Goal: Information Seeking & Learning: Learn about a topic

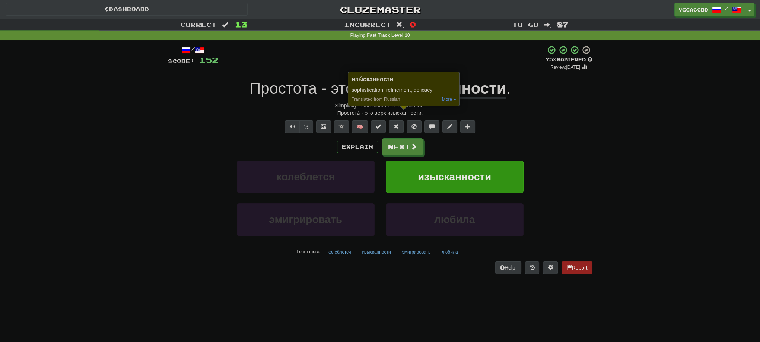
click at [593, 215] on div "/ Score: 152 + 12 75 % Mastered Review: 2025-09-17 Простота - это верх изысканн…" at bounding box center [380, 162] width 436 height 244
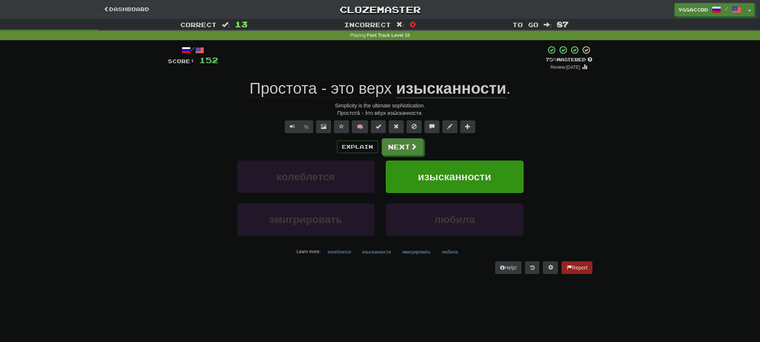
drag, startPoint x: 187, startPoint y: 210, endPoint x: 344, endPoint y: 139, distance: 171.9
click at [195, 205] on div "эмигрировать любила" at bounding box center [380, 225] width 447 height 43
click at [411, 146] on span at bounding box center [414, 147] width 7 height 7
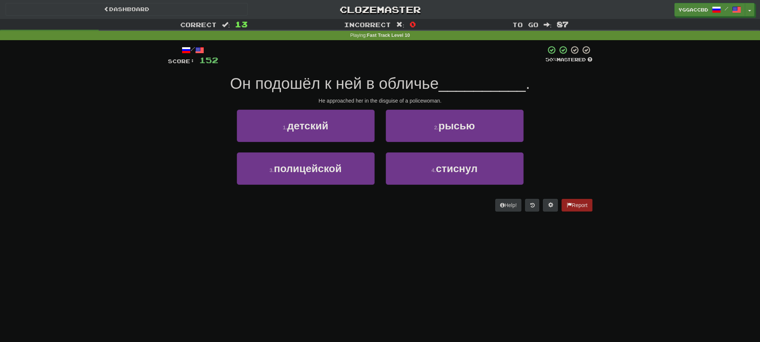
click at [718, 204] on div "Correct : 13 Incorrect : 0 To go : 87 Playing : Fast Track Level 10 / Score: 15…" at bounding box center [380, 120] width 760 height 203
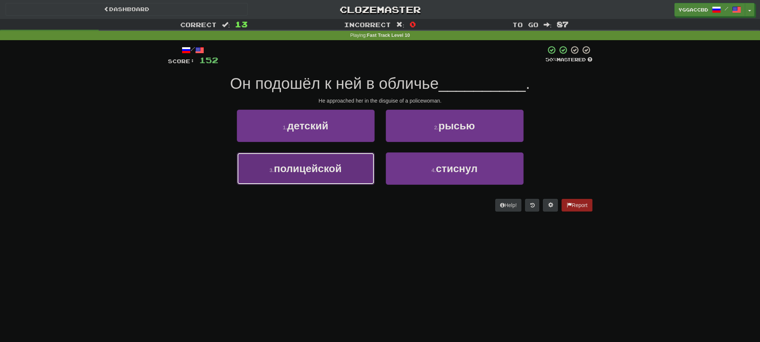
click at [321, 172] on span "полицейской" at bounding box center [308, 169] width 68 height 12
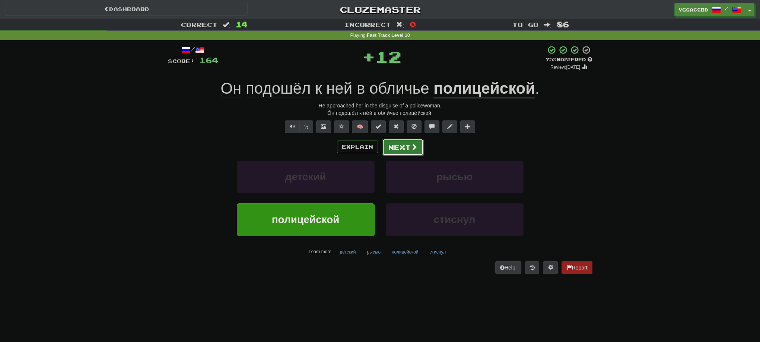
click at [388, 144] on button "Next" at bounding box center [403, 147] width 42 height 17
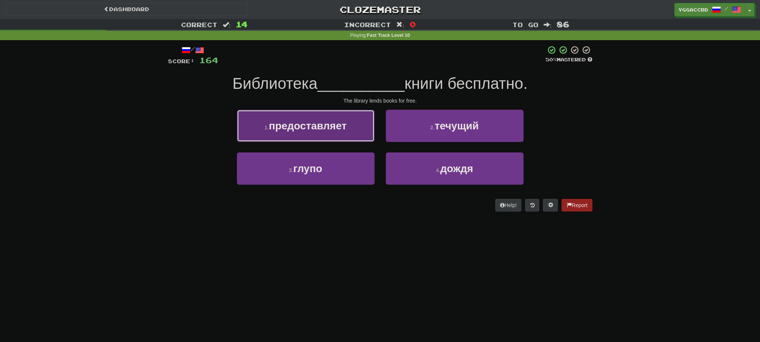
click at [325, 125] on span "предоставляет" at bounding box center [308, 126] width 78 height 12
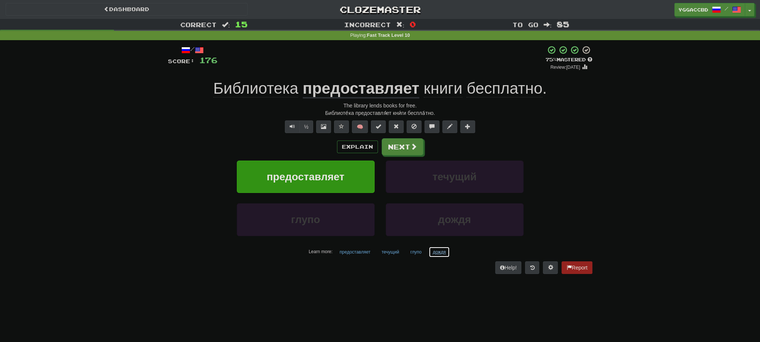
click at [437, 252] on button "дождя" at bounding box center [438, 252] width 21 height 11
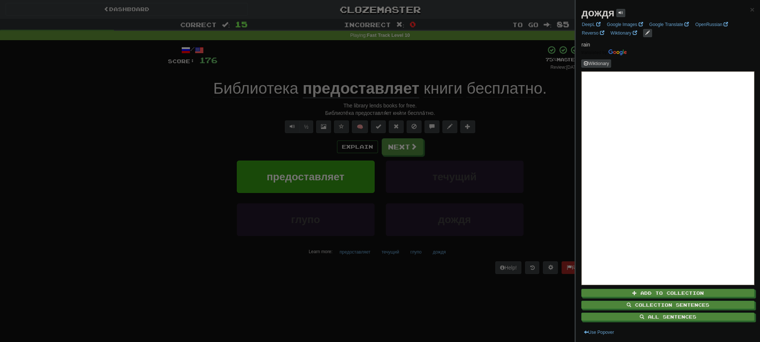
click at [402, 147] on div at bounding box center [380, 171] width 760 height 342
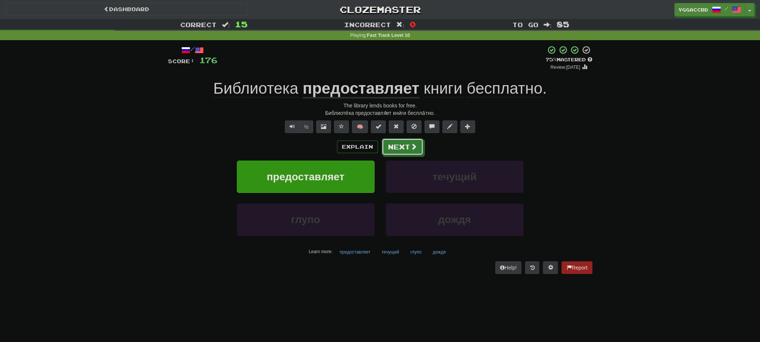
click at [402, 147] on button "Next" at bounding box center [403, 146] width 42 height 17
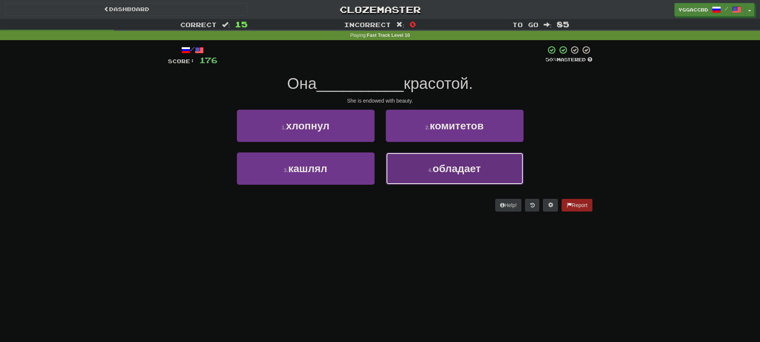
click at [468, 168] on span "обладает" at bounding box center [457, 169] width 48 height 12
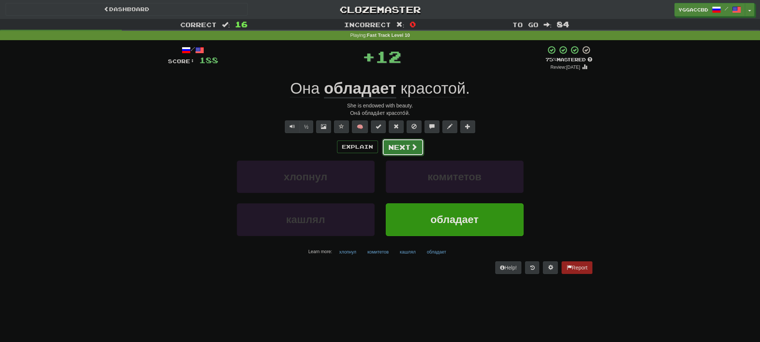
click at [396, 152] on button "Next" at bounding box center [403, 147] width 42 height 17
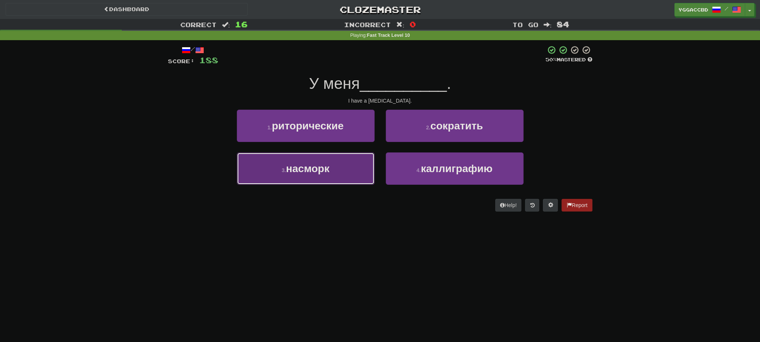
click at [308, 173] on span "насморк" at bounding box center [308, 169] width 44 height 12
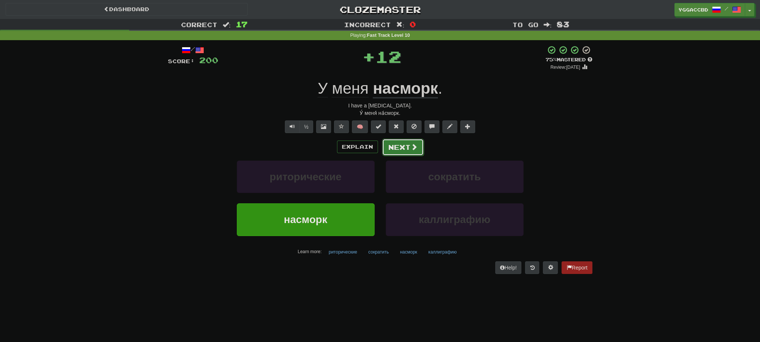
click at [402, 148] on button "Next" at bounding box center [403, 147] width 42 height 17
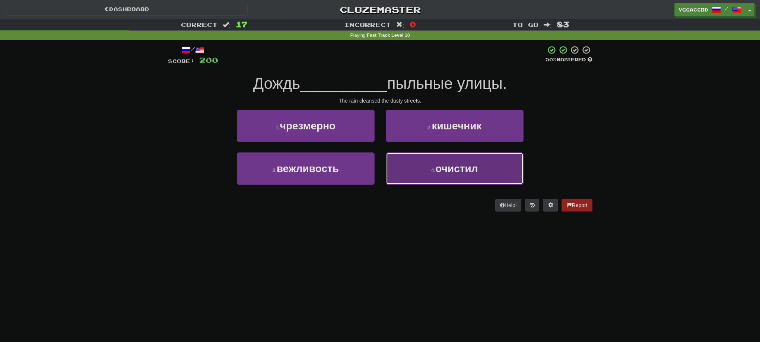
click at [465, 172] on span "очистил" at bounding box center [456, 169] width 42 height 12
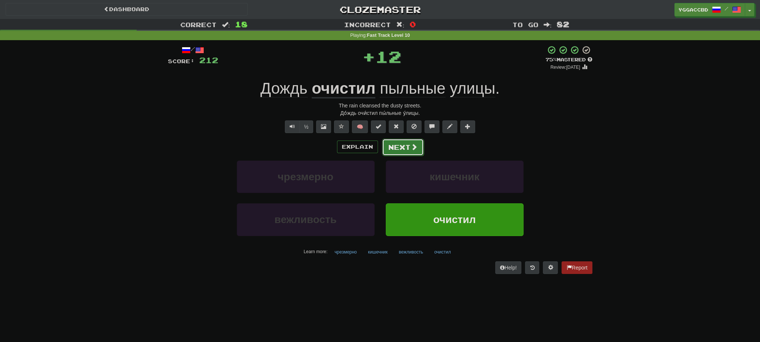
click at [403, 148] on button "Next" at bounding box center [403, 147] width 42 height 17
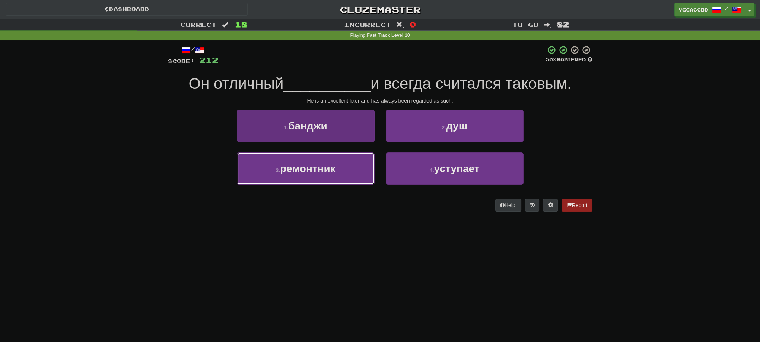
click at [345, 173] on button "3 . ремонтник" at bounding box center [306, 169] width 138 height 32
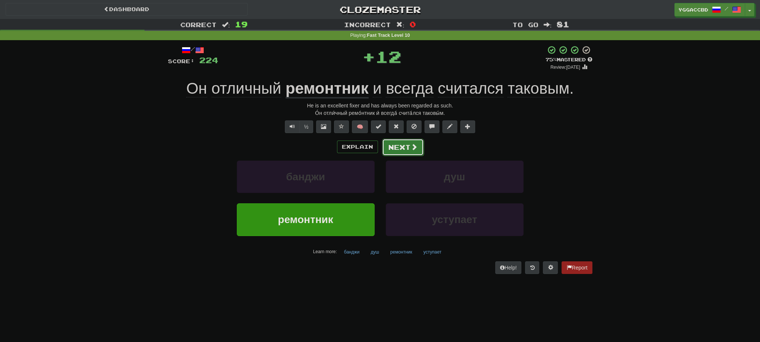
click at [399, 148] on button "Next" at bounding box center [403, 147] width 42 height 17
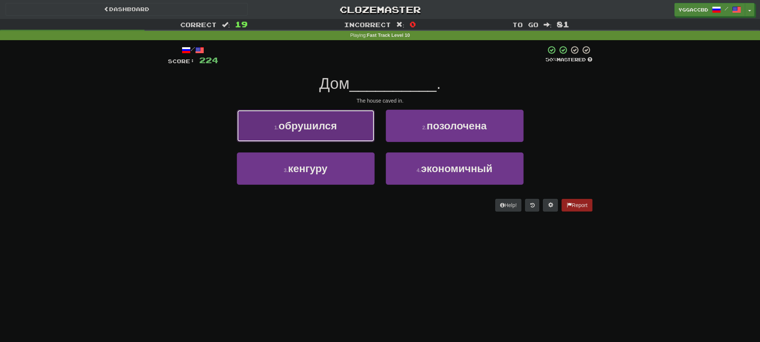
click at [334, 131] on span "обрушился" at bounding box center [307, 126] width 58 height 12
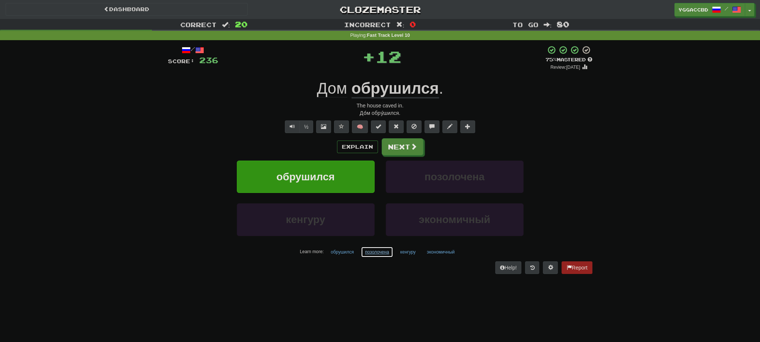
click at [374, 254] on button "позолочена" at bounding box center [377, 252] width 32 height 11
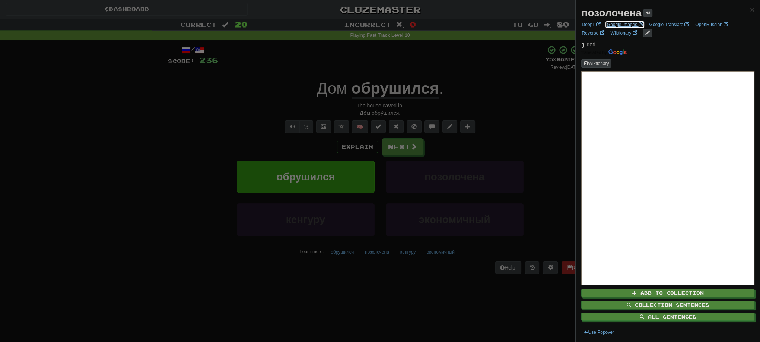
click at [615, 25] on link "Google Images" at bounding box center [625, 24] width 41 height 8
click at [399, 150] on div at bounding box center [380, 171] width 760 height 342
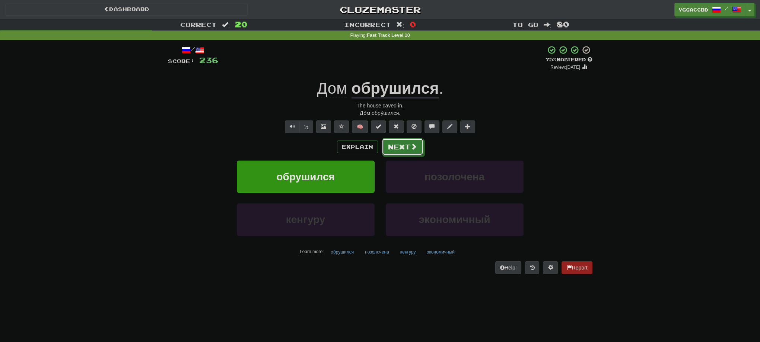
click at [399, 150] on button "Next" at bounding box center [403, 146] width 42 height 17
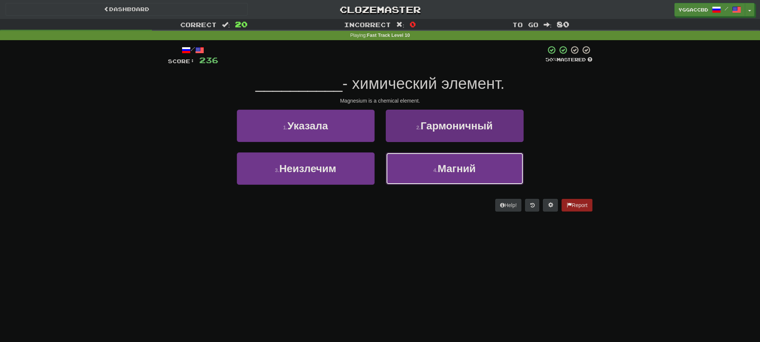
click at [454, 165] on span "Магний" at bounding box center [456, 169] width 38 height 12
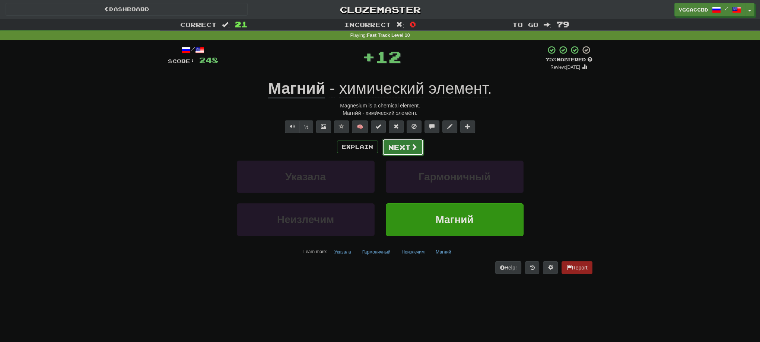
click at [403, 149] on button "Next" at bounding box center [403, 147] width 42 height 17
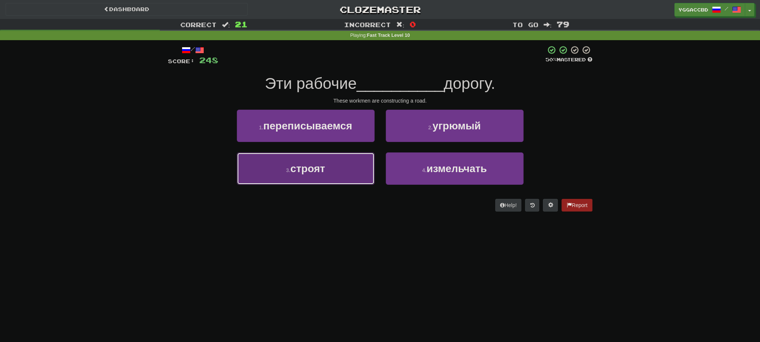
click at [347, 167] on button "3 . строят" at bounding box center [306, 169] width 138 height 32
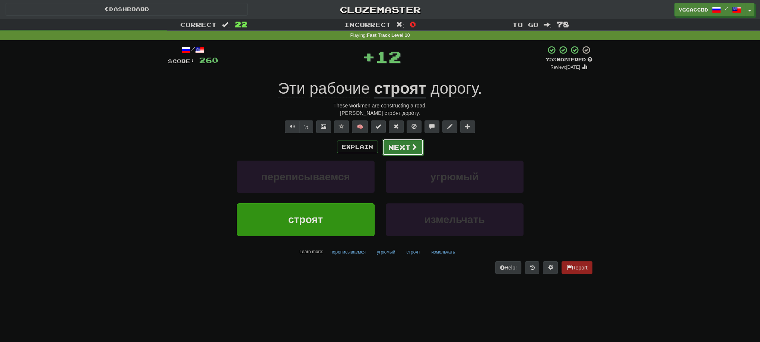
click at [397, 150] on button "Next" at bounding box center [403, 147] width 42 height 17
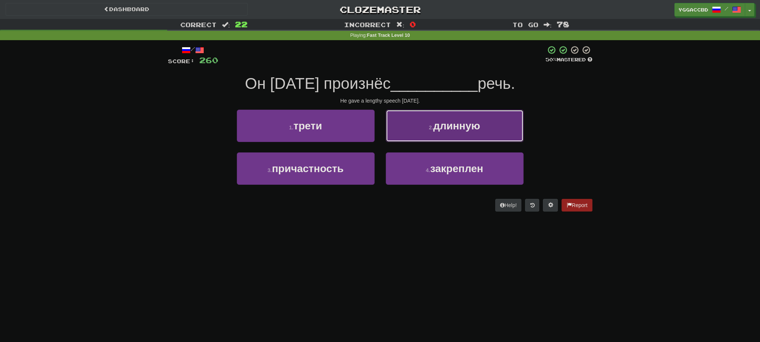
click at [414, 138] on button "2 . длинную" at bounding box center [455, 126] width 138 height 32
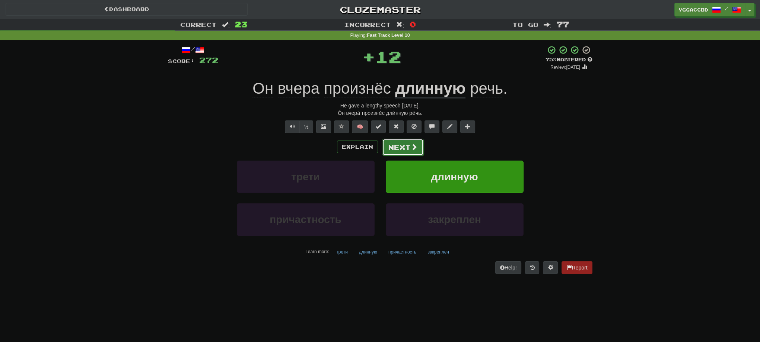
click at [396, 153] on button "Next" at bounding box center [403, 147] width 42 height 17
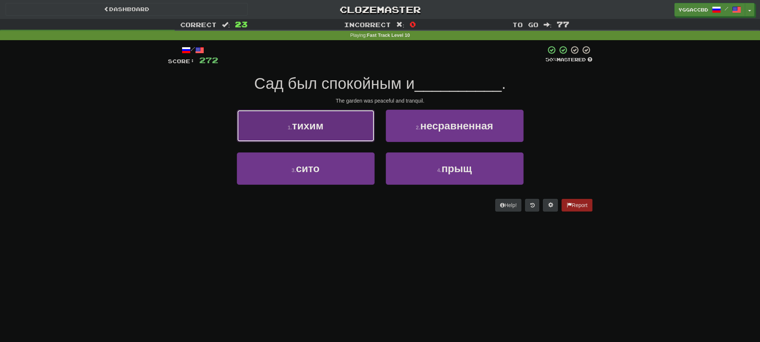
click at [333, 136] on button "1 . тихим" at bounding box center [306, 126] width 138 height 32
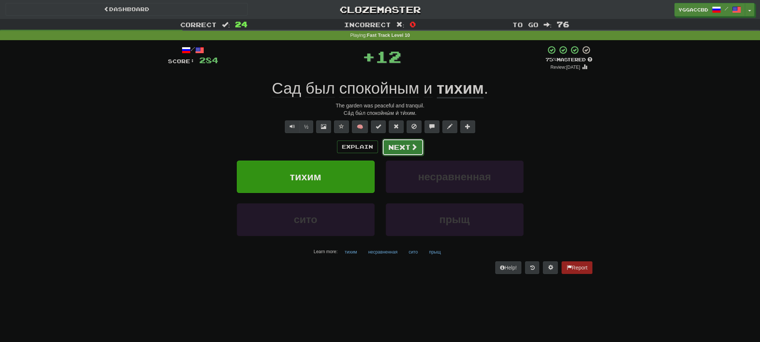
click at [393, 149] on button "Next" at bounding box center [403, 147] width 42 height 17
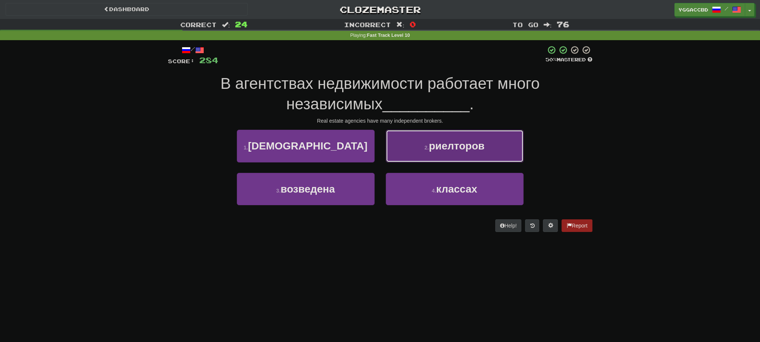
click at [454, 157] on button "2 . риелторов" at bounding box center [455, 146] width 138 height 32
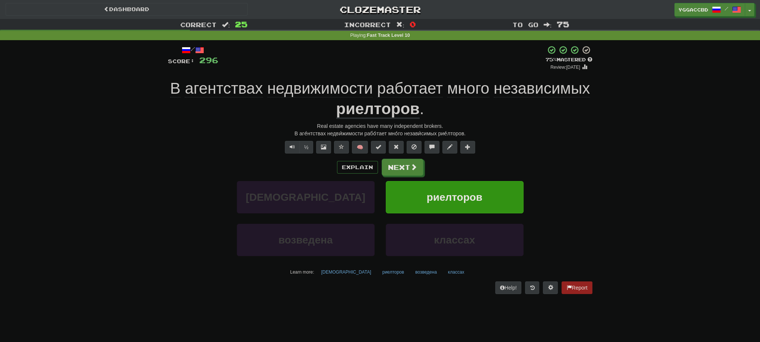
click at [341, 134] on div "В аге́нтствах недви́жимости рабо́тает мно́го незави́симых рие́лторов." at bounding box center [380, 133] width 424 height 7
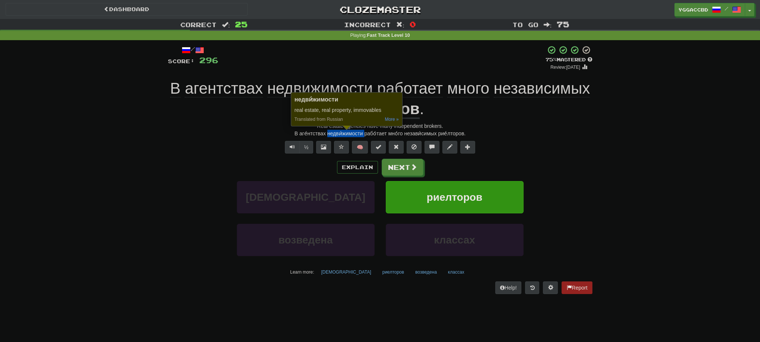
copy div "недви́жимости"
click at [413, 166] on span at bounding box center [414, 167] width 7 height 7
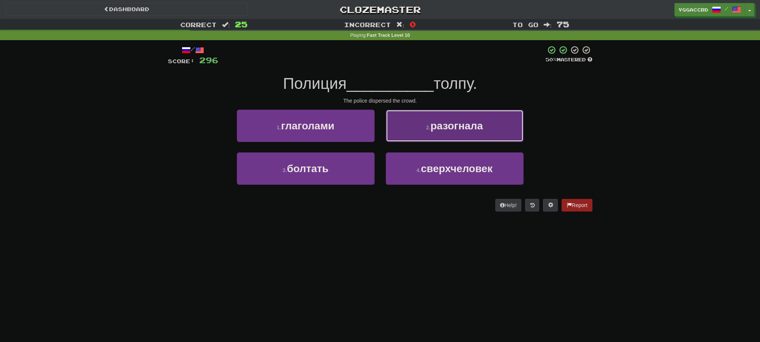
click at [459, 125] on span "разогнала" at bounding box center [456, 126] width 52 height 12
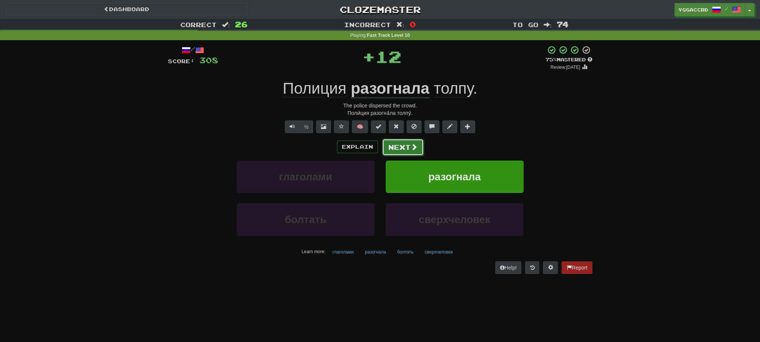
click at [389, 152] on button "Next" at bounding box center [403, 147] width 42 height 17
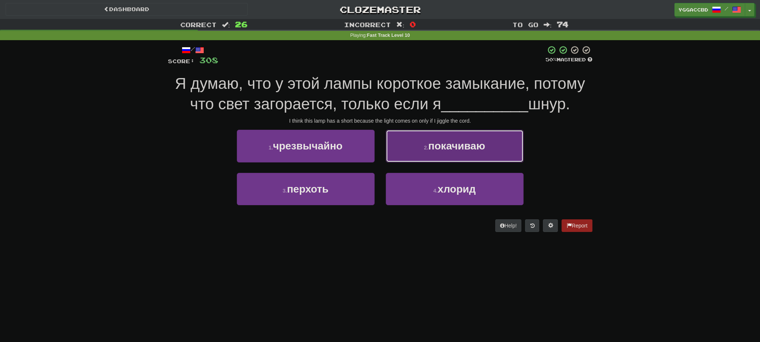
click at [465, 150] on span "покачиваю" at bounding box center [456, 146] width 57 height 12
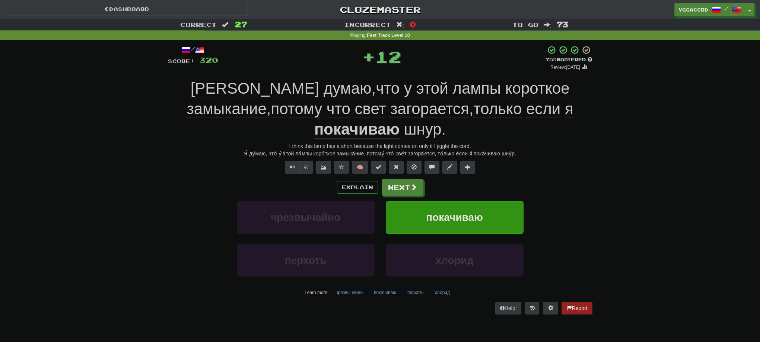
click at [399, 121] on u "покачиваю" at bounding box center [356, 130] width 85 height 19
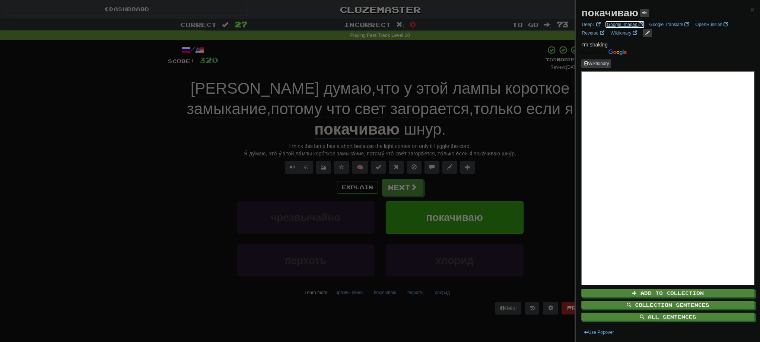
click at [619, 25] on link "Google Images" at bounding box center [625, 24] width 41 height 8
click at [405, 173] on div at bounding box center [380, 171] width 760 height 342
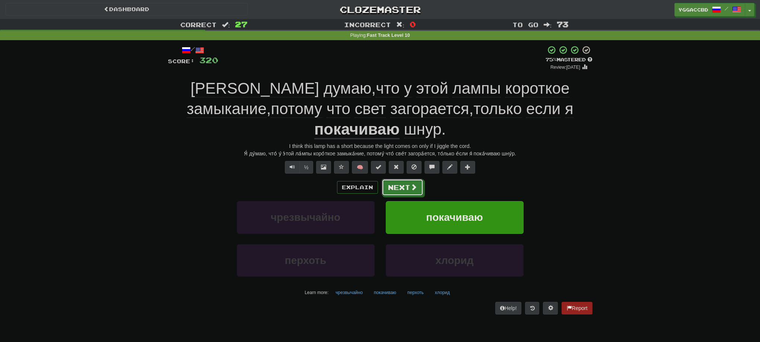
click at [402, 179] on button "Next" at bounding box center [403, 187] width 42 height 17
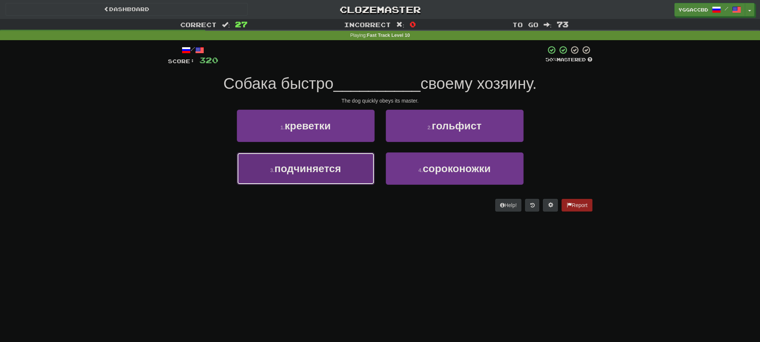
click at [306, 184] on button "3 . подчиняется" at bounding box center [306, 169] width 138 height 32
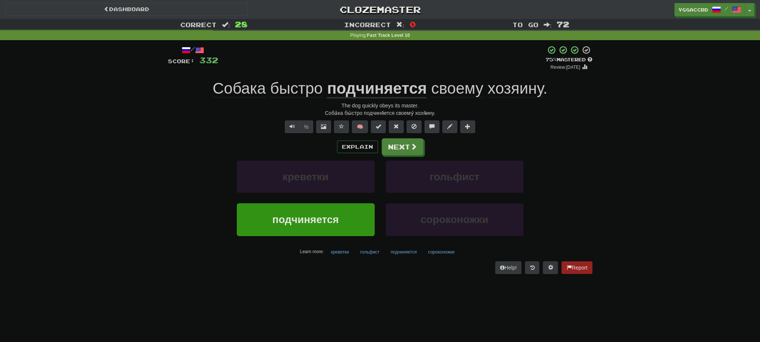
click at [369, 116] on div "Соба́ка бы́стро подчиня́ется своему́ хозя́ину." at bounding box center [380, 112] width 424 height 7
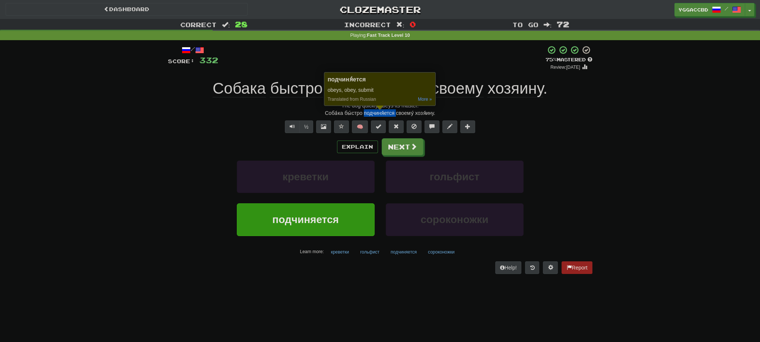
copy div "подчиня́ется"
drag, startPoint x: 190, startPoint y: 182, endPoint x: 261, endPoint y: 170, distance: 71.7
click at [190, 182] on div "креветки гольфист" at bounding box center [380, 182] width 447 height 43
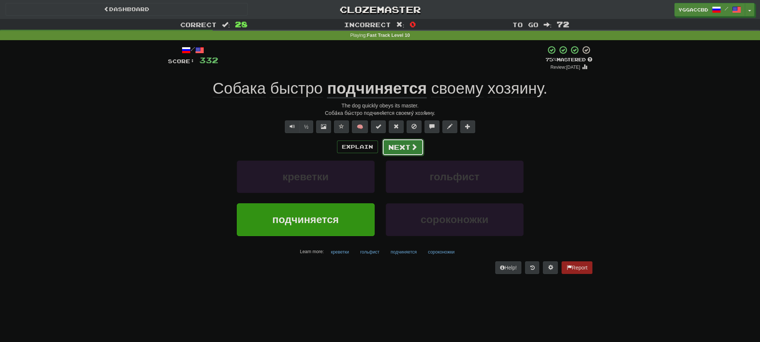
click at [397, 152] on button "Next" at bounding box center [403, 147] width 42 height 17
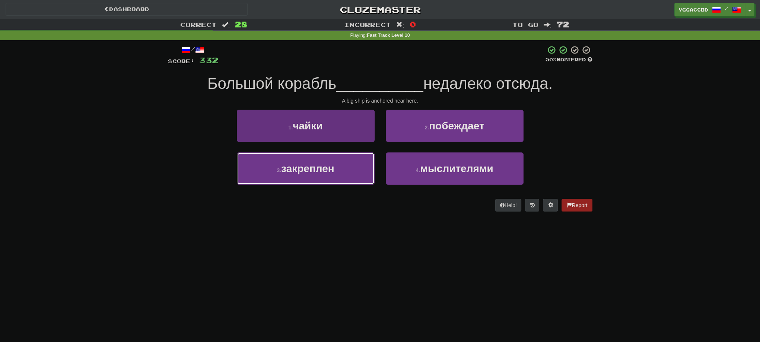
click at [305, 171] on span "закреплен" at bounding box center [307, 169] width 53 height 12
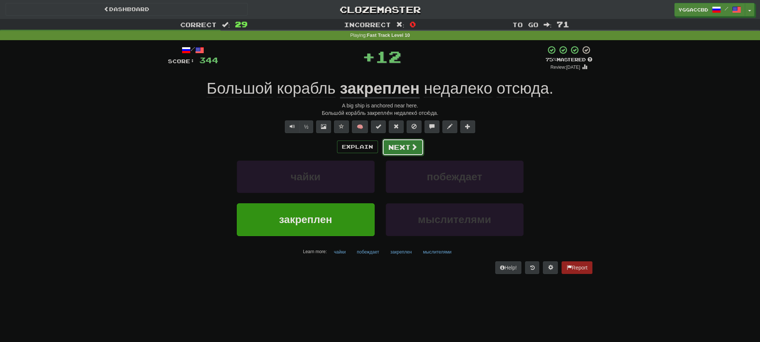
click at [399, 148] on button "Next" at bounding box center [403, 147] width 42 height 17
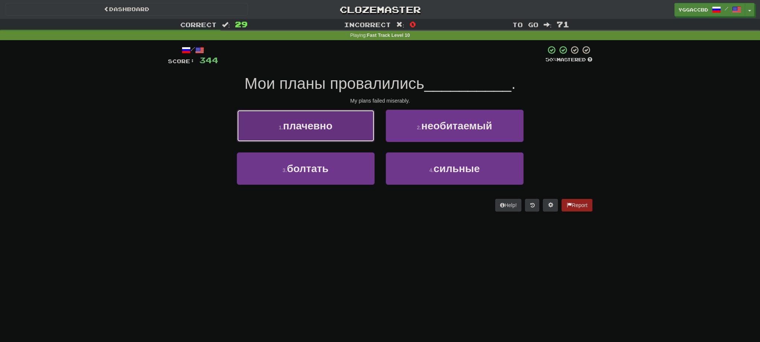
click at [350, 128] on button "1 . плачевно" at bounding box center [306, 126] width 138 height 32
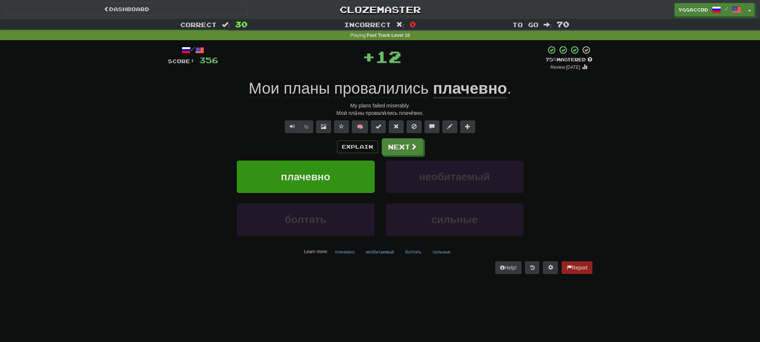
click at [452, 91] on u "плачевно" at bounding box center [470, 89] width 74 height 19
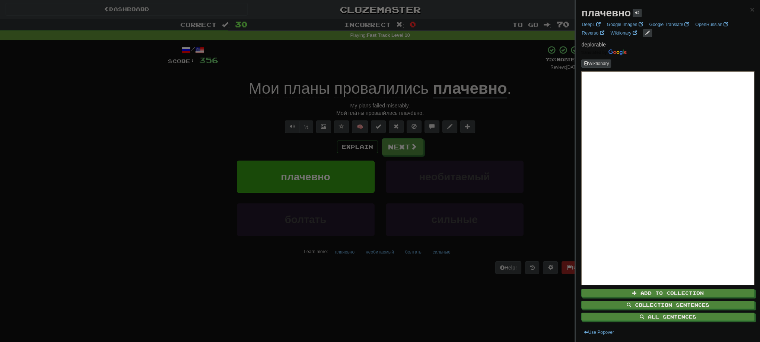
click at [412, 115] on div at bounding box center [380, 171] width 760 height 342
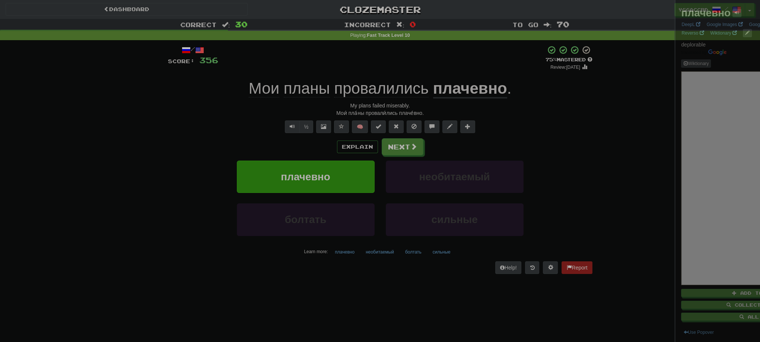
click at [412, 115] on div at bounding box center [380, 171] width 760 height 342
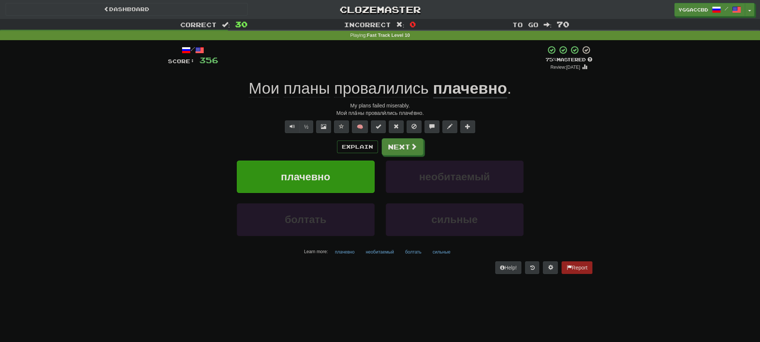
click at [414, 113] on div "Мои́ пла́ны провали́лись плаче́вно." at bounding box center [380, 112] width 424 height 7
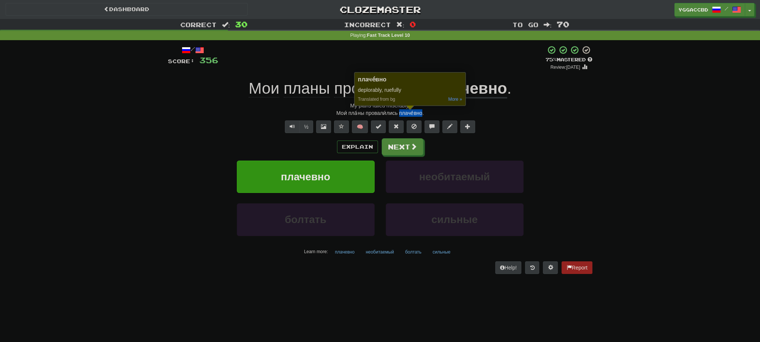
copy div "плаче́вно"
click at [398, 152] on button "Next" at bounding box center [403, 147] width 42 height 17
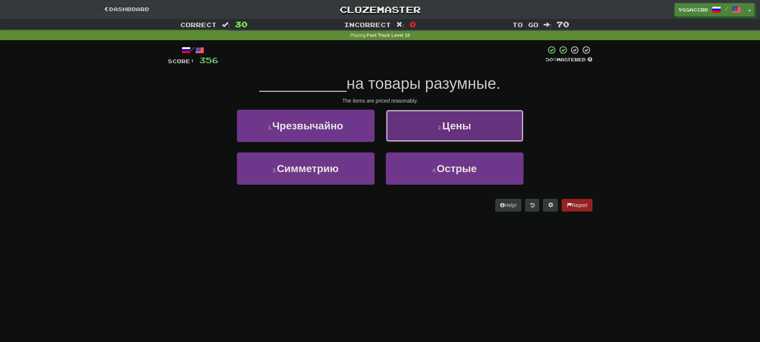
click at [491, 136] on button "2 . Цены" at bounding box center [455, 126] width 138 height 32
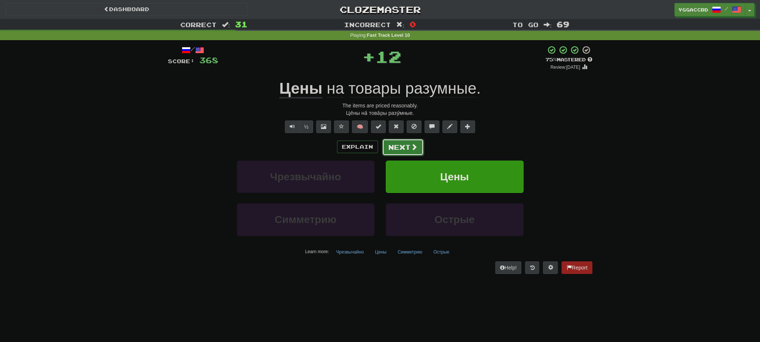
click at [395, 151] on button "Next" at bounding box center [403, 147] width 42 height 17
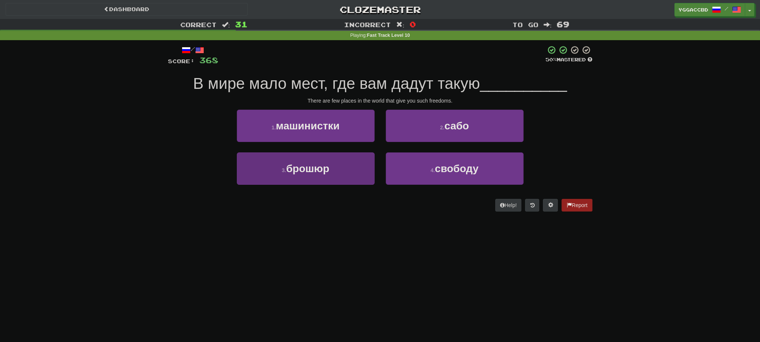
drag, startPoint x: 166, startPoint y: 192, endPoint x: 285, endPoint y: 168, distance: 121.9
click at [169, 191] on div "/ Score: 368 50 % Mastered В мире мало мест, где вам дадут такую __________ The…" at bounding box center [380, 131] width 436 height 182
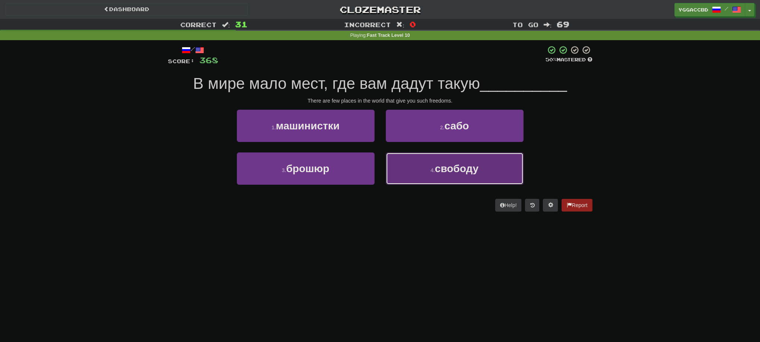
click at [442, 179] on button "4 . свободу" at bounding box center [455, 169] width 138 height 32
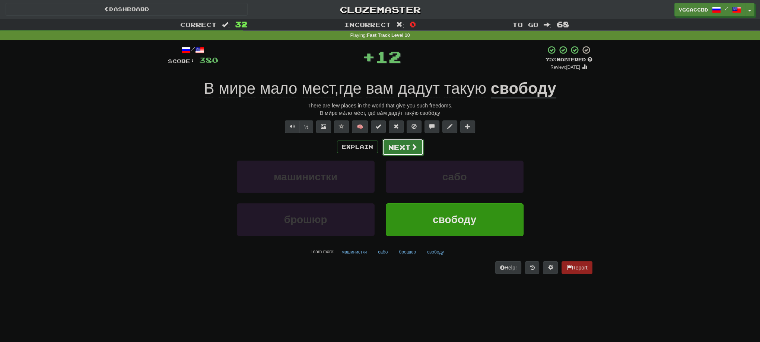
click at [385, 143] on button "Next" at bounding box center [403, 147] width 42 height 17
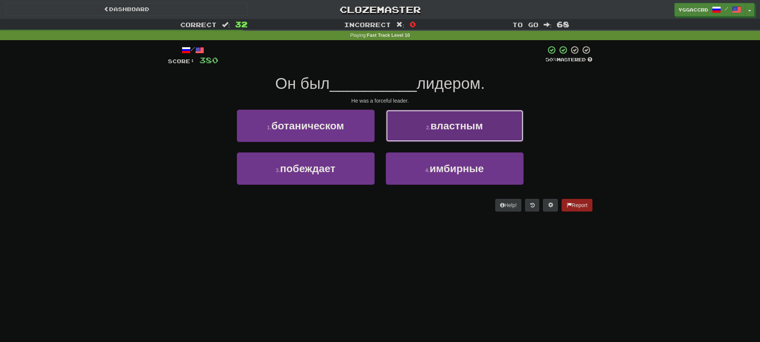
click at [434, 122] on span "властным" at bounding box center [456, 126] width 52 height 12
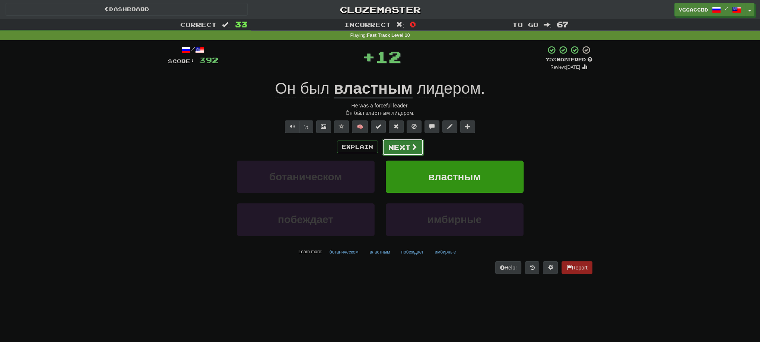
click at [407, 146] on button "Next" at bounding box center [403, 147] width 42 height 17
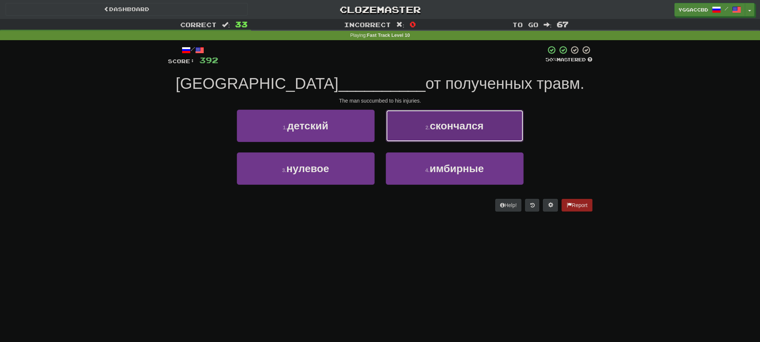
click at [423, 133] on button "2 . скончался" at bounding box center [455, 126] width 138 height 32
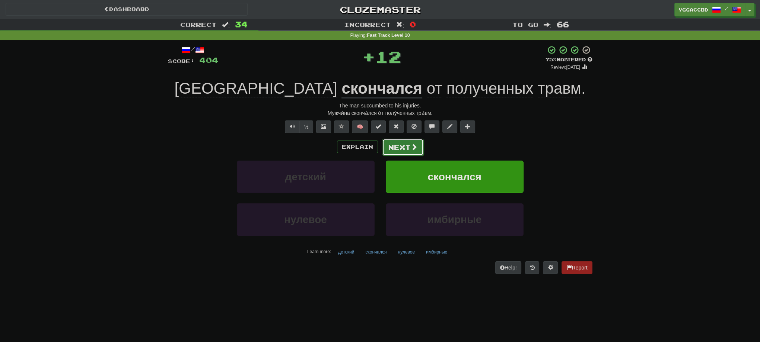
click at [400, 151] on button "Next" at bounding box center [403, 147] width 42 height 17
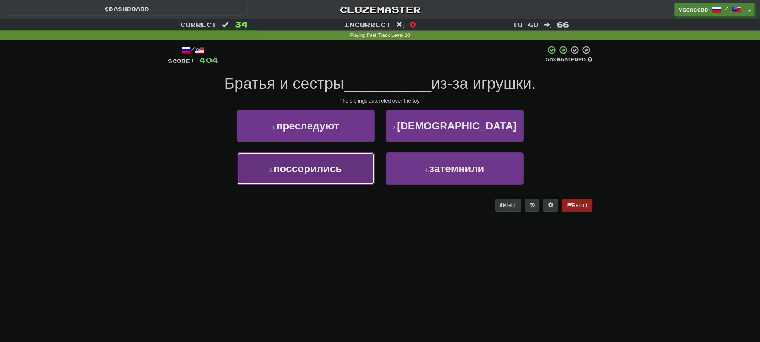
click at [314, 167] on span "поссорились" at bounding box center [307, 169] width 68 height 12
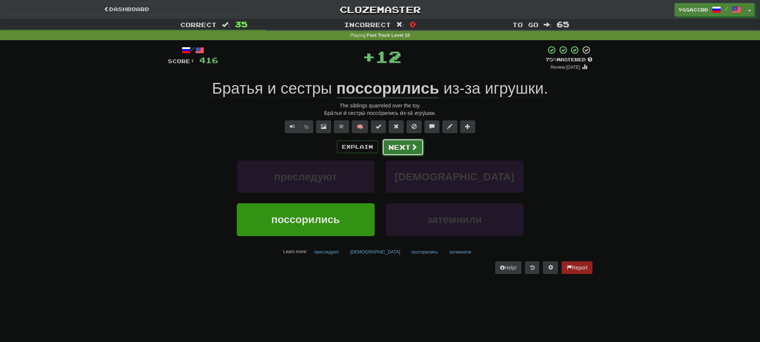
click at [407, 152] on button "Next" at bounding box center [403, 147] width 42 height 17
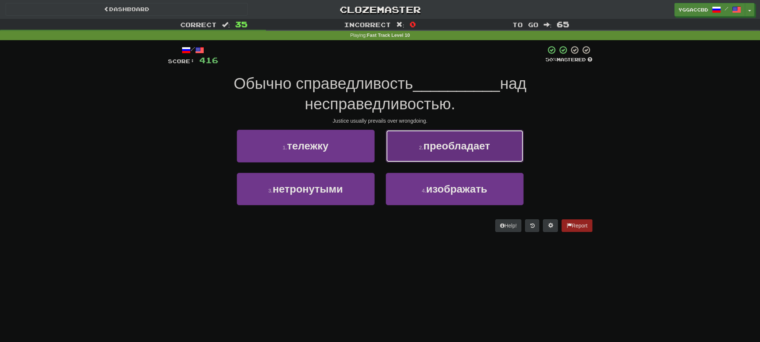
click at [439, 149] on span "преобладает" at bounding box center [456, 146] width 67 height 12
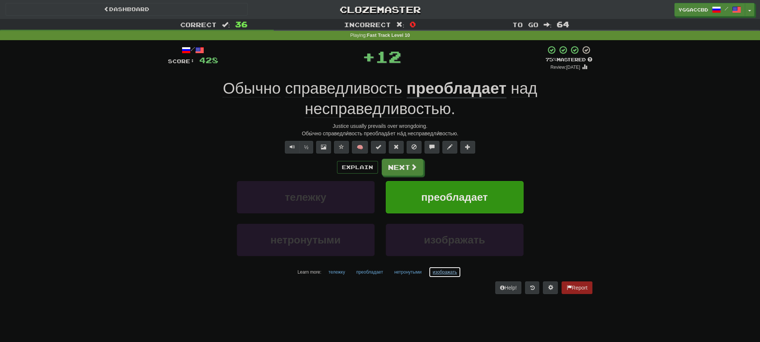
click at [436, 271] on button "изображать" at bounding box center [444, 272] width 32 height 11
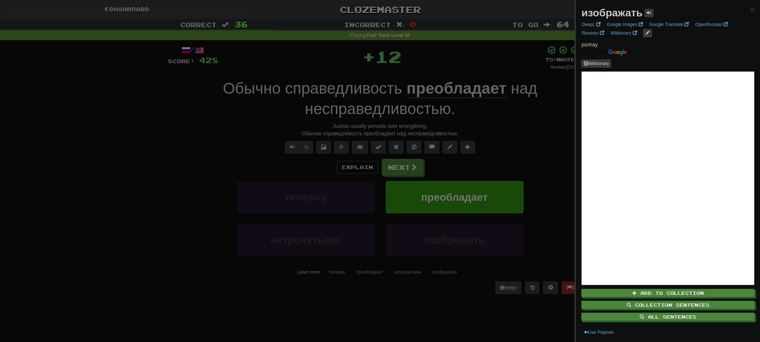
click at [524, 141] on div at bounding box center [380, 171] width 760 height 342
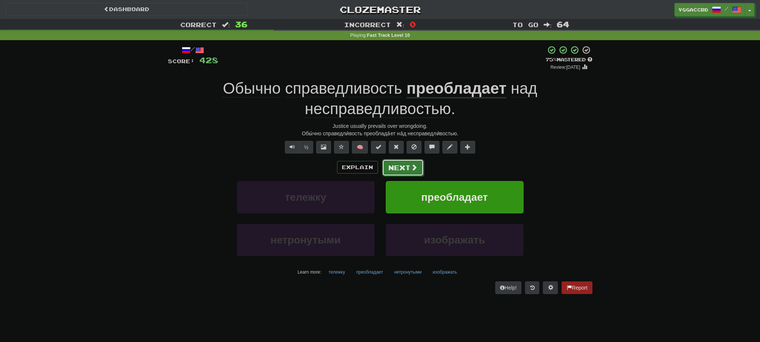
click at [407, 175] on button "Next" at bounding box center [403, 167] width 42 height 17
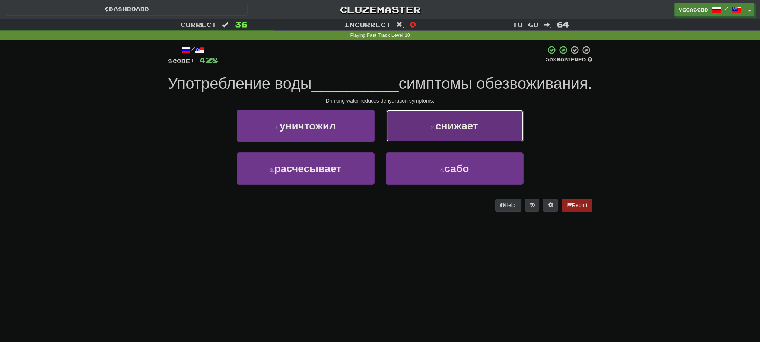
click at [417, 142] on button "2 . снижает" at bounding box center [455, 126] width 138 height 32
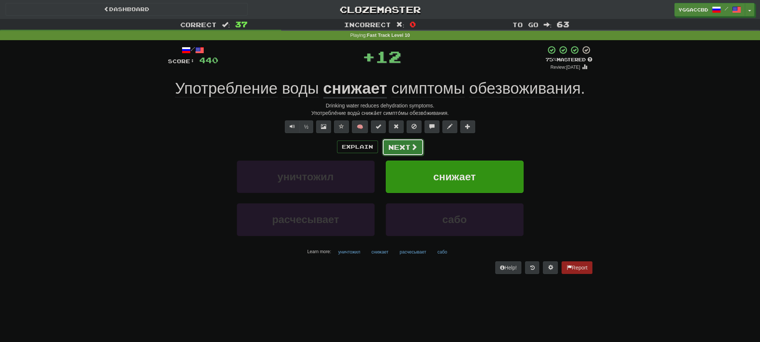
click at [395, 146] on button "Next" at bounding box center [403, 147] width 42 height 17
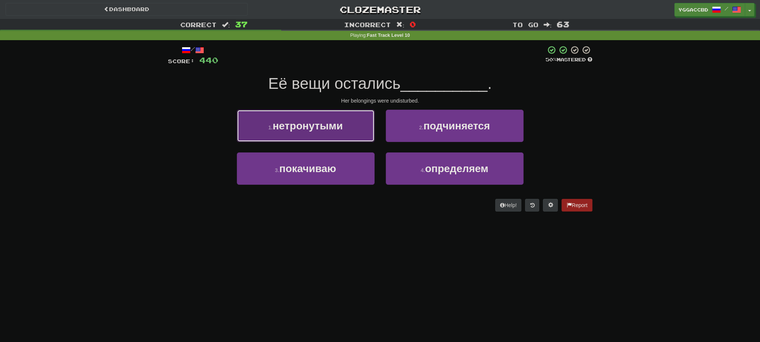
click at [343, 137] on button "1 . нетронутыми" at bounding box center [306, 126] width 138 height 32
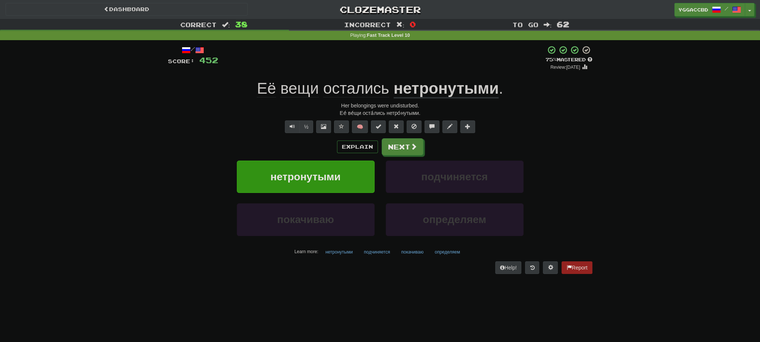
click at [401, 156] on div "Explain Next нетронутыми подчиняется покачиваю определяем Learn more: нетронуты…" at bounding box center [380, 197] width 424 height 119
click at [391, 149] on button "Next" at bounding box center [403, 147] width 42 height 17
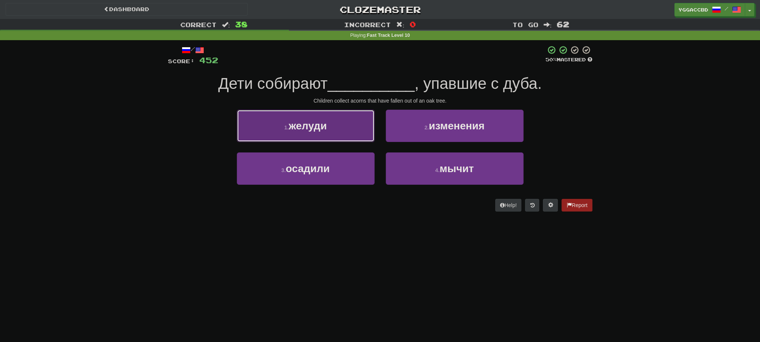
click at [353, 117] on button "1 . желуди" at bounding box center [306, 126] width 138 height 32
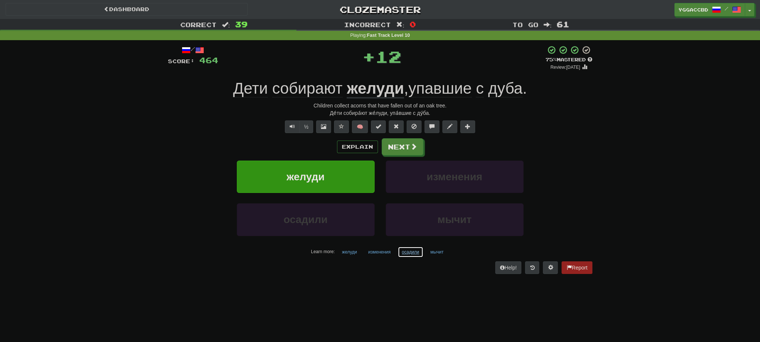
click at [417, 249] on button "осадили" at bounding box center [411, 252] width 26 height 11
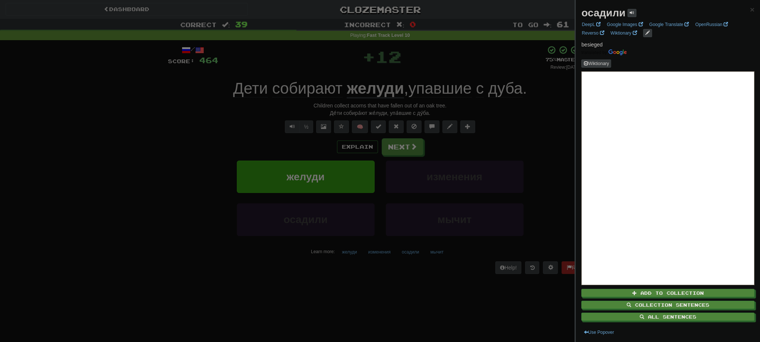
click at [373, 283] on div at bounding box center [380, 171] width 760 height 342
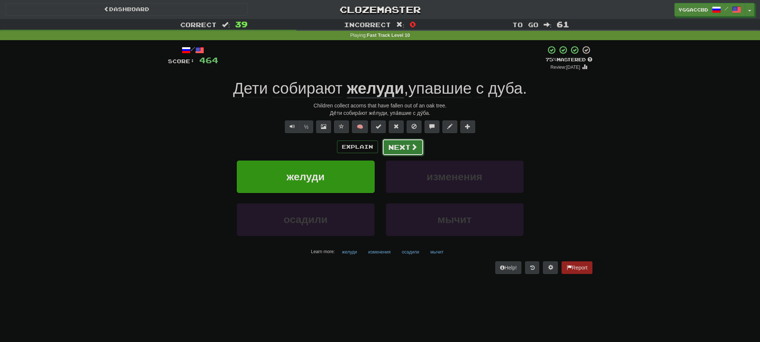
click at [401, 146] on button "Next" at bounding box center [403, 147] width 42 height 17
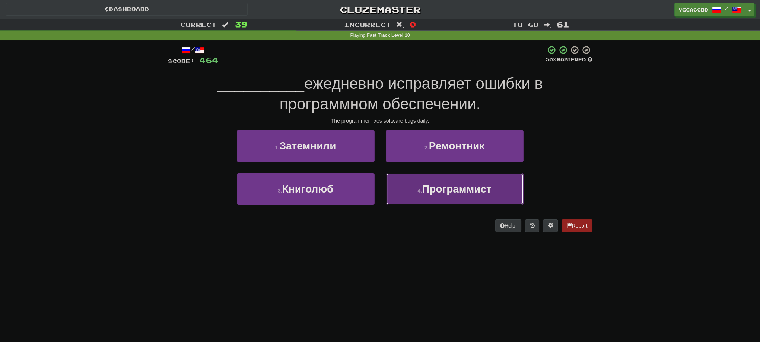
click at [435, 187] on span "Программист" at bounding box center [457, 190] width 70 height 12
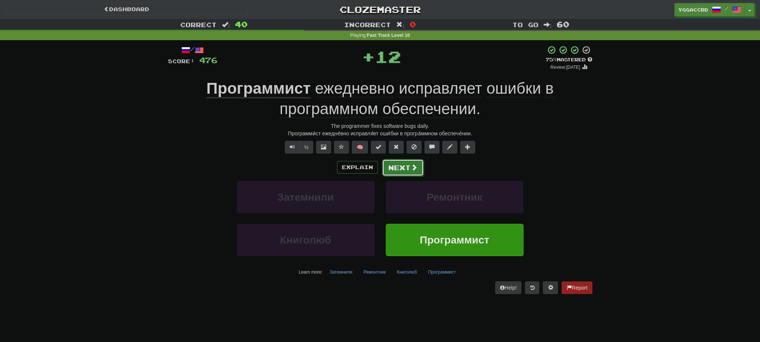
click at [391, 164] on button "Next" at bounding box center [403, 167] width 42 height 17
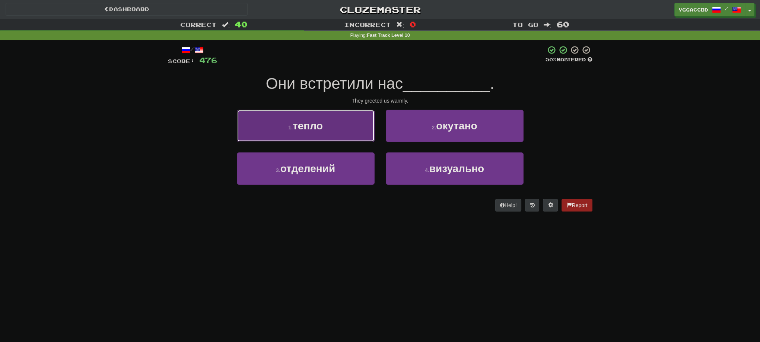
click at [345, 138] on button "1 . тепло" at bounding box center [306, 126] width 138 height 32
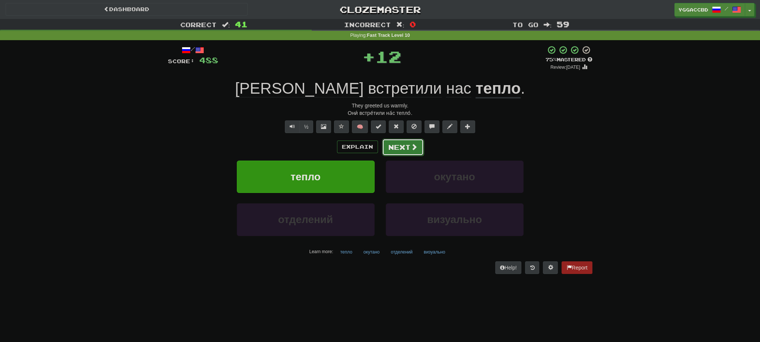
click at [412, 152] on button "Next" at bounding box center [403, 147] width 42 height 17
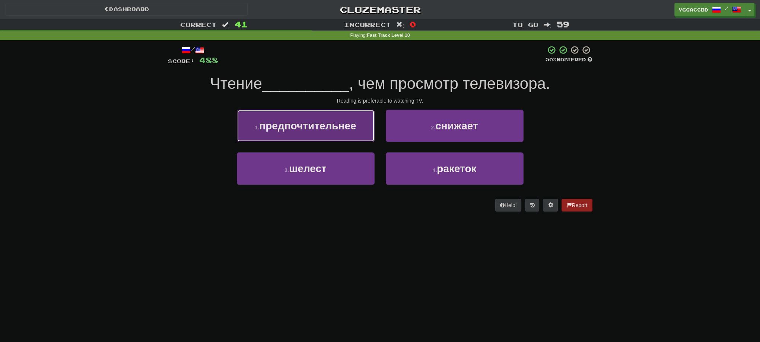
click at [329, 131] on span "предпочтительнее" at bounding box center [307, 126] width 97 height 12
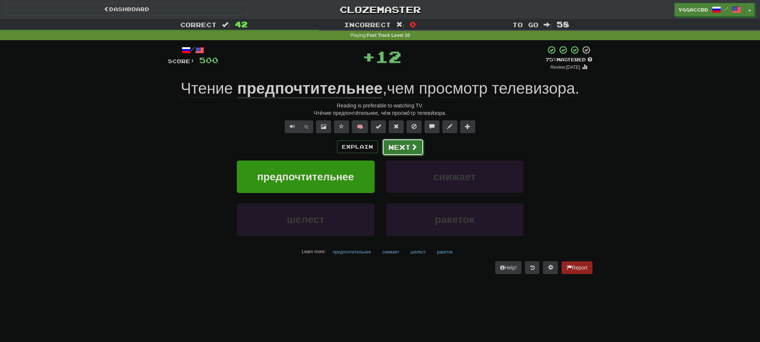
click at [393, 153] on button "Next" at bounding box center [403, 147] width 42 height 17
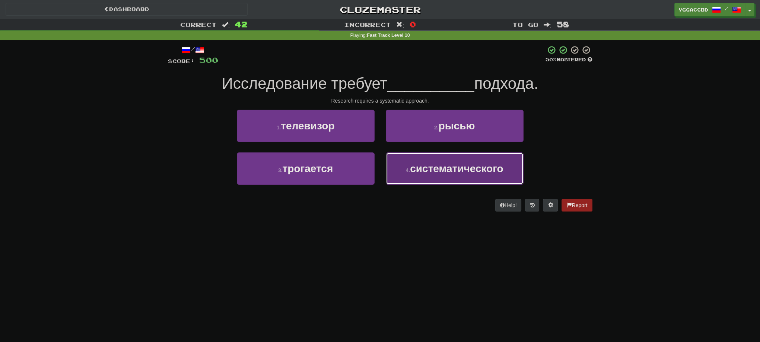
click at [442, 173] on span "систематического" at bounding box center [456, 169] width 93 height 12
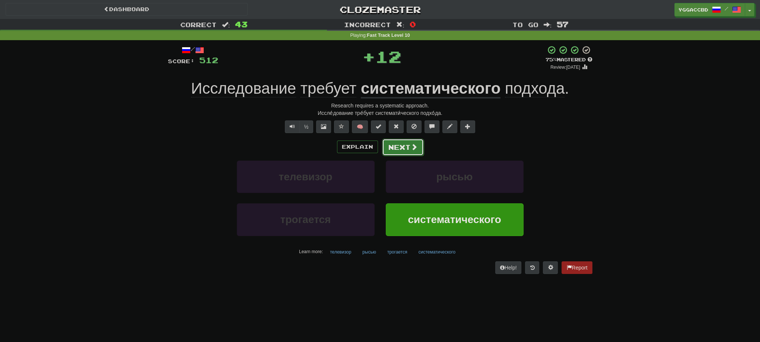
click at [407, 149] on button "Next" at bounding box center [403, 147] width 42 height 17
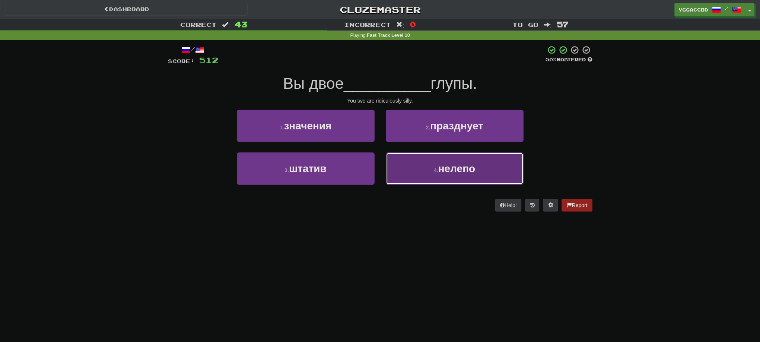
click at [441, 180] on button "4 . нелепо" at bounding box center [455, 169] width 138 height 32
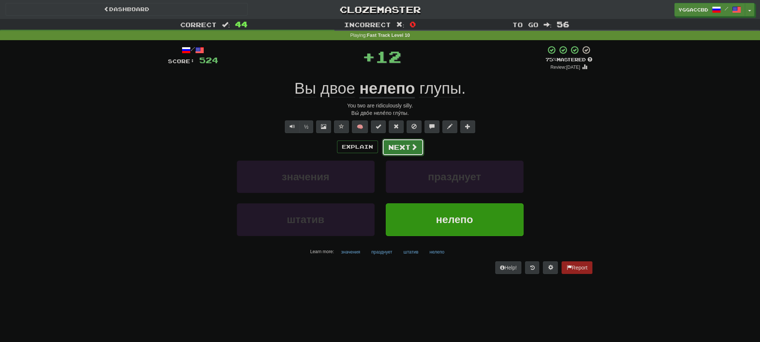
click at [397, 147] on button "Next" at bounding box center [403, 147] width 42 height 17
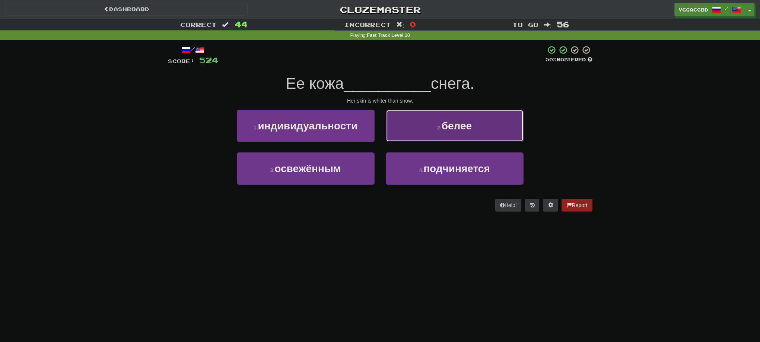
click at [454, 125] on span "белее" at bounding box center [457, 126] width 30 height 12
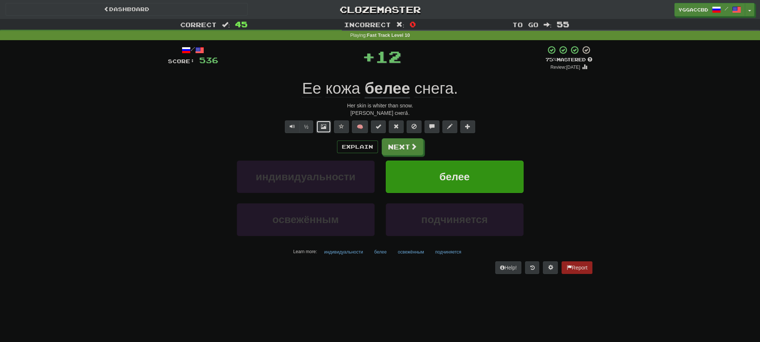
click at [324, 128] on span at bounding box center [323, 126] width 5 height 5
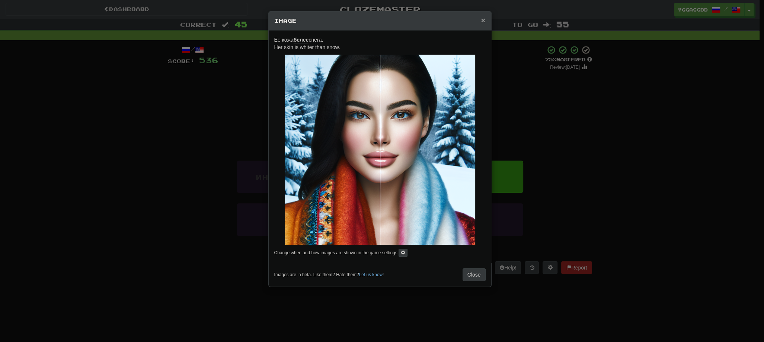
click at [482, 20] on span "×" at bounding box center [483, 20] width 4 height 9
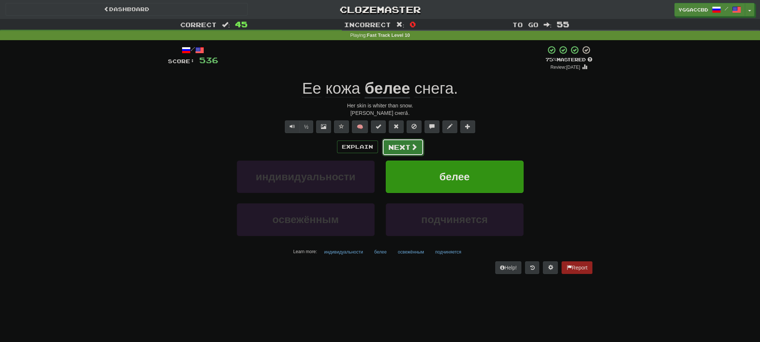
click at [398, 150] on button "Next" at bounding box center [403, 147] width 42 height 17
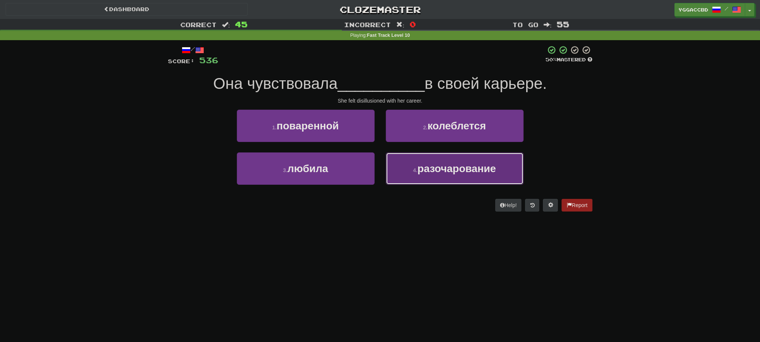
click at [443, 170] on span "разочарование" at bounding box center [456, 169] width 79 height 12
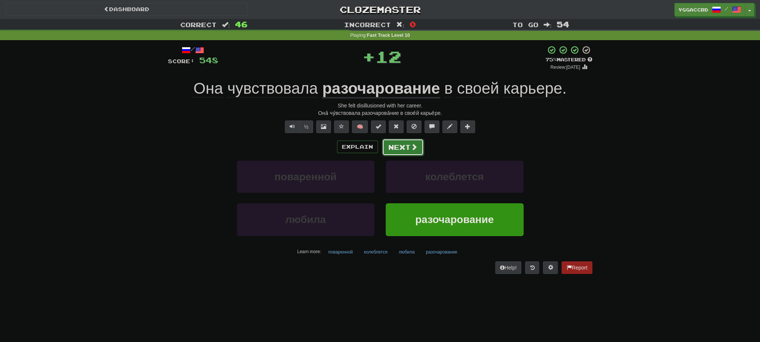
click at [420, 147] on button "Next" at bounding box center [403, 147] width 42 height 17
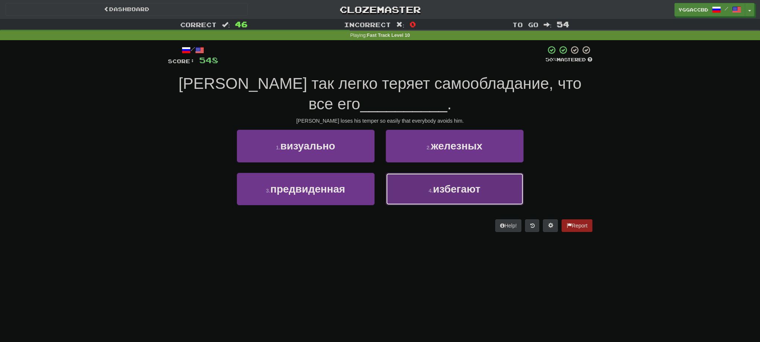
click at [446, 198] on button "4 . избегают" at bounding box center [455, 189] width 138 height 32
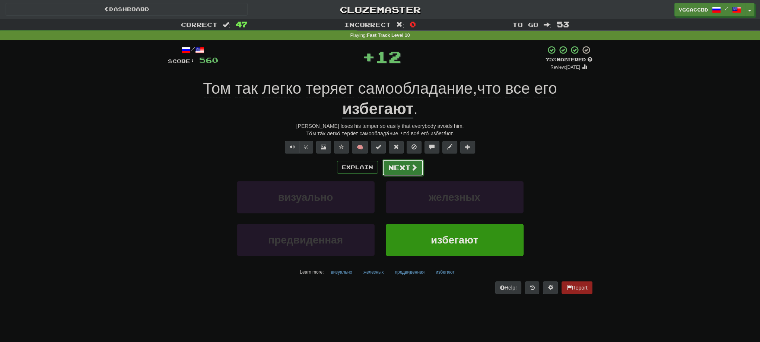
click at [417, 168] on button "Next" at bounding box center [403, 167] width 42 height 17
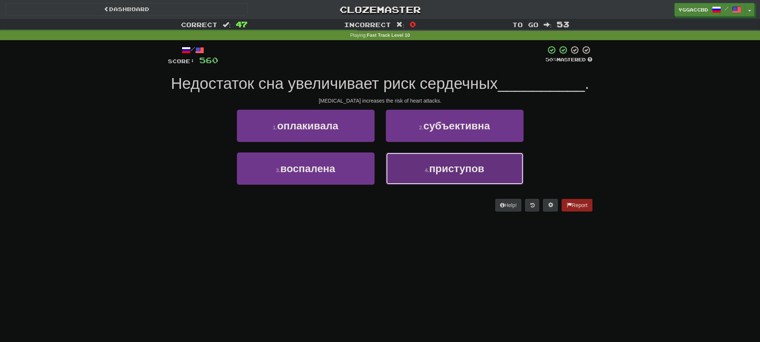
click at [429, 175] on button "4 . приступов" at bounding box center [455, 169] width 138 height 32
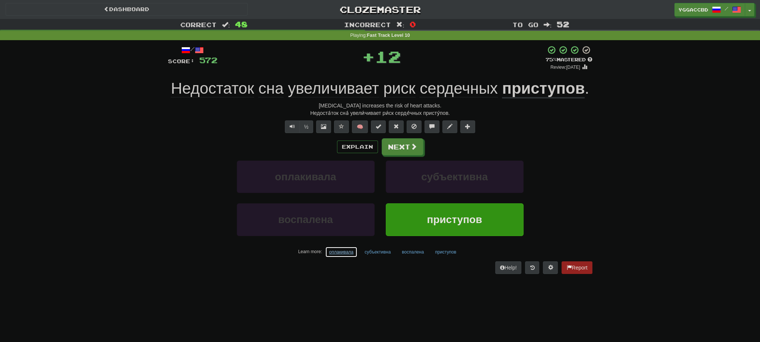
click at [340, 253] on button "оплакивала" at bounding box center [341, 252] width 32 height 11
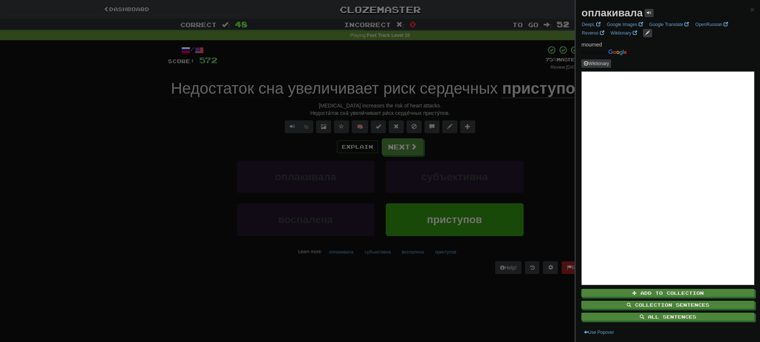
click at [351, 271] on div at bounding box center [380, 171] width 760 height 342
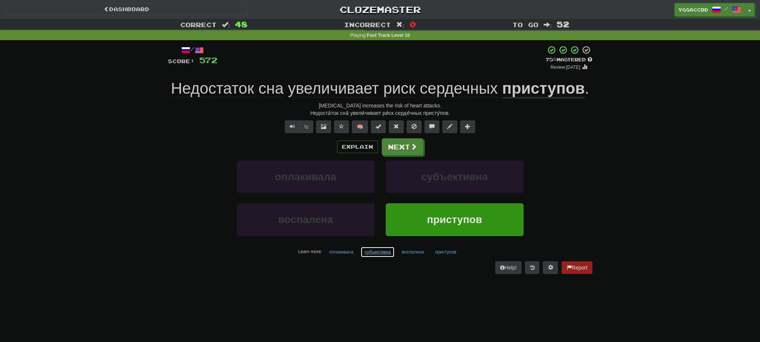
click at [373, 252] on button "субъективна" at bounding box center [377, 252] width 34 height 11
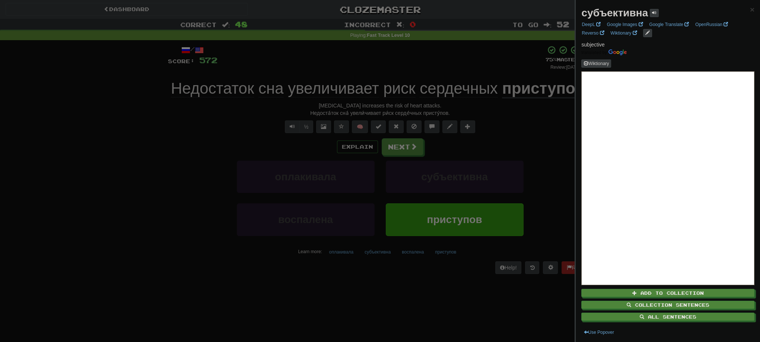
click at [369, 272] on div at bounding box center [380, 171] width 760 height 342
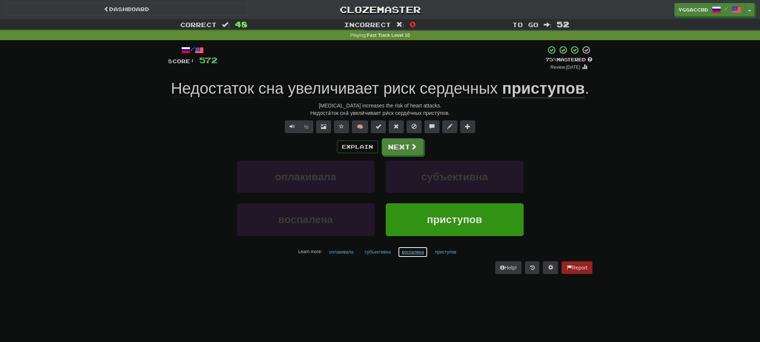
click at [407, 253] on button "воспалена" at bounding box center [413, 252] width 30 height 11
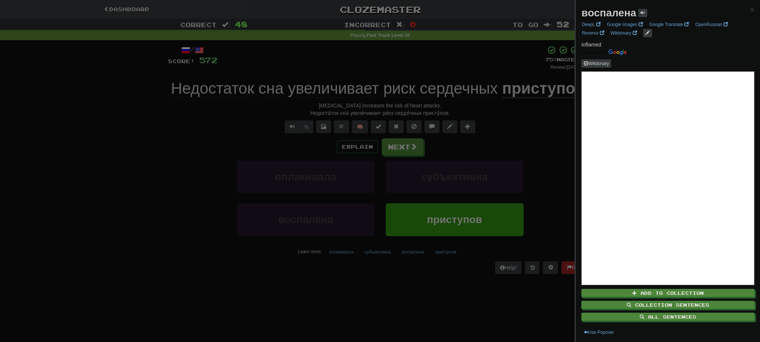
click at [397, 286] on div at bounding box center [380, 171] width 760 height 342
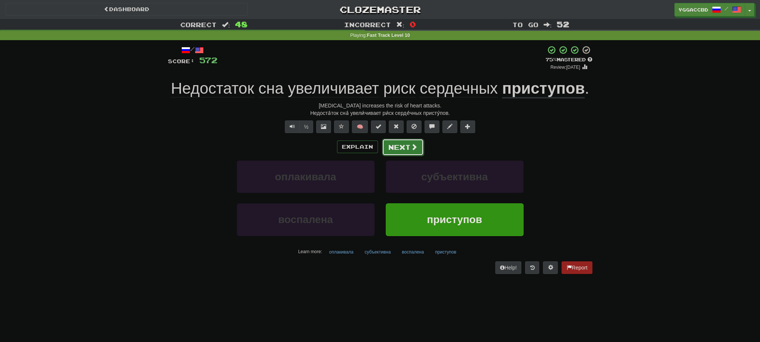
click at [401, 142] on button "Next" at bounding box center [403, 147] width 42 height 17
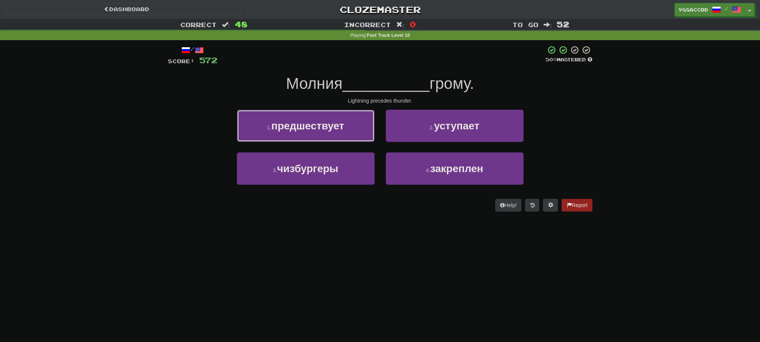
click at [340, 136] on button "1 . предшествует" at bounding box center [306, 126] width 138 height 32
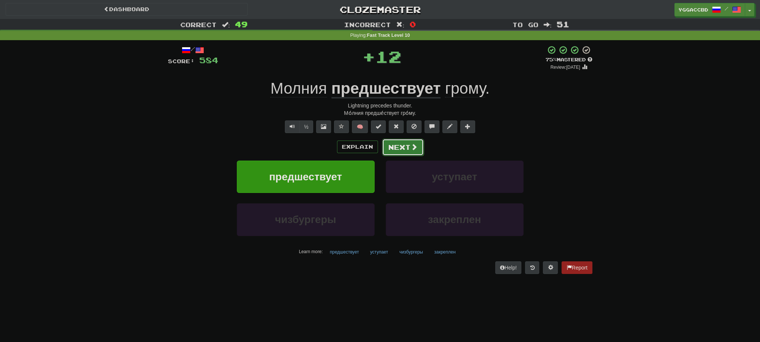
click at [393, 146] on button "Next" at bounding box center [403, 147] width 42 height 17
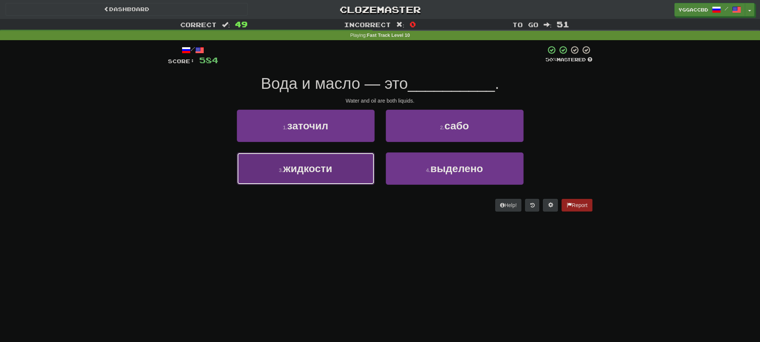
click at [303, 159] on button "3 . жидкости" at bounding box center [306, 169] width 138 height 32
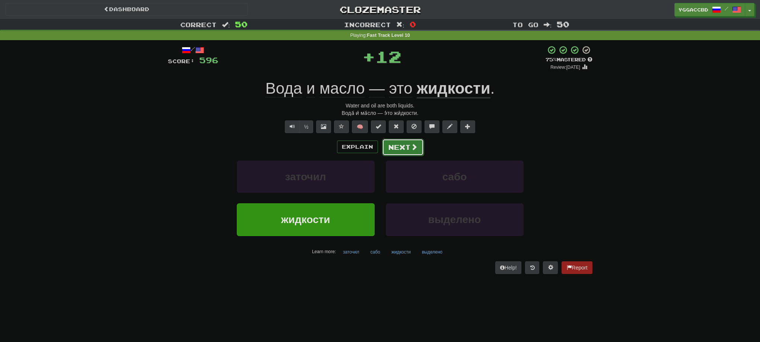
click at [396, 153] on button "Next" at bounding box center [403, 147] width 42 height 17
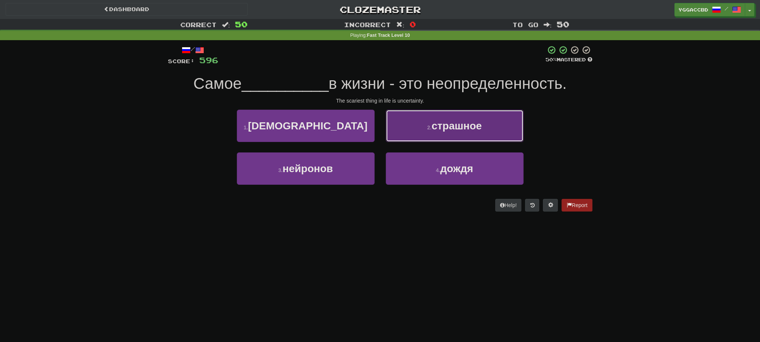
click at [431, 141] on button "2 . страшное" at bounding box center [455, 126] width 138 height 32
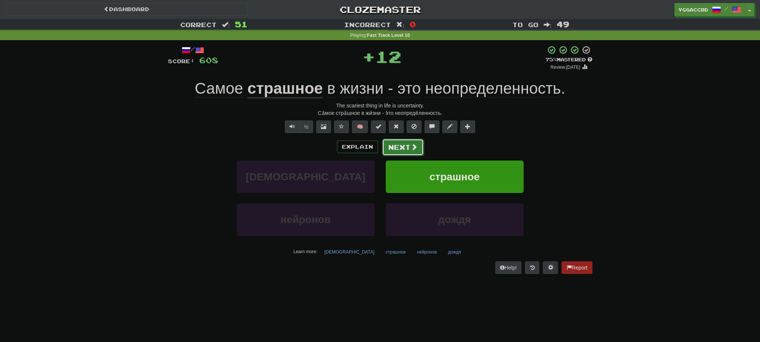
click at [391, 153] on button "Next" at bounding box center [403, 147] width 42 height 17
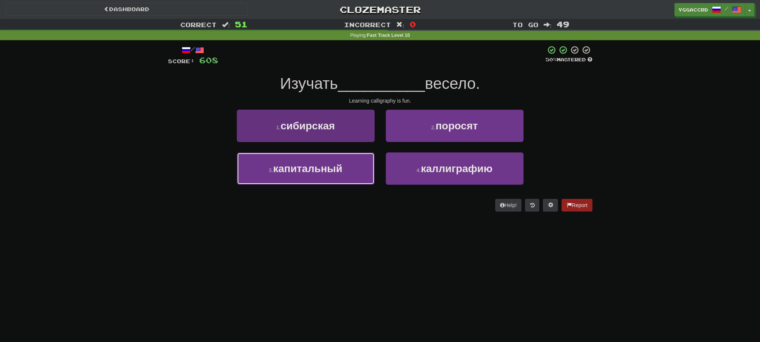
click at [342, 165] on span "капитальный" at bounding box center [307, 169] width 69 height 12
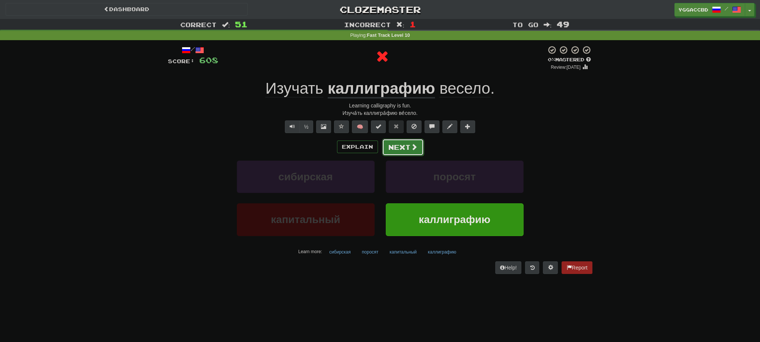
click at [399, 154] on button "Next" at bounding box center [403, 147] width 42 height 17
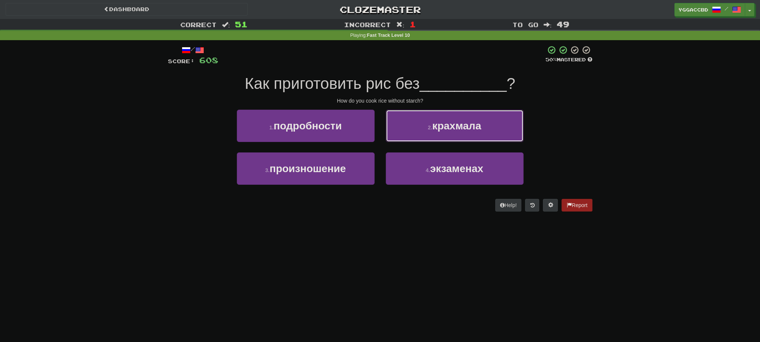
click at [422, 133] on button "2 . крахмала" at bounding box center [455, 126] width 138 height 32
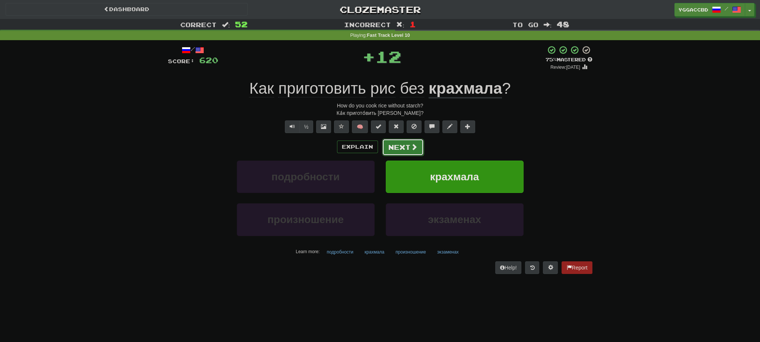
click at [392, 146] on button "Next" at bounding box center [403, 147] width 42 height 17
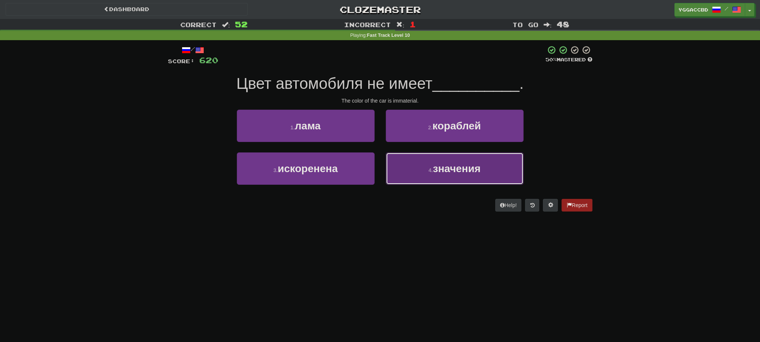
click at [429, 168] on small "4 ." at bounding box center [430, 171] width 4 height 6
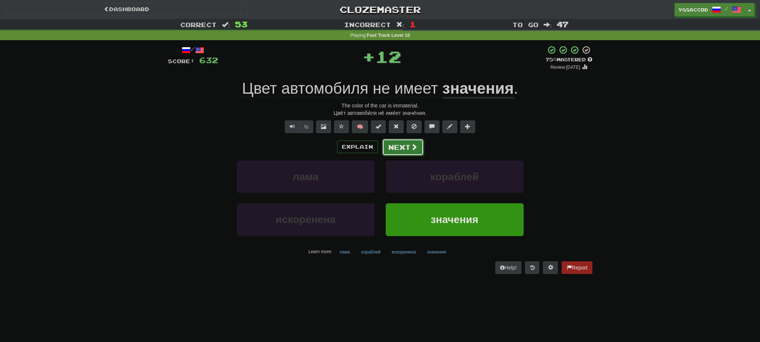
click at [400, 146] on button "Next" at bounding box center [403, 147] width 42 height 17
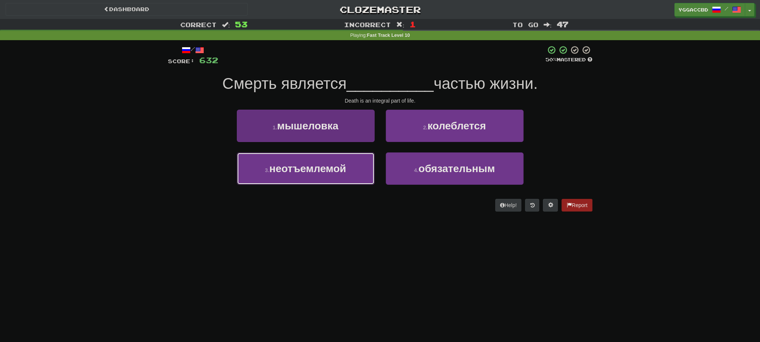
click at [339, 165] on span "неотъемлемой" at bounding box center [307, 169] width 77 height 12
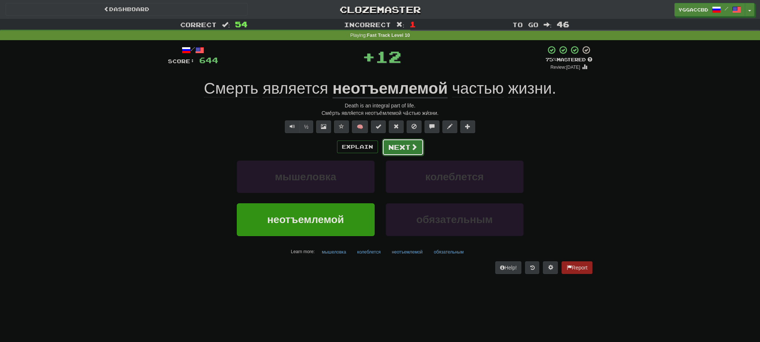
click at [407, 150] on button "Next" at bounding box center [403, 147] width 42 height 17
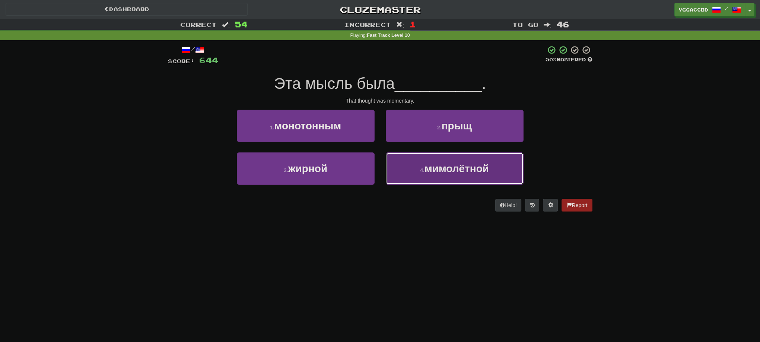
click at [450, 178] on button "4 . мимолётной" at bounding box center [455, 169] width 138 height 32
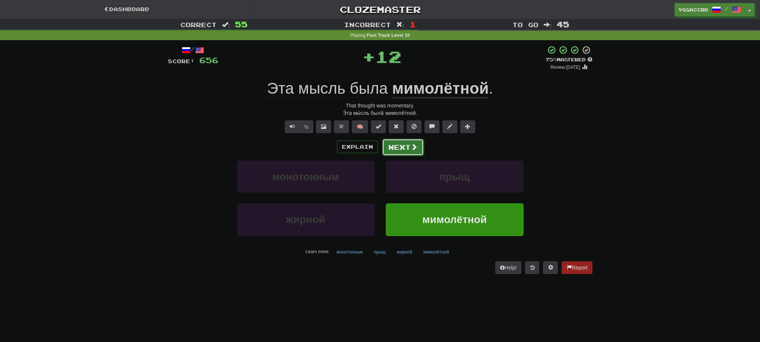
click at [407, 147] on button "Next" at bounding box center [403, 147] width 42 height 17
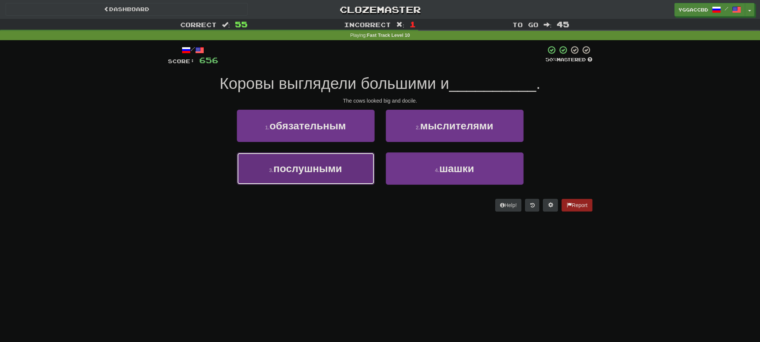
click at [331, 170] on span "послушными" at bounding box center [307, 169] width 68 height 12
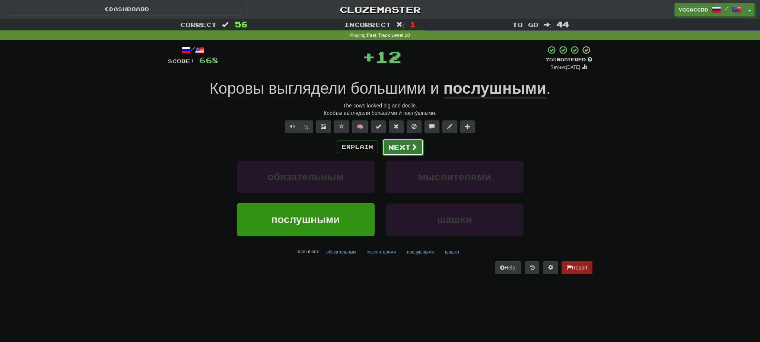
click at [405, 147] on button "Next" at bounding box center [403, 147] width 42 height 17
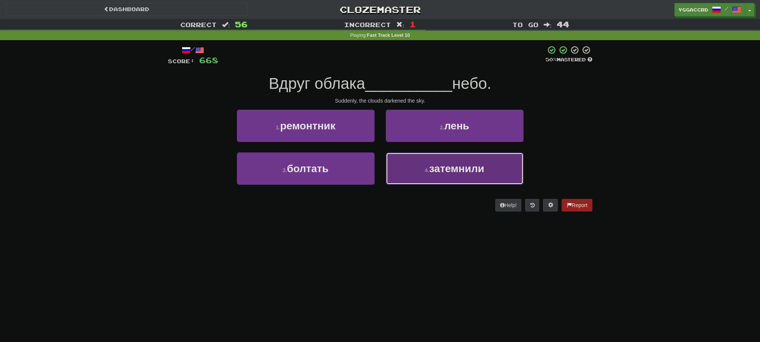
click at [409, 170] on button "4 . затемнили" at bounding box center [455, 169] width 138 height 32
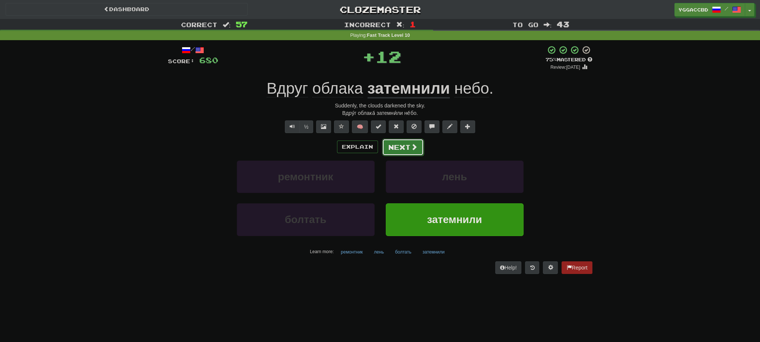
click at [412, 152] on button "Next" at bounding box center [403, 147] width 42 height 17
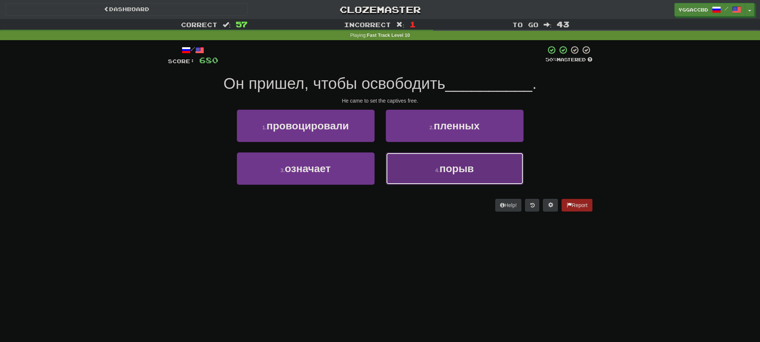
click at [429, 168] on button "4 . порыв" at bounding box center [455, 169] width 138 height 32
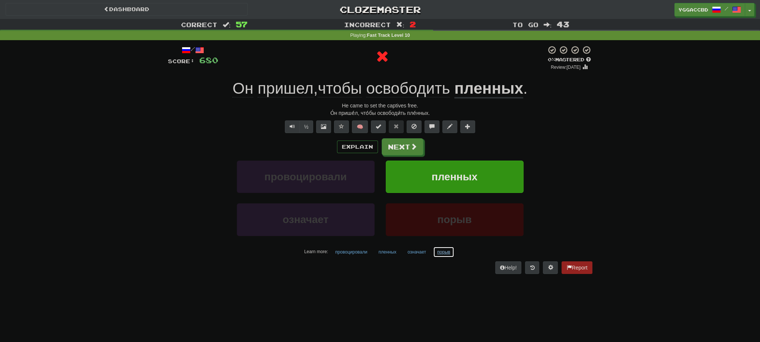
click at [446, 253] on button "порыв" at bounding box center [443, 252] width 21 height 11
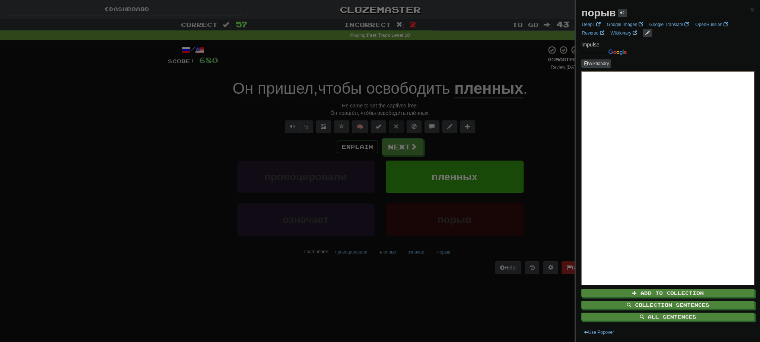
click at [519, 121] on div at bounding box center [380, 171] width 760 height 342
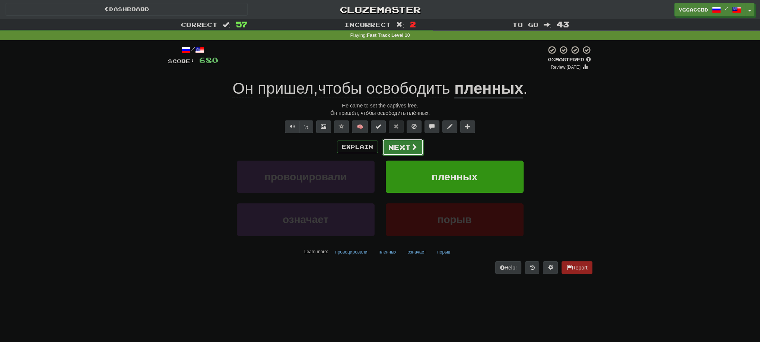
click at [407, 141] on button "Next" at bounding box center [403, 147] width 42 height 17
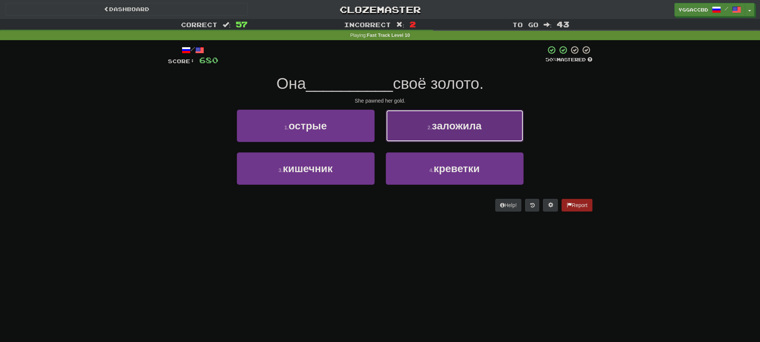
click at [431, 125] on small "2 ." at bounding box center [429, 128] width 4 height 6
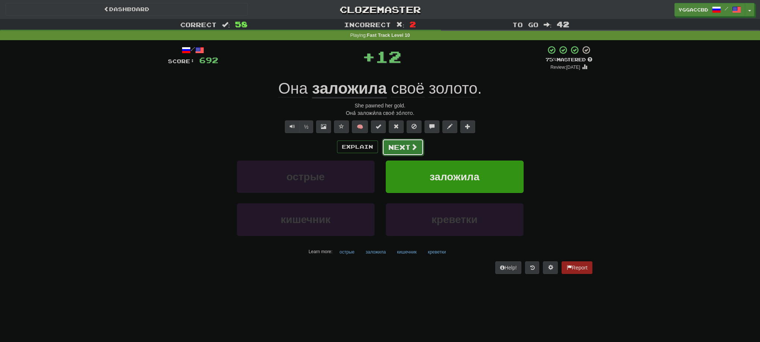
click at [394, 151] on button "Next" at bounding box center [403, 147] width 42 height 17
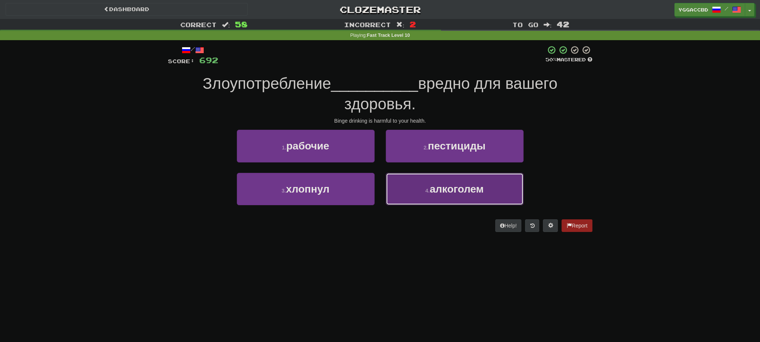
click at [448, 192] on span "алкоголем" at bounding box center [457, 190] width 54 height 12
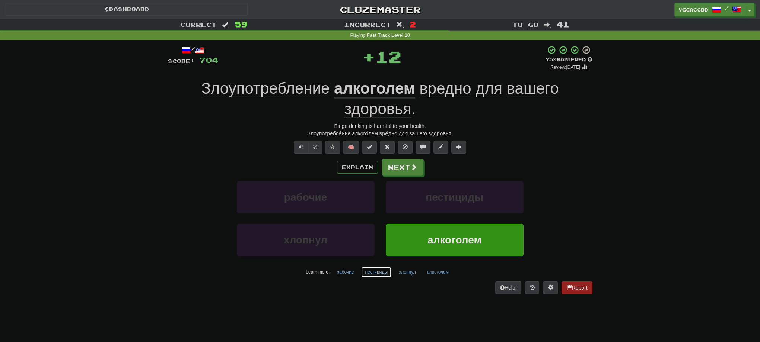
click at [377, 274] on button "пестициды" at bounding box center [376, 272] width 31 height 11
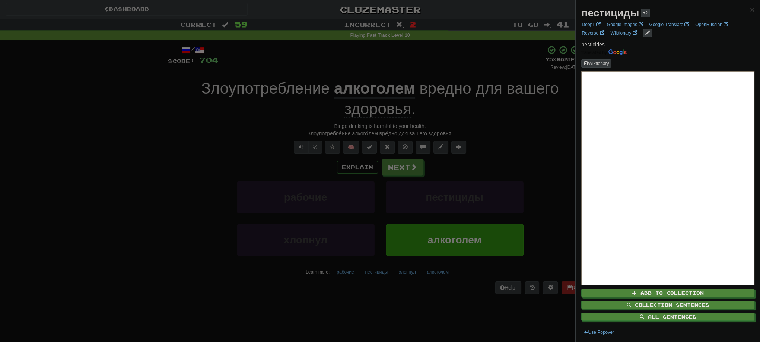
click at [511, 112] on div at bounding box center [380, 171] width 760 height 342
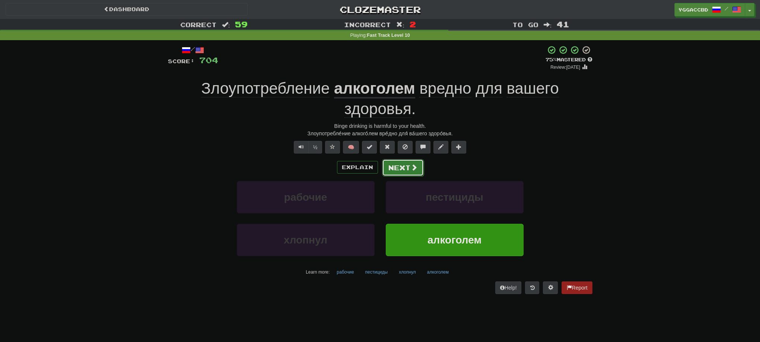
click at [406, 168] on button "Next" at bounding box center [403, 167] width 42 height 17
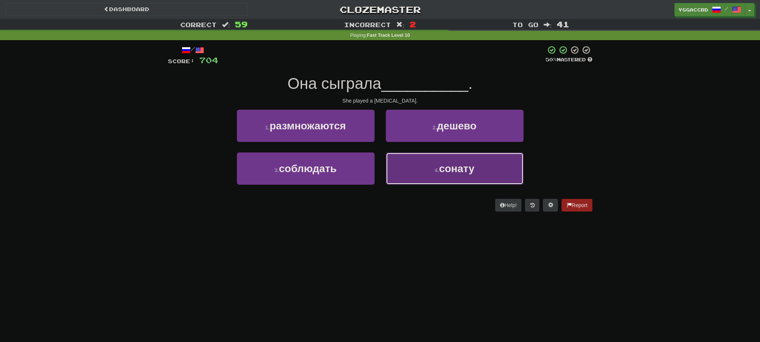
click at [434, 166] on button "4 . сонату" at bounding box center [455, 169] width 138 height 32
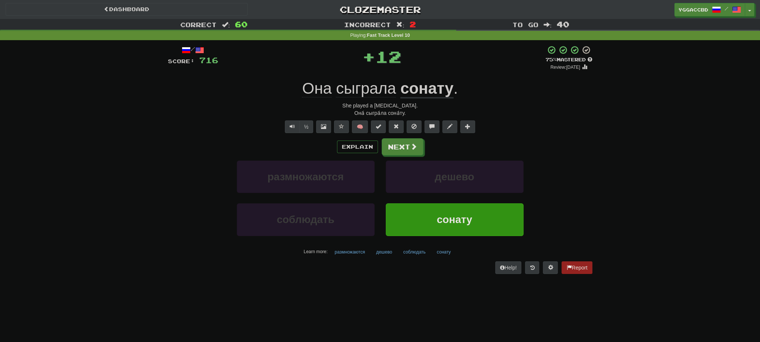
click at [404, 157] on div "Explain Next размножаются дешево соблюдать сонату Learn more: размножаются деше…" at bounding box center [380, 197] width 424 height 119
click at [403, 151] on button "Next" at bounding box center [403, 147] width 42 height 17
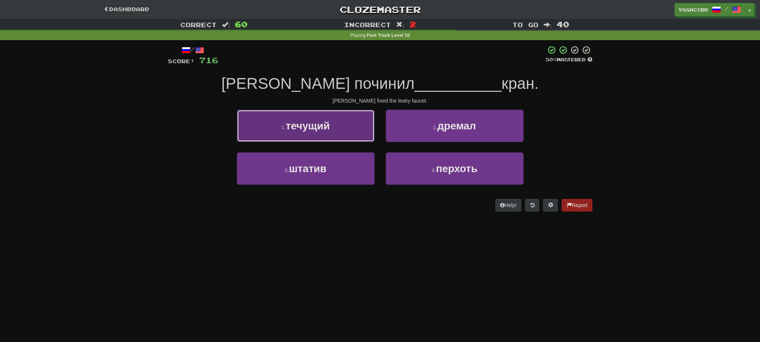
click at [298, 119] on button "1 . течущий" at bounding box center [306, 126] width 138 height 32
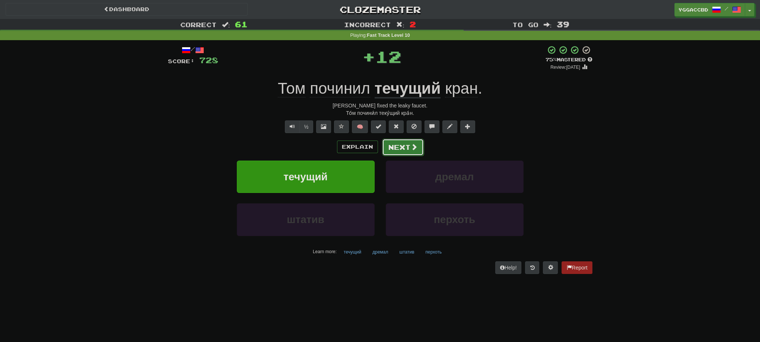
click at [394, 152] on button "Next" at bounding box center [403, 147] width 42 height 17
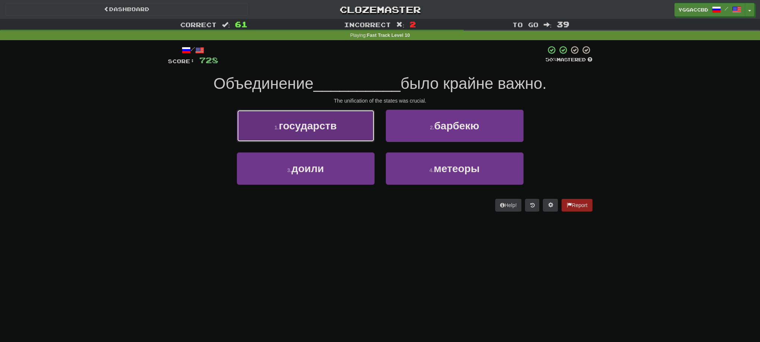
click at [316, 125] on span "государств" at bounding box center [308, 126] width 58 height 12
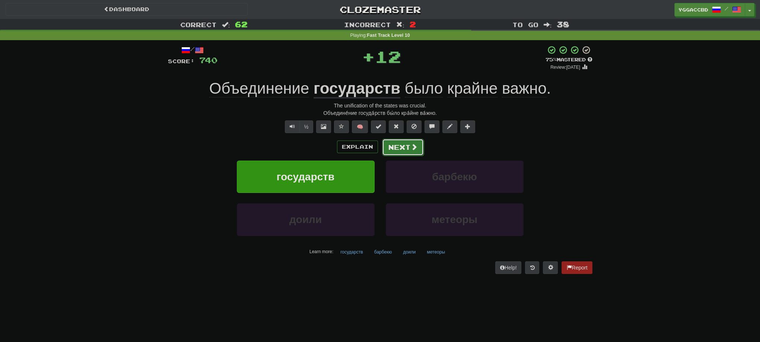
click at [411, 149] on span at bounding box center [414, 147] width 7 height 7
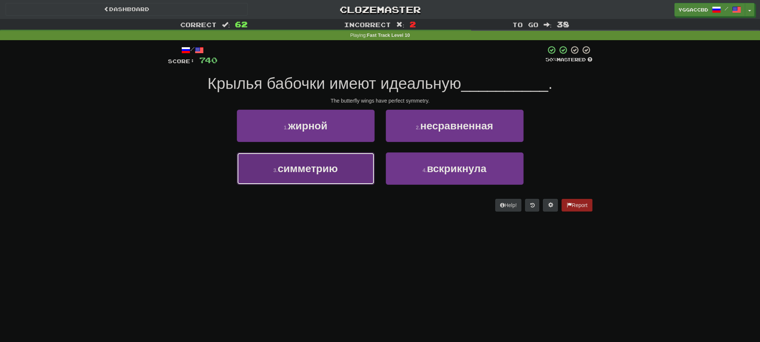
click at [350, 158] on button "3 . симметрию" at bounding box center [306, 169] width 138 height 32
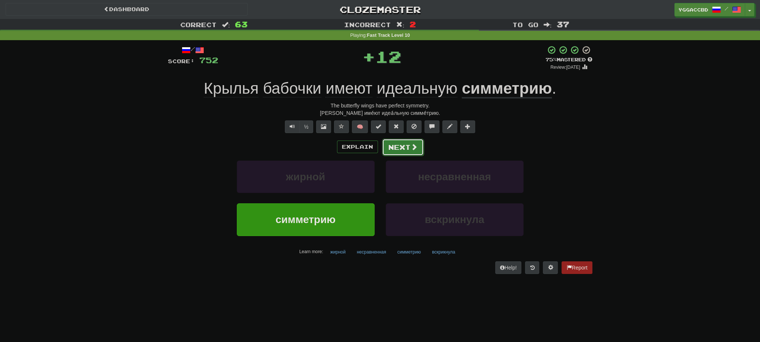
click at [405, 145] on button "Next" at bounding box center [403, 147] width 42 height 17
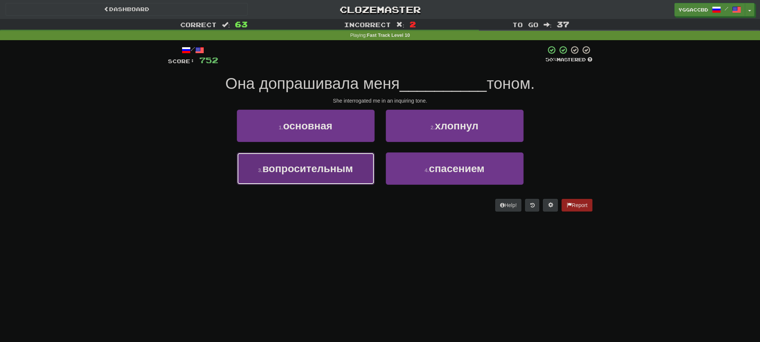
click at [323, 178] on button "3 . вопросительным" at bounding box center [306, 169] width 138 height 32
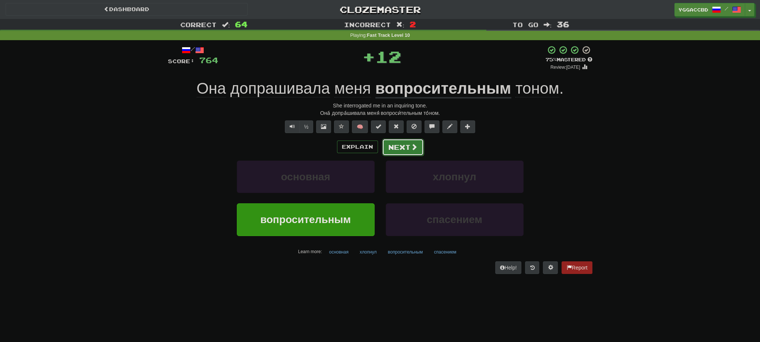
click at [392, 153] on button "Next" at bounding box center [403, 147] width 42 height 17
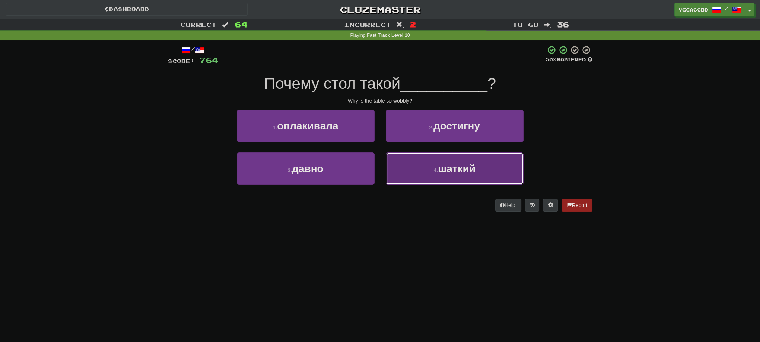
click at [454, 156] on button "4 . шаткий" at bounding box center [455, 169] width 138 height 32
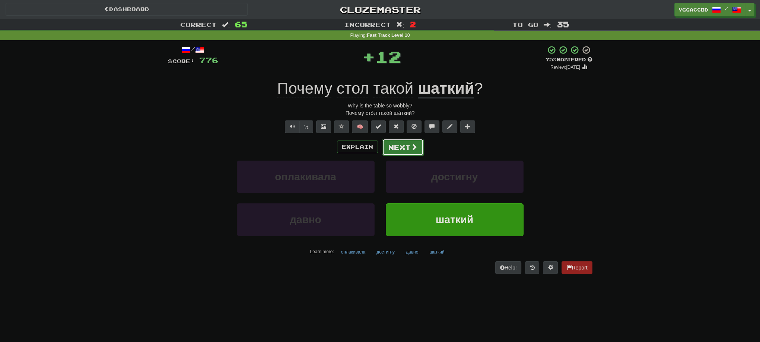
click at [420, 149] on button "Next" at bounding box center [403, 147] width 42 height 17
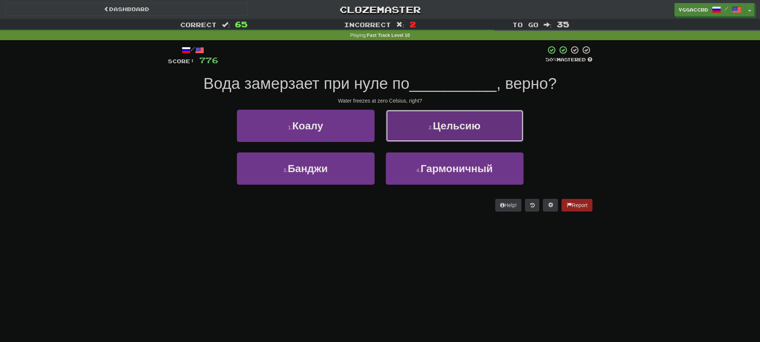
click at [442, 138] on button "2 . Цельсию" at bounding box center [455, 126] width 138 height 32
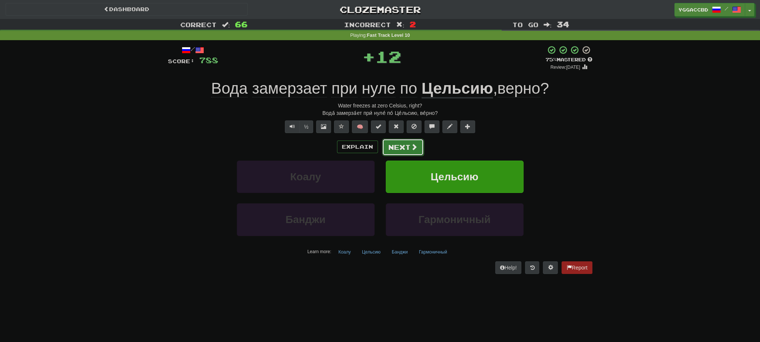
click at [392, 147] on button "Next" at bounding box center [403, 147] width 42 height 17
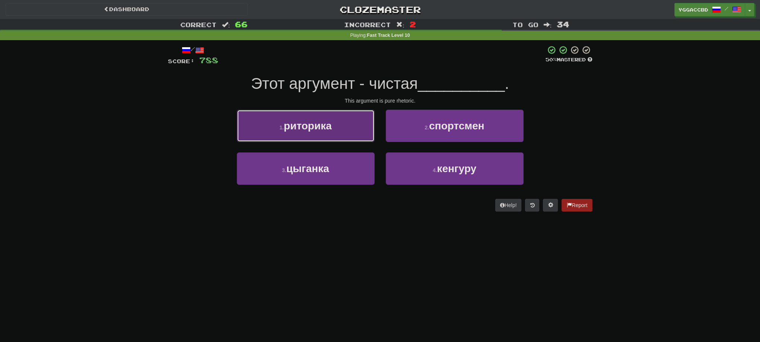
click at [334, 128] on button "1 . риторика" at bounding box center [306, 126] width 138 height 32
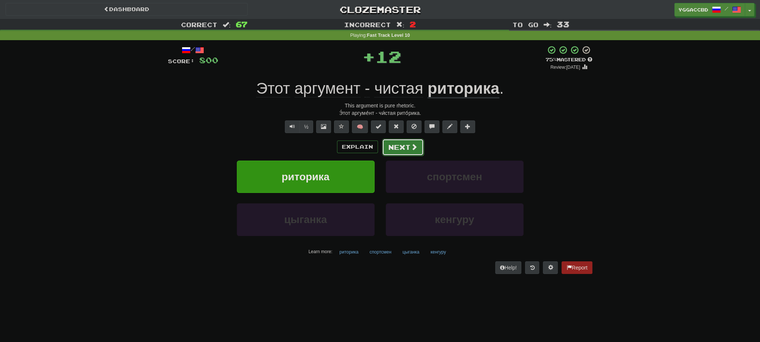
click at [396, 147] on button "Next" at bounding box center [403, 147] width 42 height 17
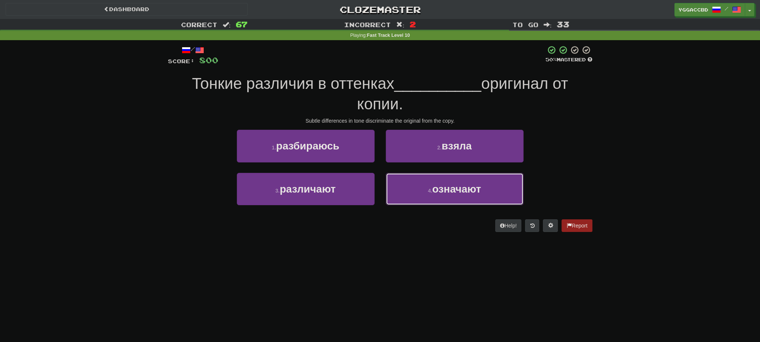
click at [417, 184] on button "4 . означают" at bounding box center [455, 189] width 138 height 32
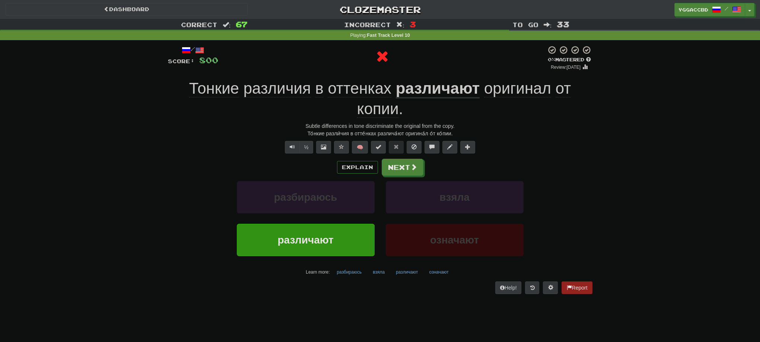
click at [394, 159] on div "Explain Next" at bounding box center [380, 167] width 424 height 17
click at [405, 167] on button "Next" at bounding box center [403, 167] width 42 height 17
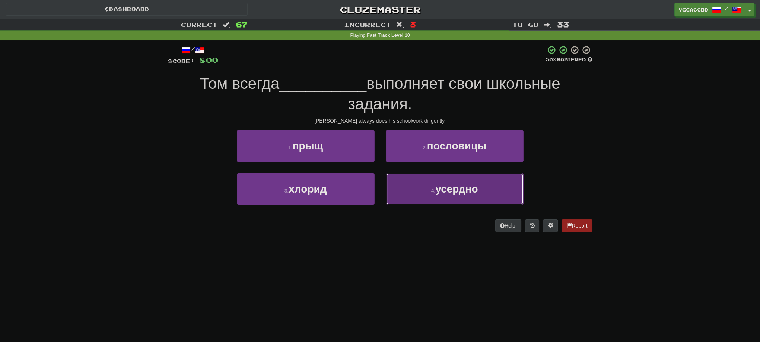
click at [444, 188] on span "усердно" at bounding box center [456, 190] width 42 height 12
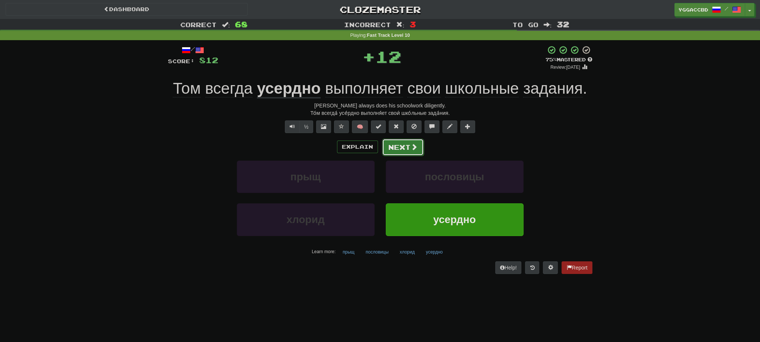
click at [393, 152] on button "Next" at bounding box center [403, 147] width 42 height 17
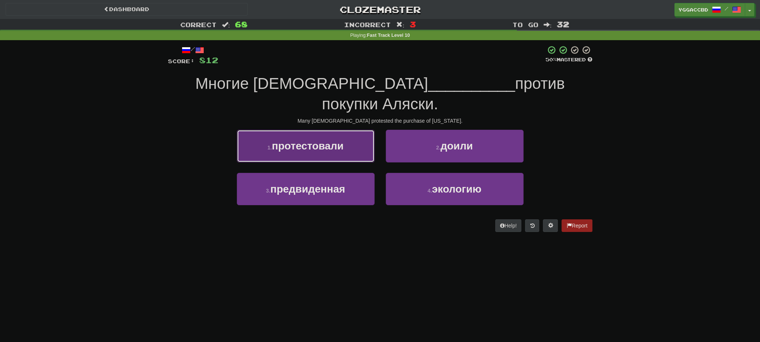
click at [345, 140] on button "1 . протестовали" at bounding box center [306, 146] width 138 height 32
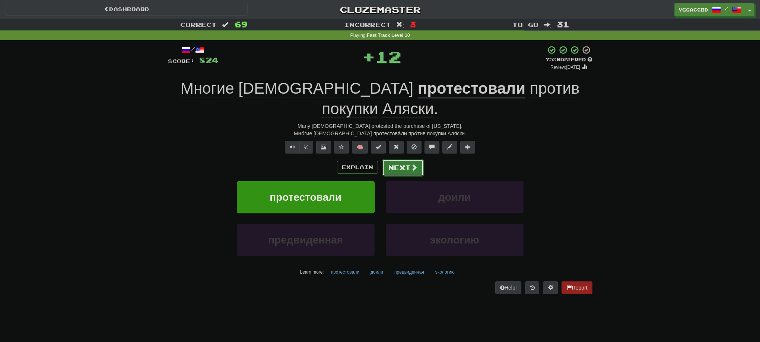
click at [408, 166] on button "Next" at bounding box center [403, 167] width 42 height 17
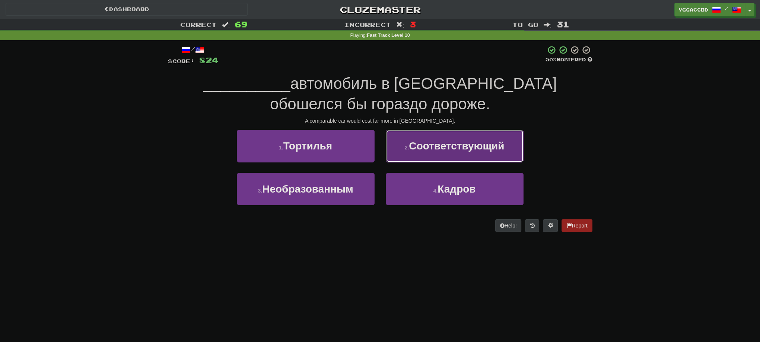
click at [448, 155] on button "2 . Соответствующий" at bounding box center [455, 146] width 138 height 32
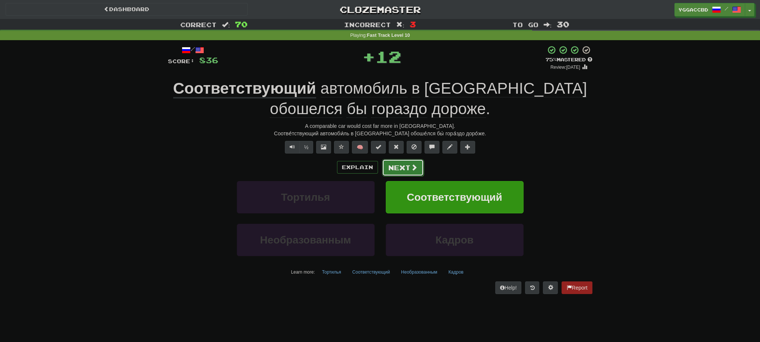
click at [389, 169] on button "Next" at bounding box center [403, 167] width 42 height 17
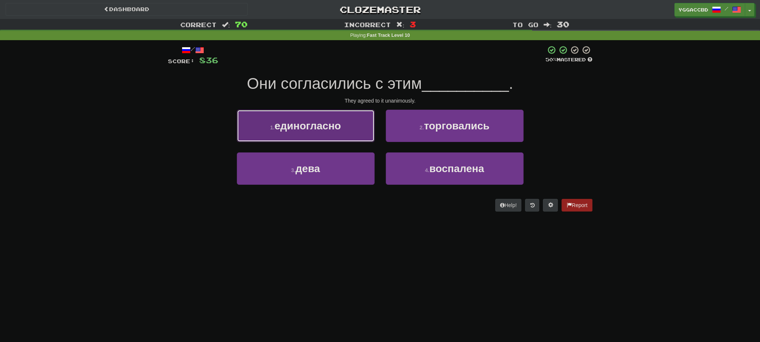
click at [270, 134] on button "1 . единогласно" at bounding box center [306, 126] width 138 height 32
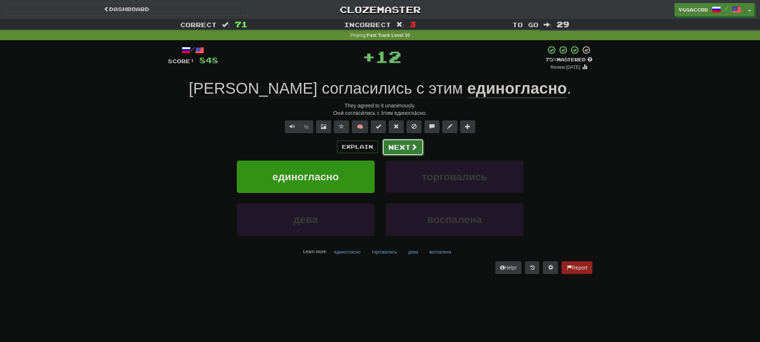
click at [407, 146] on button "Next" at bounding box center [403, 147] width 42 height 17
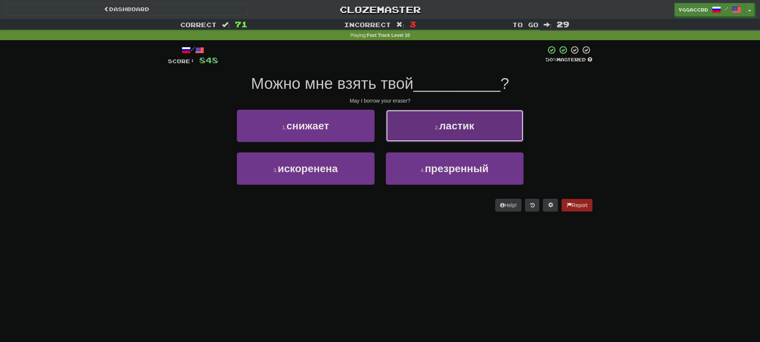
click at [423, 135] on button "2 . ластик" at bounding box center [455, 126] width 138 height 32
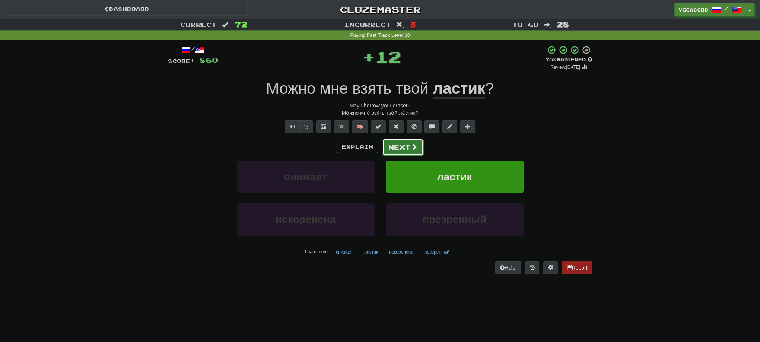
click at [382, 147] on button "Next" at bounding box center [403, 147] width 42 height 17
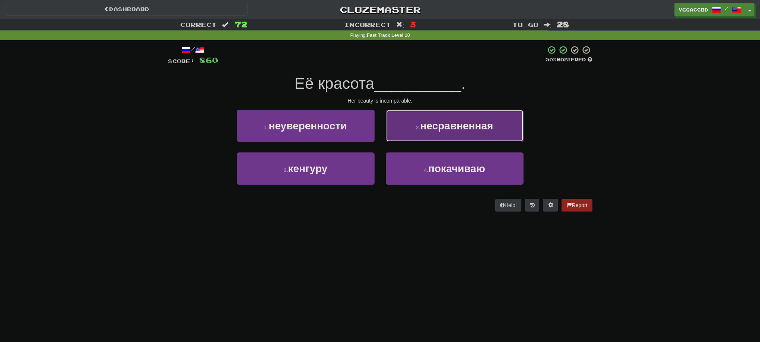
click at [418, 130] on small "2 ." at bounding box center [418, 128] width 4 height 6
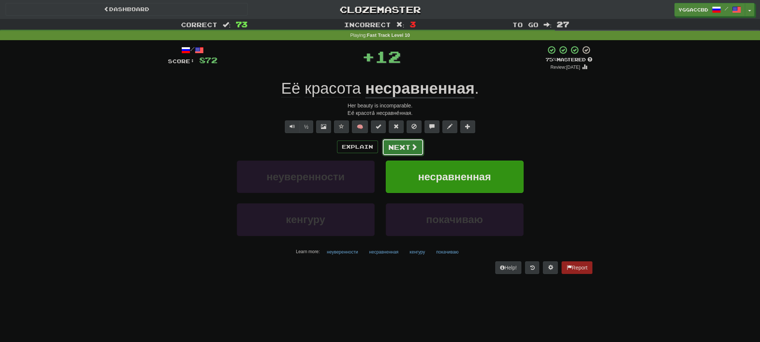
click at [412, 148] on span at bounding box center [414, 147] width 7 height 7
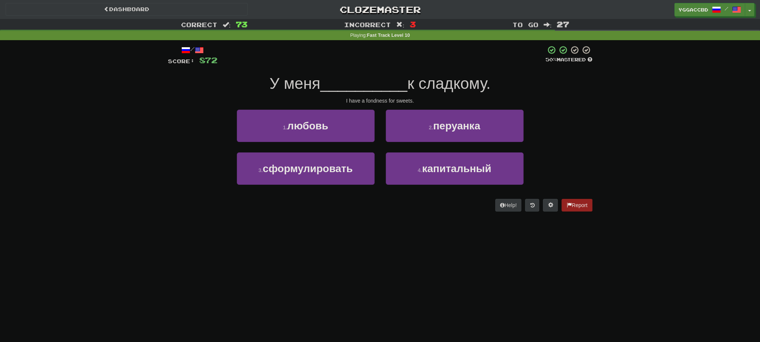
click at [326, 144] on div "1 . любовь" at bounding box center [305, 131] width 149 height 43
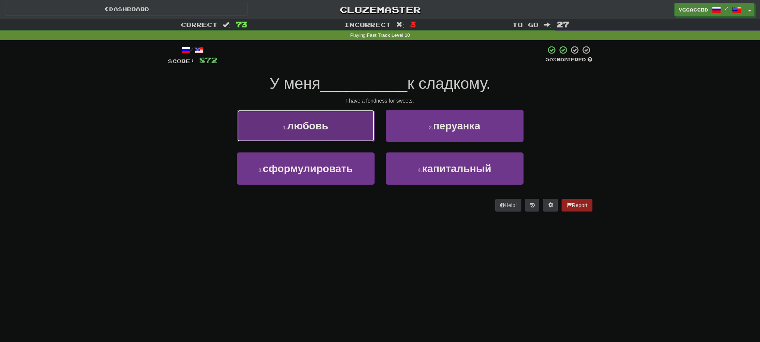
click at [328, 140] on button "1 . любовь" at bounding box center [306, 126] width 138 height 32
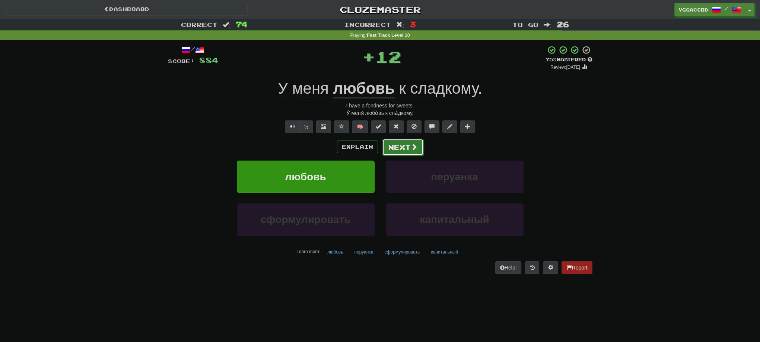
click at [396, 151] on button "Next" at bounding box center [403, 147] width 42 height 17
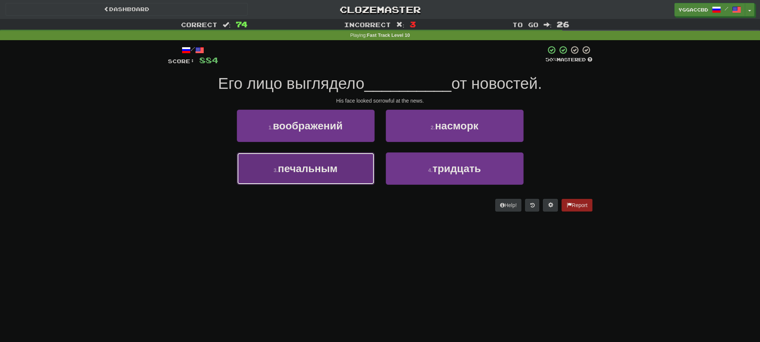
click at [341, 176] on button "3 . печальным" at bounding box center [306, 169] width 138 height 32
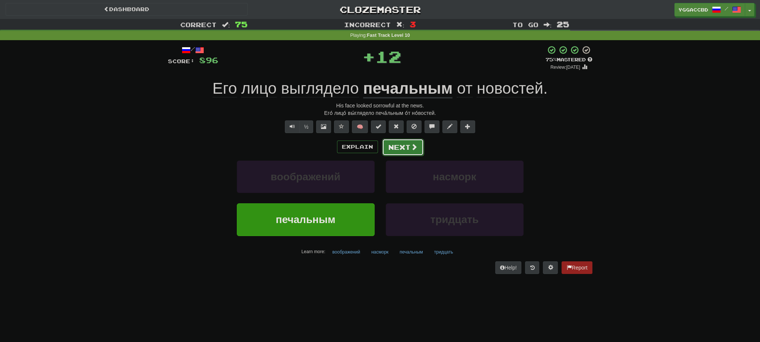
click at [403, 149] on button "Next" at bounding box center [403, 147] width 42 height 17
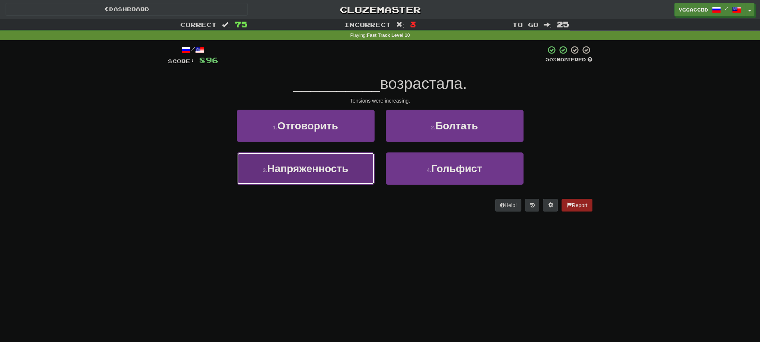
click at [325, 161] on button "3 . Напряженность" at bounding box center [306, 169] width 138 height 32
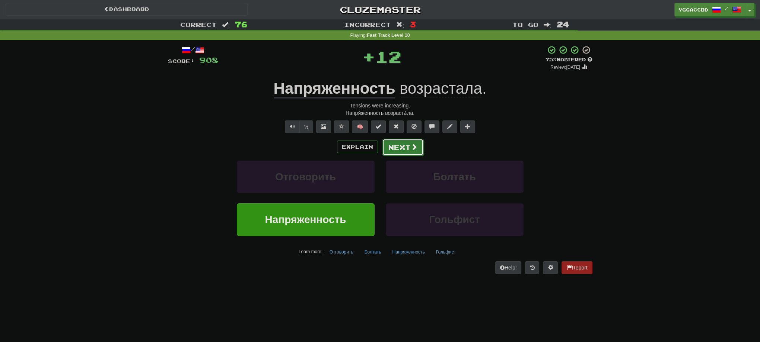
click at [404, 152] on button "Next" at bounding box center [403, 147] width 42 height 17
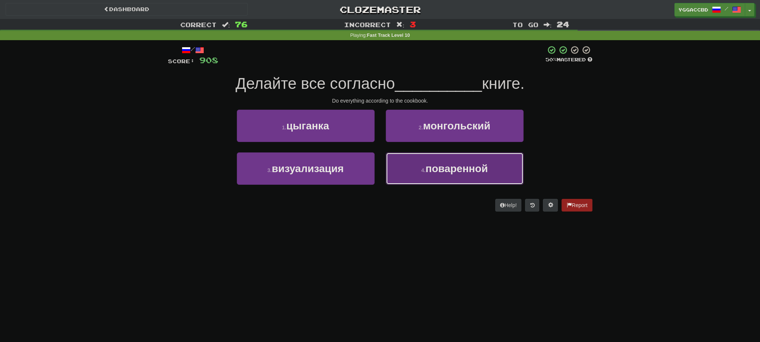
click at [418, 169] on button "4 . поваренной" at bounding box center [455, 169] width 138 height 32
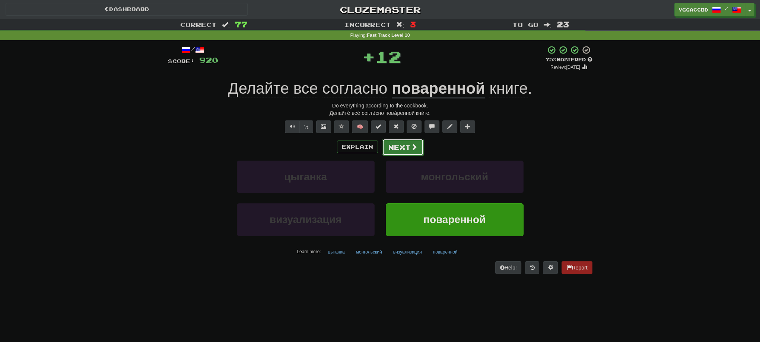
click at [408, 145] on button "Next" at bounding box center [403, 147] width 42 height 17
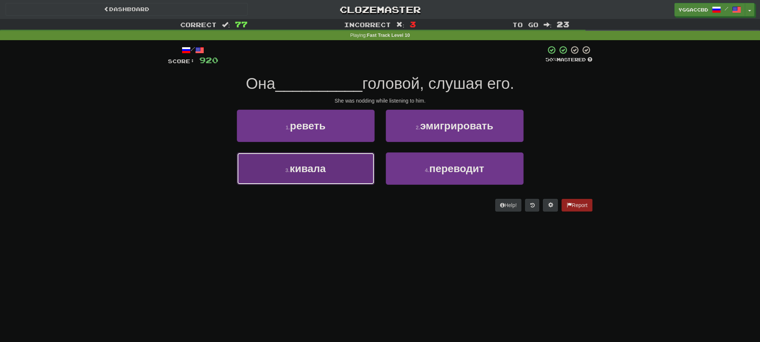
click at [341, 173] on button "3 . кивала" at bounding box center [306, 169] width 138 height 32
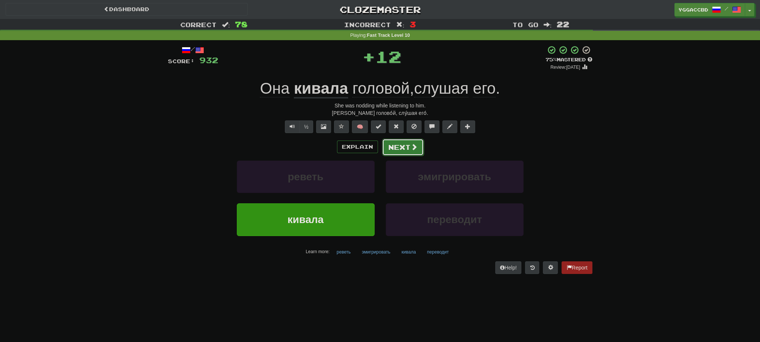
click at [418, 145] on button "Next" at bounding box center [403, 147] width 42 height 17
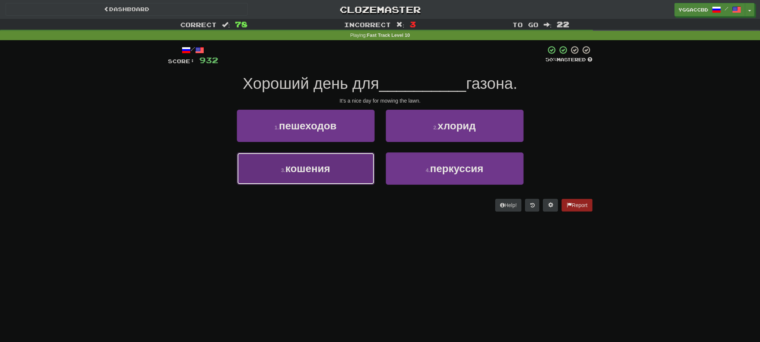
click at [351, 177] on button "3 . кошения" at bounding box center [306, 169] width 138 height 32
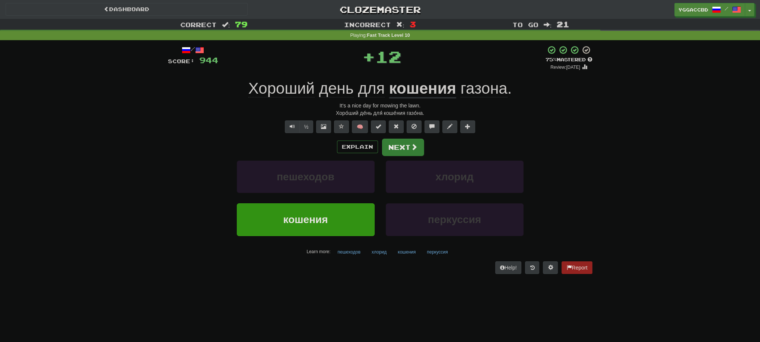
click at [407, 138] on div "/ Score: 944 + 12 75 % Mastered Review: 2025-09-17 Хороший день для кошения газ…" at bounding box center [380, 159] width 424 height 229
click at [411, 144] on span at bounding box center [414, 147] width 7 height 7
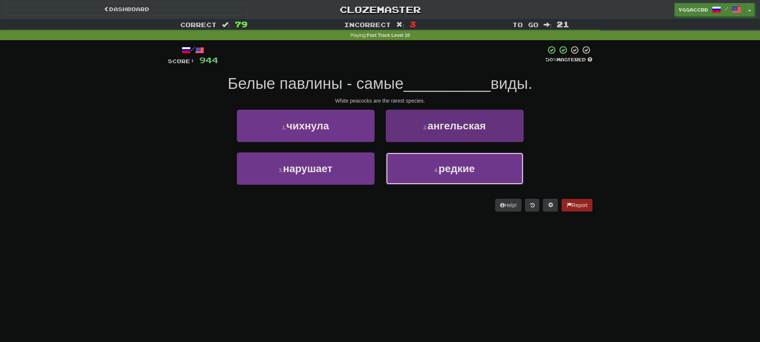
click at [431, 167] on button "4 . редкие" at bounding box center [455, 169] width 138 height 32
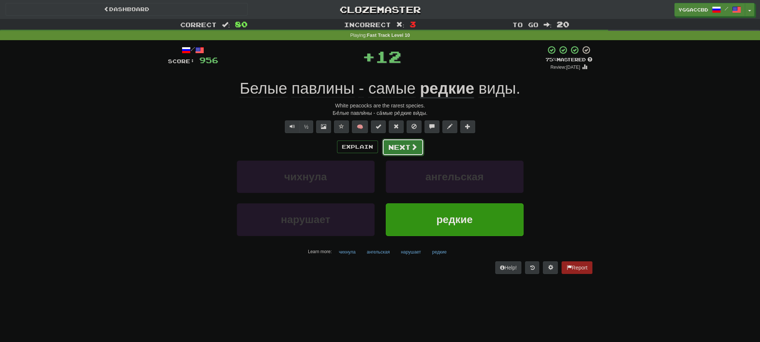
click at [404, 150] on button "Next" at bounding box center [403, 147] width 42 height 17
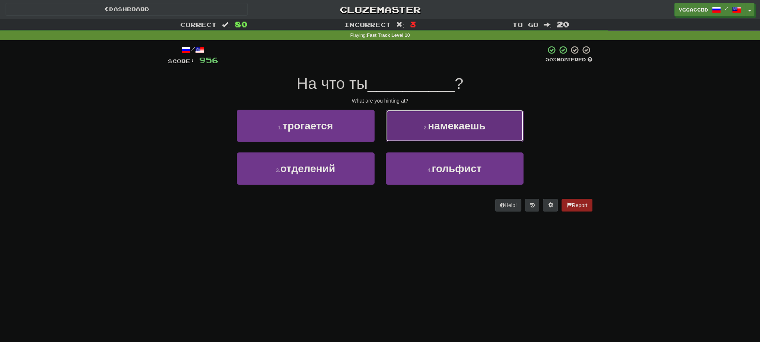
click at [415, 139] on button "2 . намекаешь" at bounding box center [455, 126] width 138 height 32
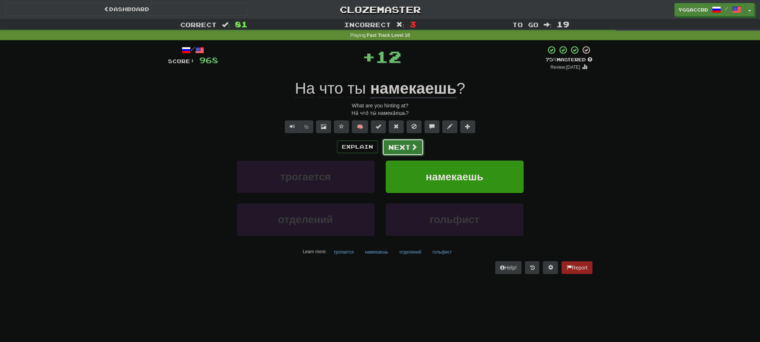
click at [401, 144] on button "Next" at bounding box center [403, 147] width 42 height 17
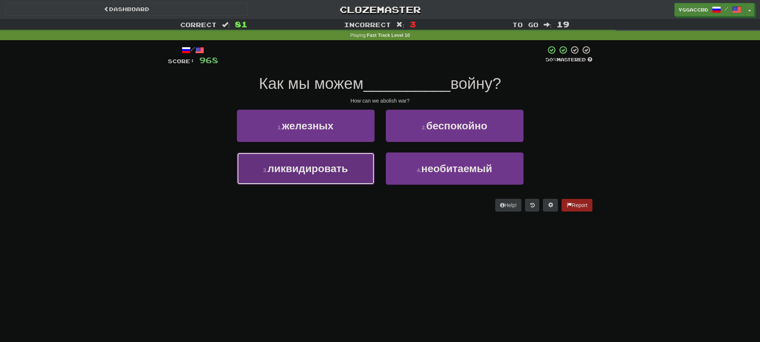
click at [332, 164] on span "ликвидировать" at bounding box center [307, 169] width 80 height 12
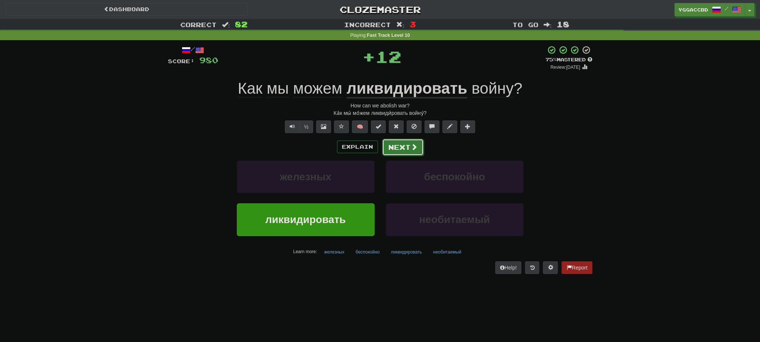
click at [406, 149] on button "Next" at bounding box center [403, 147] width 42 height 17
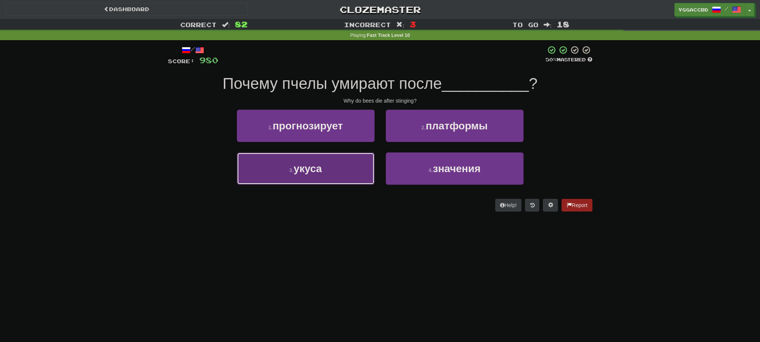
click at [334, 171] on button "3 . укуса" at bounding box center [306, 169] width 138 height 32
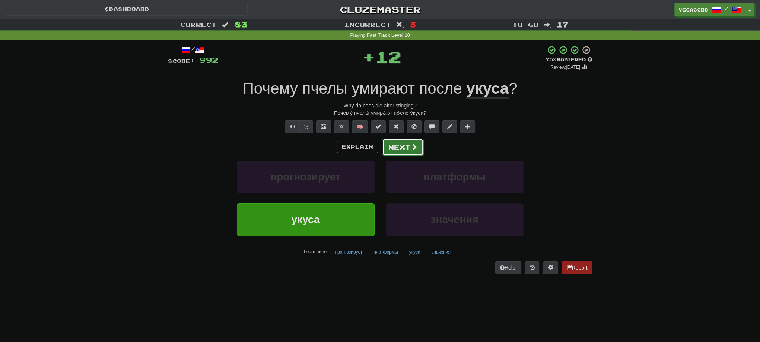
click at [411, 153] on button "Next" at bounding box center [403, 147] width 42 height 17
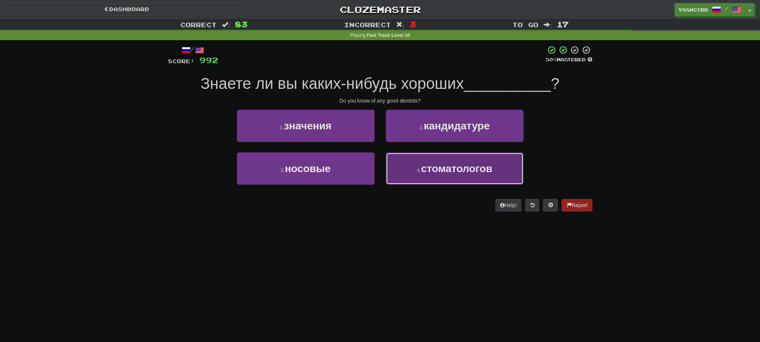
click at [444, 160] on button "4 . стоматологов" at bounding box center [455, 169] width 138 height 32
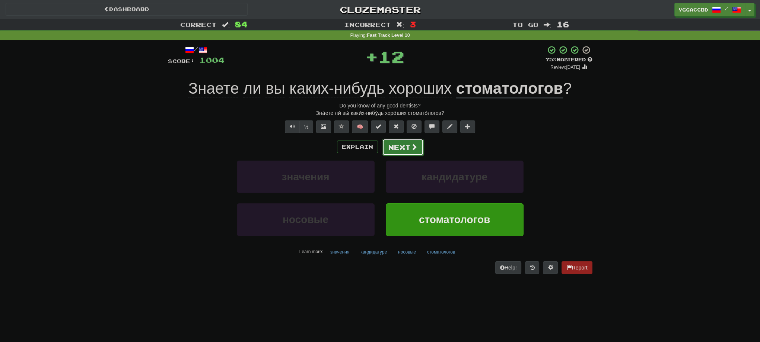
click at [389, 142] on button "Next" at bounding box center [403, 147] width 42 height 17
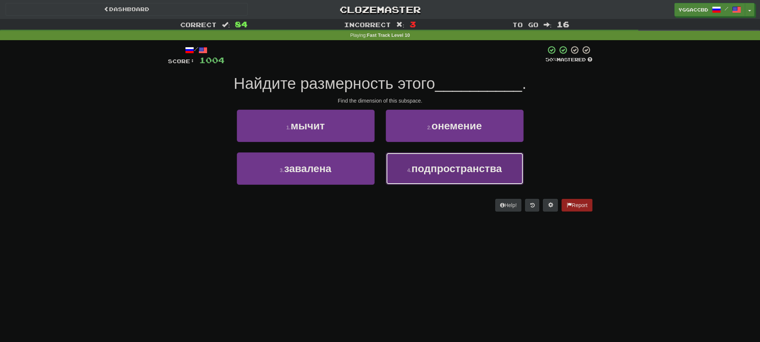
click at [428, 166] on span "подпространства" at bounding box center [456, 169] width 90 height 12
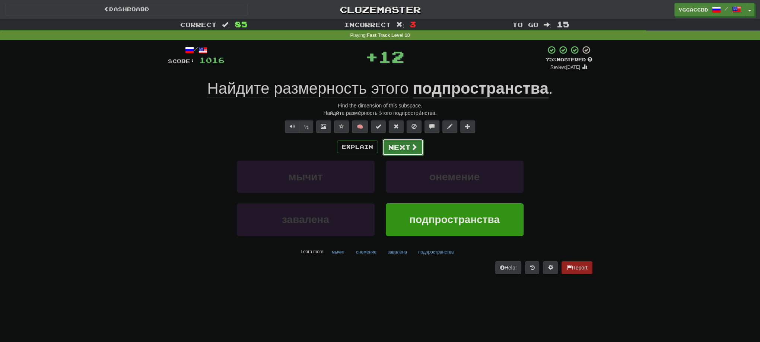
click at [407, 146] on button "Next" at bounding box center [403, 147] width 42 height 17
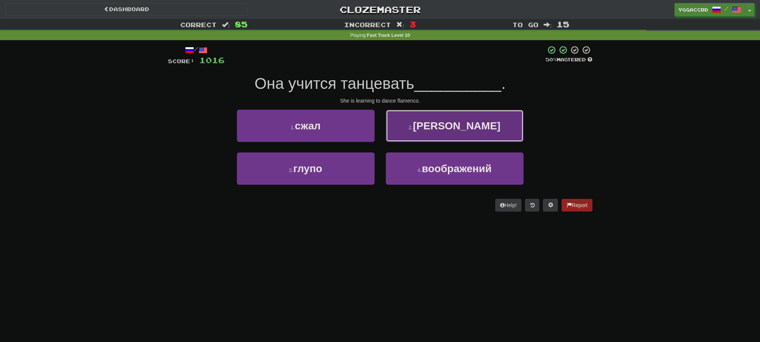
click at [413, 130] on small "2 ." at bounding box center [410, 128] width 4 height 6
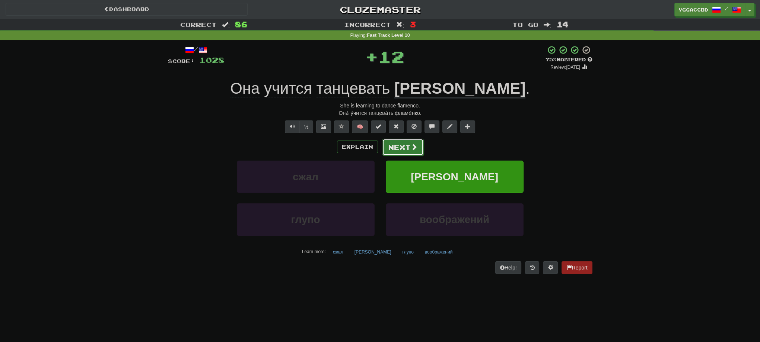
click at [417, 147] on button "Next" at bounding box center [403, 147] width 42 height 17
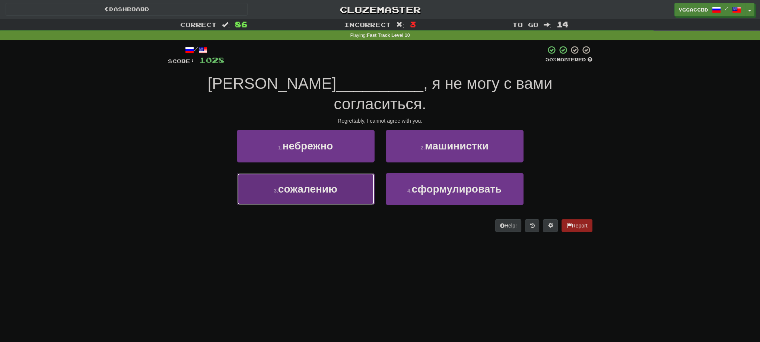
click at [344, 173] on button "3 . сожалению" at bounding box center [306, 189] width 138 height 32
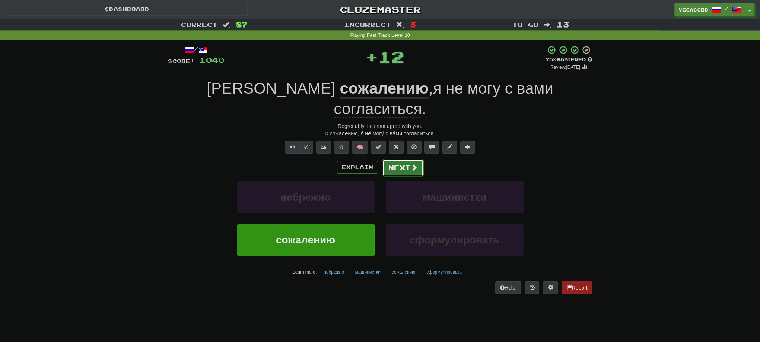
click at [395, 159] on button "Next" at bounding box center [403, 167] width 42 height 17
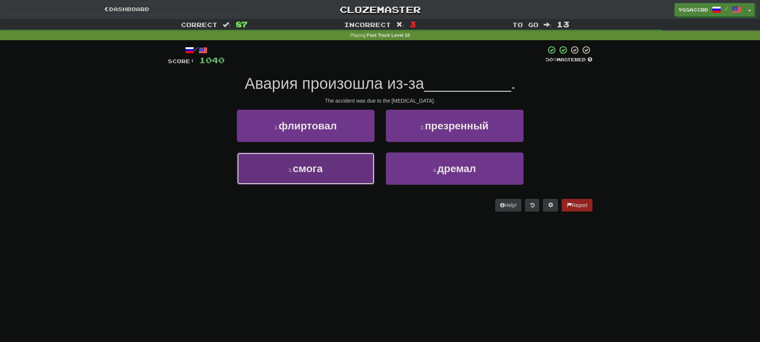
click at [340, 166] on button "3 . смога" at bounding box center [306, 169] width 138 height 32
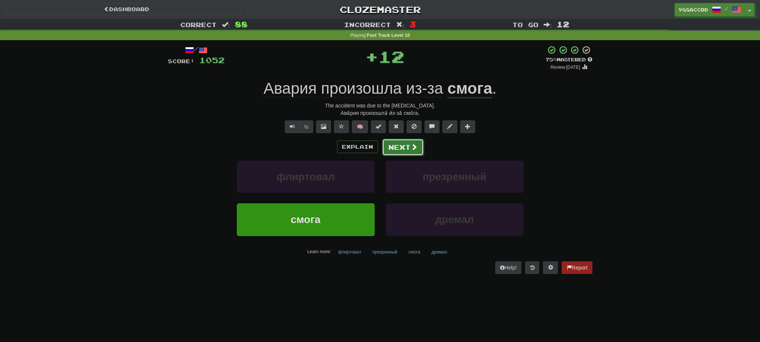
click at [399, 150] on button "Next" at bounding box center [403, 147] width 42 height 17
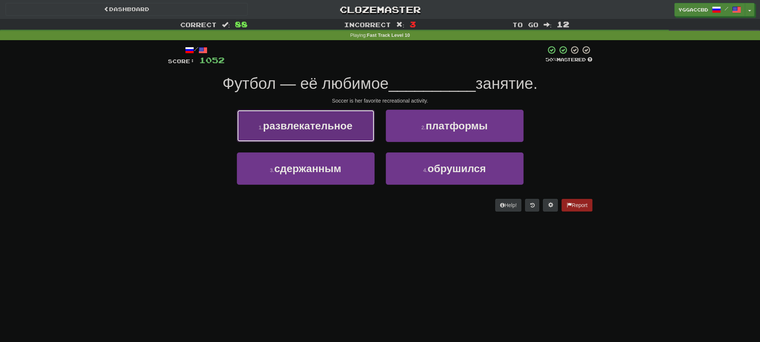
click at [348, 137] on button "1 . развлекательное" at bounding box center [306, 126] width 138 height 32
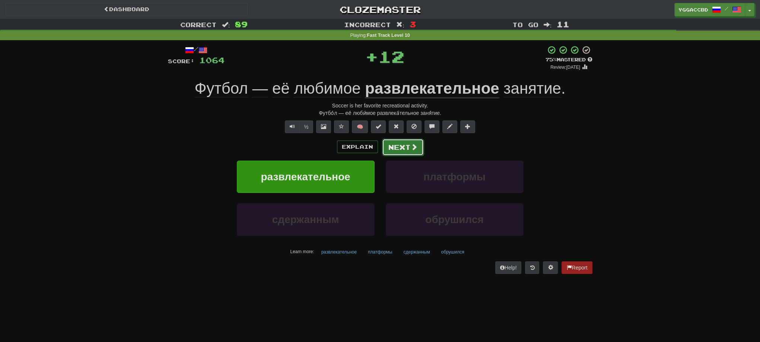
click at [396, 150] on button "Next" at bounding box center [403, 147] width 42 height 17
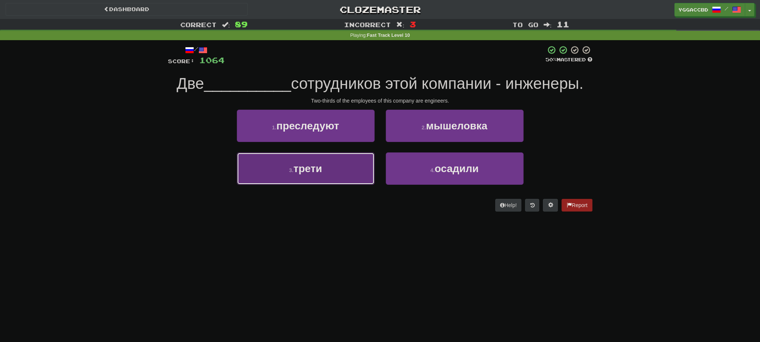
click at [337, 173] on button "3 . трети" at bounding box center [306, 169] width 138 height 32
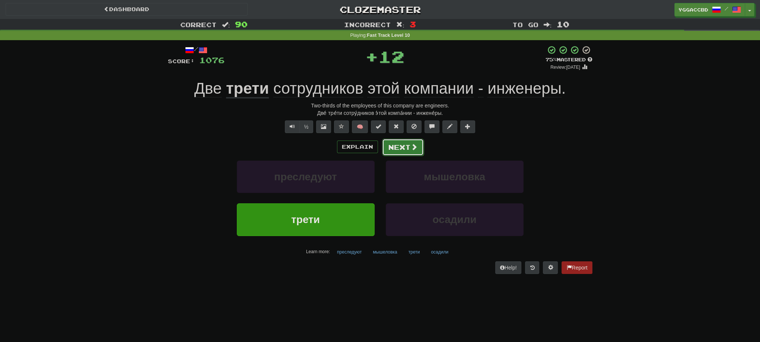
click at [398, 151] on button "Next" at bounding box center [403, 147] width 42 height 17
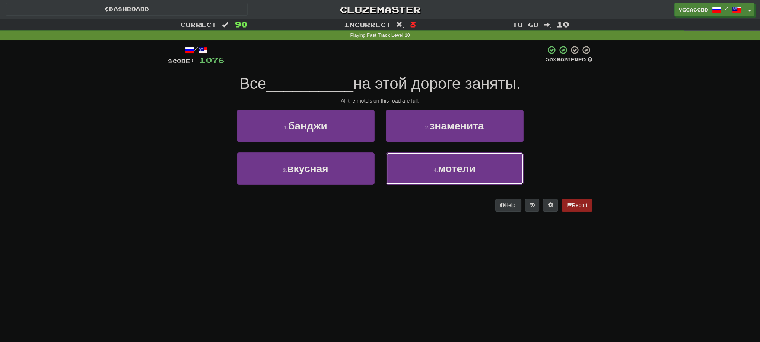
click at [447, 162] on button "4 . мотели" at bounding box center [455, 169] width 138 height 32
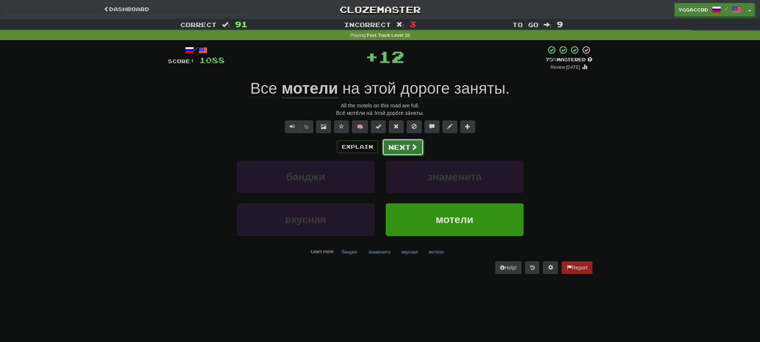
click at [415, 148] on span at bounding box center [414, 147] width 7 height 7
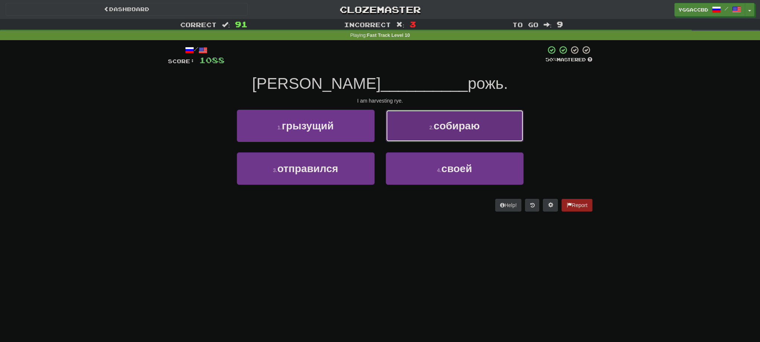
click at [435, 128] on span "собираю" at bounding box center [456, 126] width 46 height 12
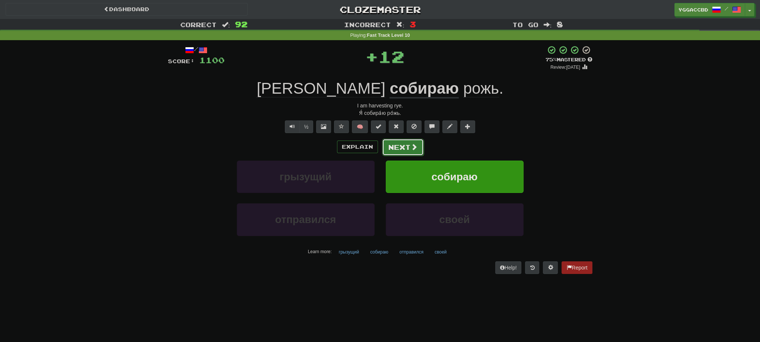
click at [399, 149] on button "Next" at bounding box center [403, 147] width 42 height 17
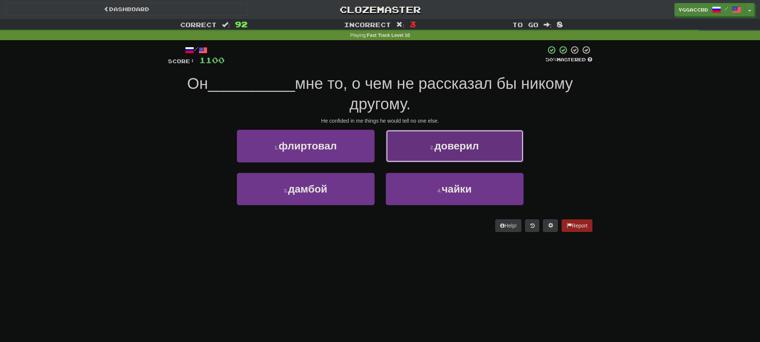
click at [417, 148] on button "2 . доверил" at bounding box center [455, 146] width 138 height 32
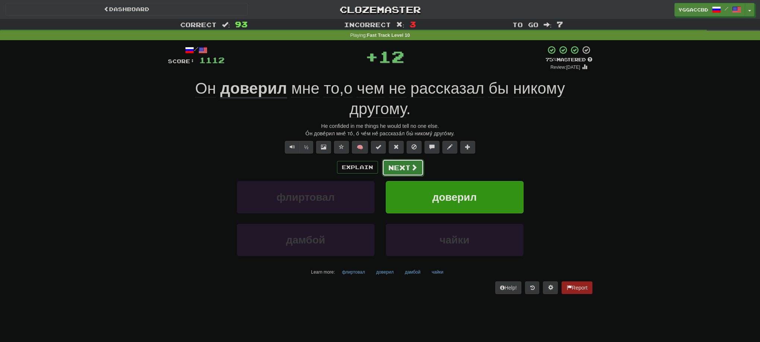
click at [392, 162] on button "Next" at bounding box center [403, 167] width 42 height 17
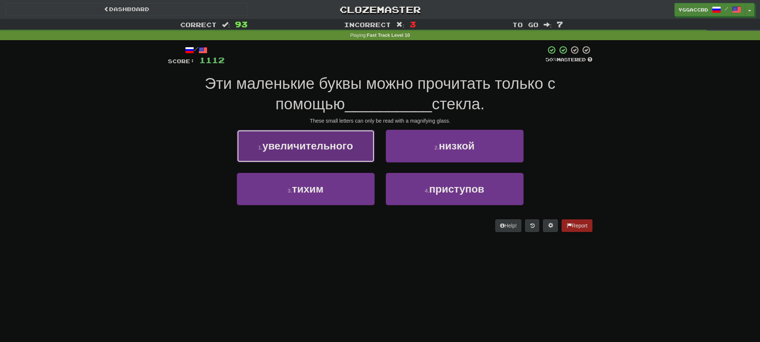
click at [314, 150] on span "увеличительного" at bounding box center [307, 146] width 90 height 12
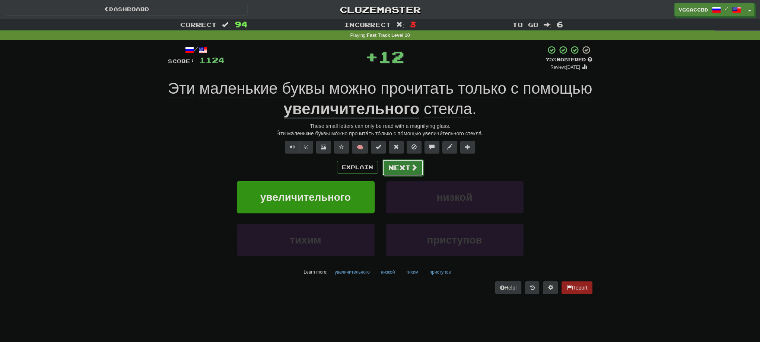
click at [392, 170] on button "Next" at bounding box center [403, 167] width 42 height 17
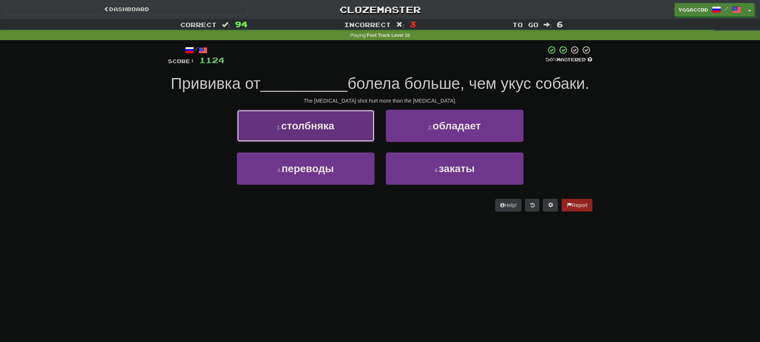
click at [324, 142] on button "1 . столбняка" at bounding box center [306, 126] width 138 height 32
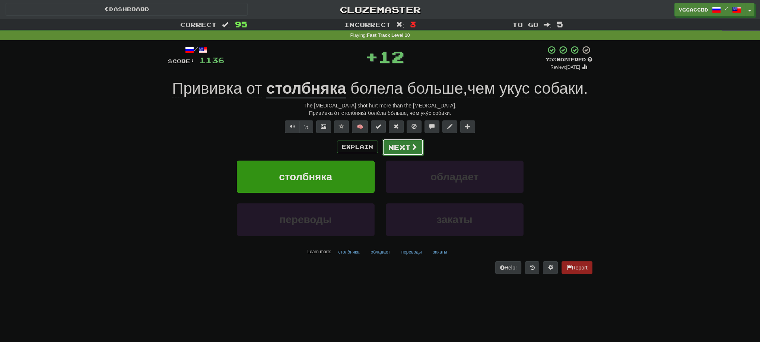
click at [390, 150] on button "Next" at bounding box center [403, 147] width 42 height 17
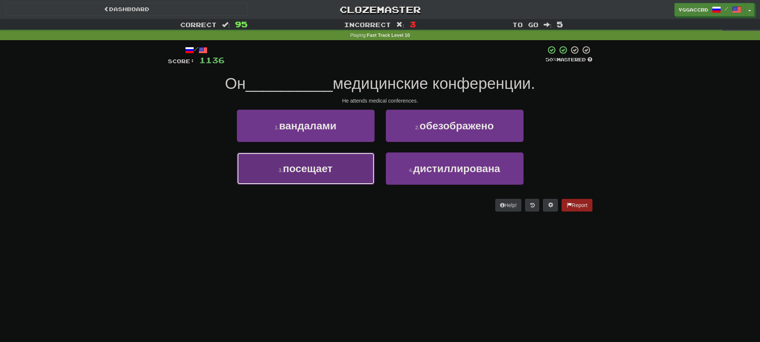
click at [327, 174] on span "посещает" at bounding box center [308, 169] width 50 height 12
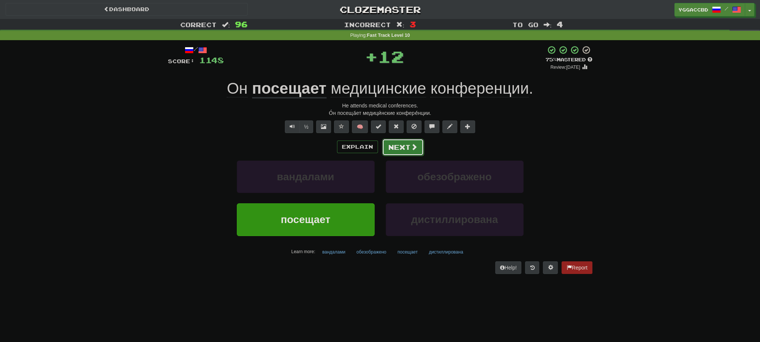
click at [395, 149] on button "Next" at bounding box center [403, 147] width 42 height 17
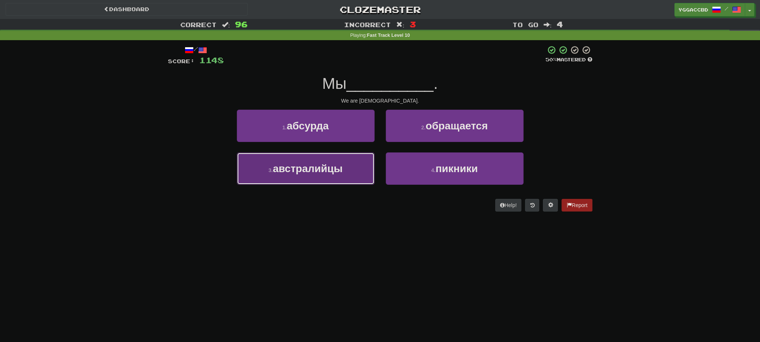
click at [330, 172] on span "австралийцы" at bounding box center [308, 169] width 70 height 12
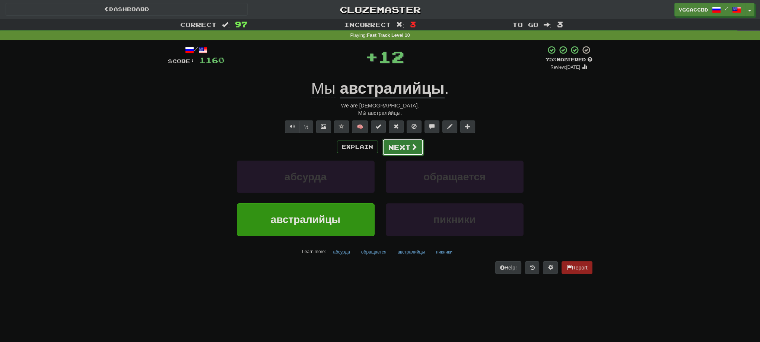
click at [396, 150] on button "Next" at bounding box center [403, 147] width 42 height 17
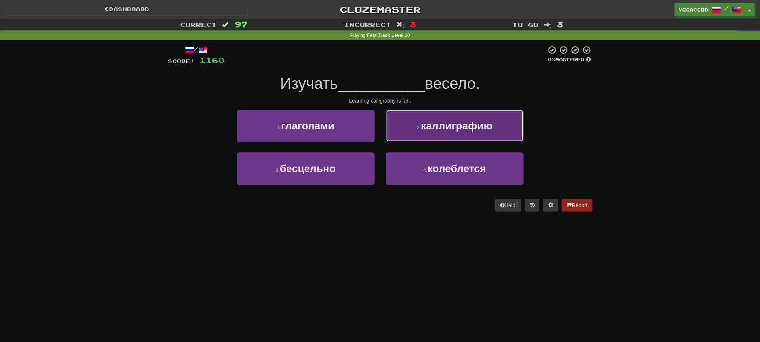
click at [427, 130] on span "каллиграфию" at bounding box center [456, 126] width 71 height 12
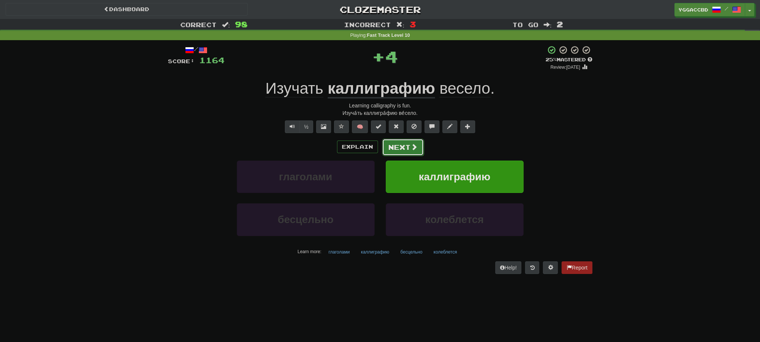
click at [396, 149] on button "Next" at bounding box center [403, 147] width 42 height 17
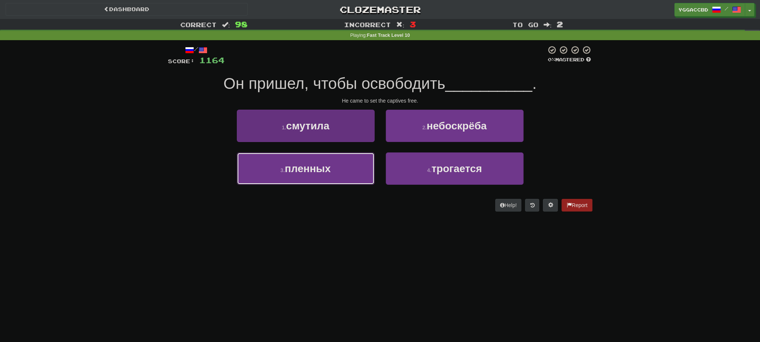
drag, startPoint x: 314, startPoint y: 168, endPoint x: 370, endPoint y: 166, distance: 55.5
click at [315, 168] on span "пленных" at bounding box center [308, 169] width 46 height 12
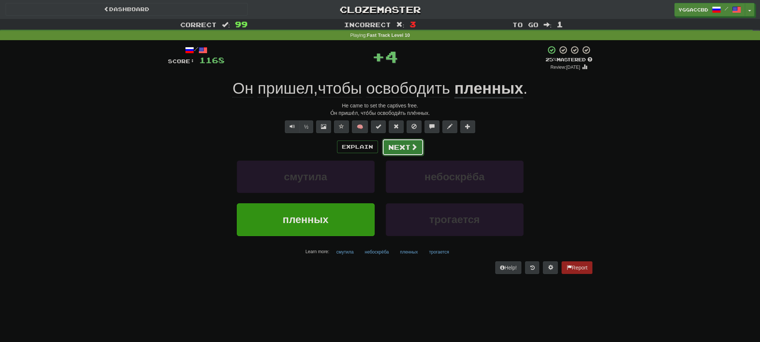
click at [407, 148] on button "Next" at bounding box center [403, 147] width 42 height 17
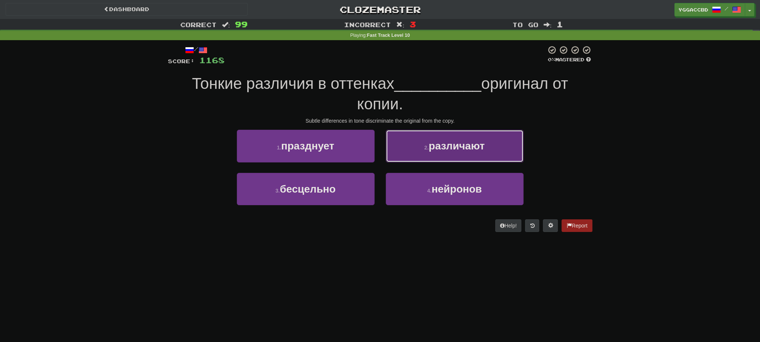
click at [444, 161] on button "2 . различают" at bounding box center [455, 146] width 138 height 32
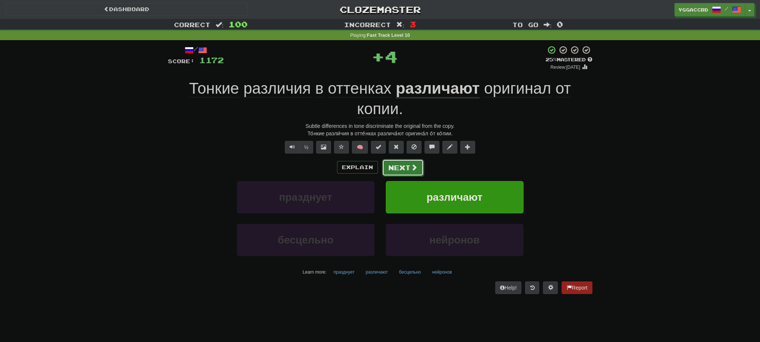
click at [398, 172] on button "Next" at bounding box center [403, 167] width 42 height 17
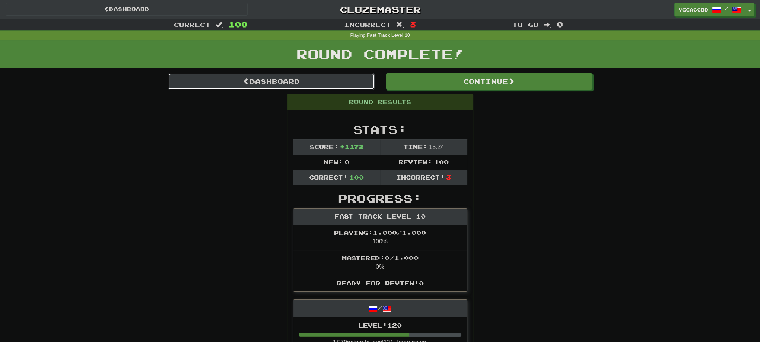
click at [250, 89] on link "Dashboard" at bounding box center [271, 81] width 207 height 17
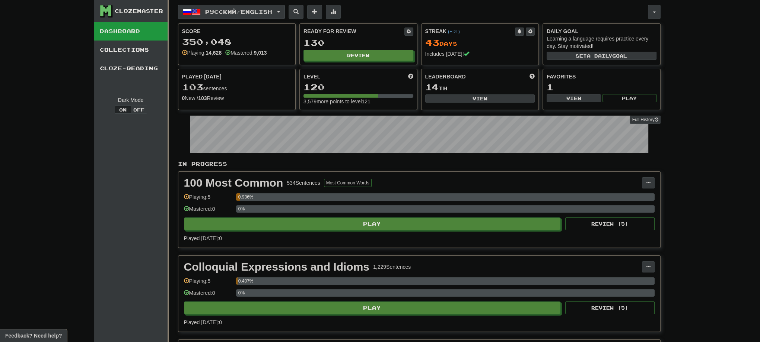
click at [283, 10] on button "Русский / English" at bounding box center [231, 12] width 107 height 14
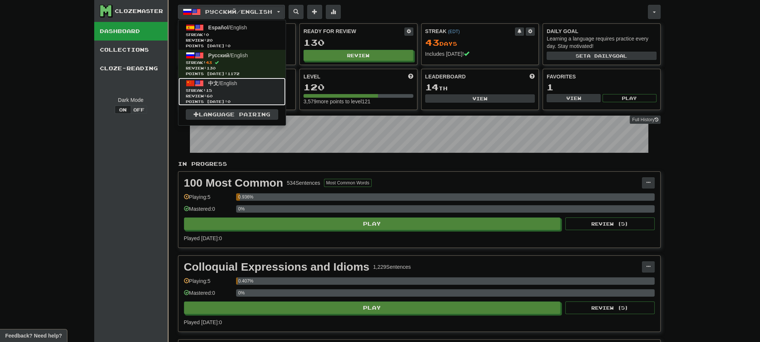
click at [257, 91] on span "Streak: 15" at bounding box center [232, 91] width 92 height 6
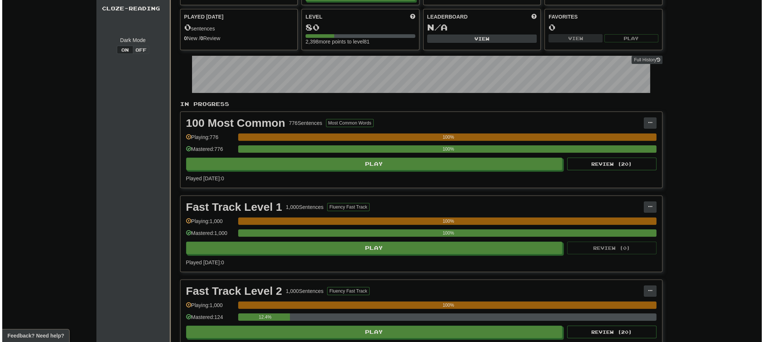
scroll to position [119, 0]
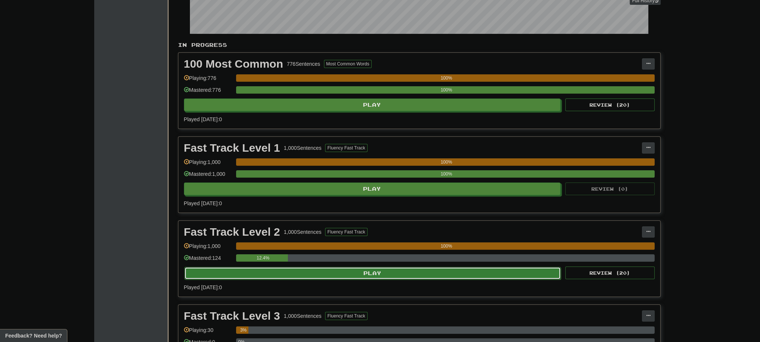
click at [337, 277] on button "Play" at bounding box center [372, 273] width 377 height 13
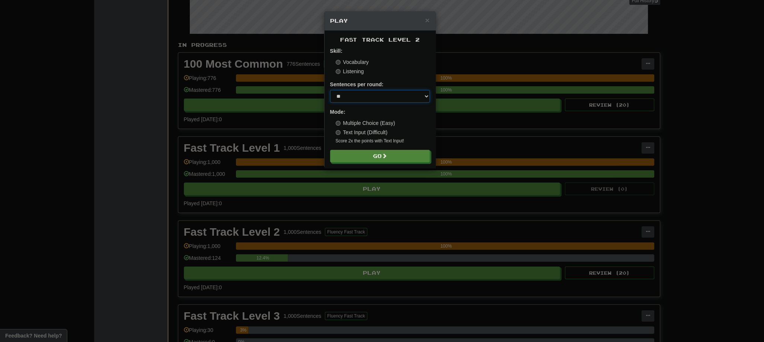
click at [421, 97] on select "* ** ** ** ** ** *** ********" at bounding box center [380, 96] width 100 height 13
select select "**"
click at [330, 90] on select "* ** ** ** ** ** *** ********" at bounding box center [380, 96] width 100 height 13
click at [380, 156] on button "Go" at bounding box center [381, 156] width 100 height 13
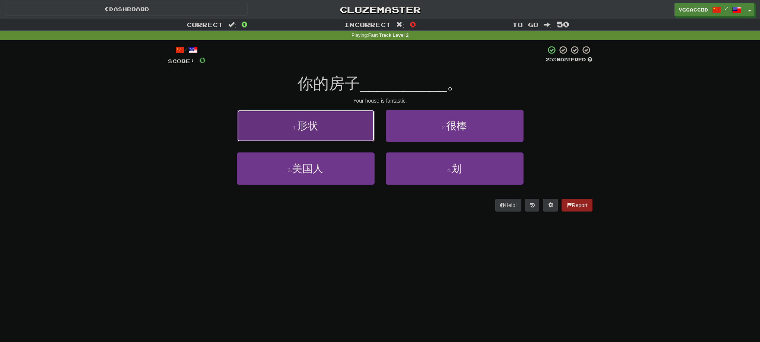
click at [319, 133] on button "1 . 形状" at bounding box center [306, 126] width 138 height 32
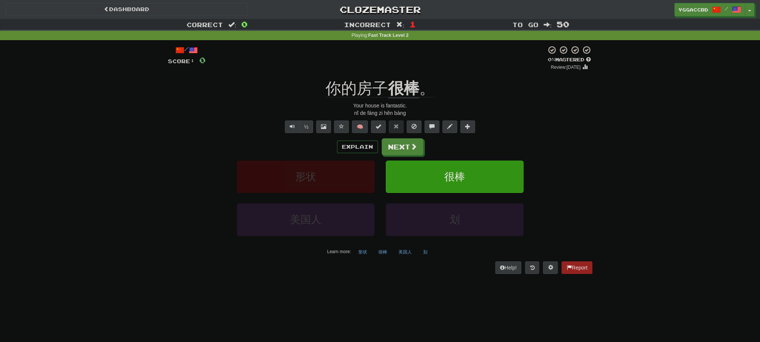
click at [413, 75] on div "/ Score: 0 0 % Mastered Review: 2025-08-18 你的房子 很棒 。 Your house is fantastic. n…" at bounding box center [380, 159] width 424 height 229
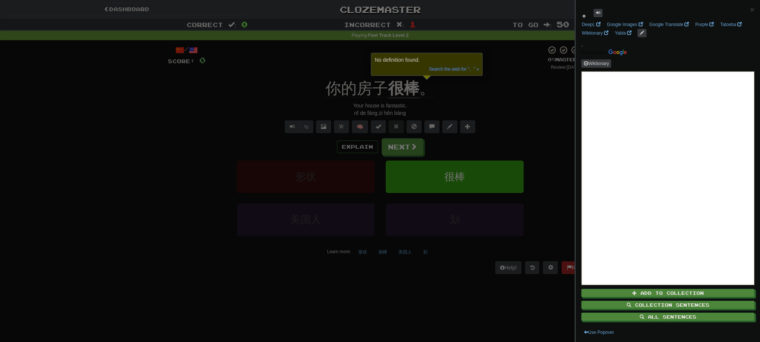
click at [499, 85] on div at bounding box center [380, 171] width 760 height 342
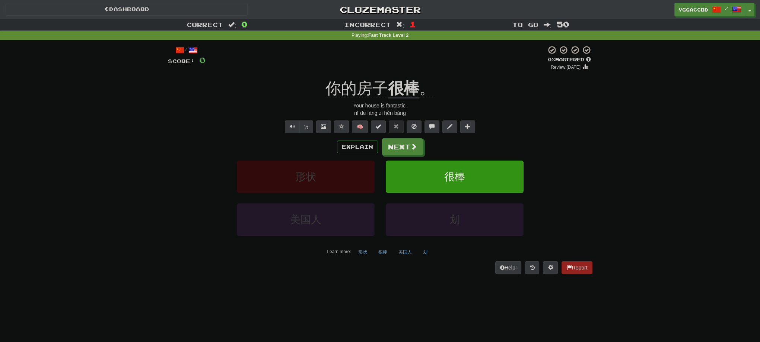
click at [405, 74] on div "/ Score: 0 0 % Mastered Review: 2025-08-18 你的房子 很棒 。 Your house is fantastic. n…" at bounding box center [380, 159] width 424 height 229
click at [408, 74] on div "/ Score: 0 0 % Mastered Review: 2025-08-18 你的房子 很棒 。 Your house is fantastic. n…" at bounding box center [380, 159] width 424 height 229
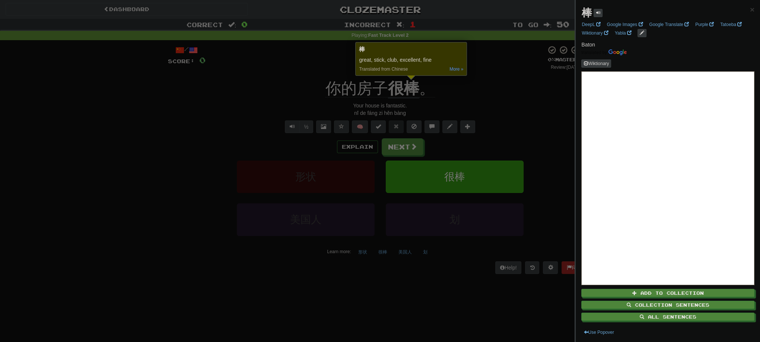
click at [501, 102] on div at bounding box center [380, 171] width 760 height 342
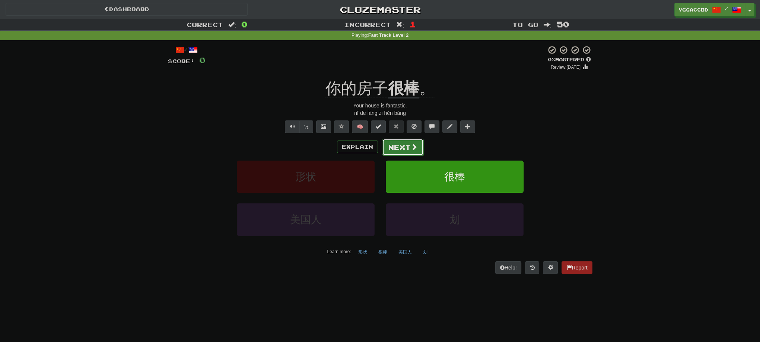
click at [405, 149] on button "Next" at bounding box center [403, 147] width 42 height 17
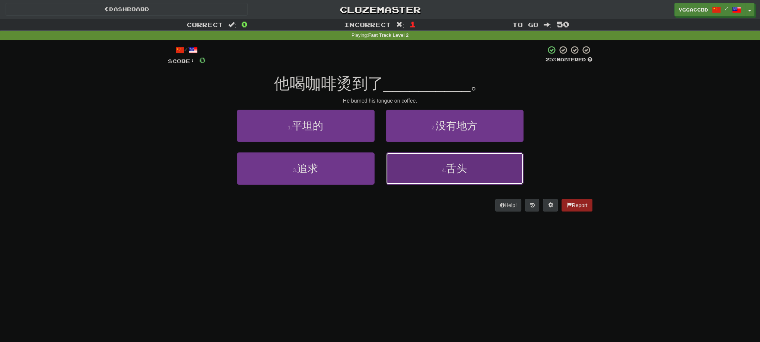
click at [446, 171] on small "4 ." at bounding box center [444, 171] width 4 height 6
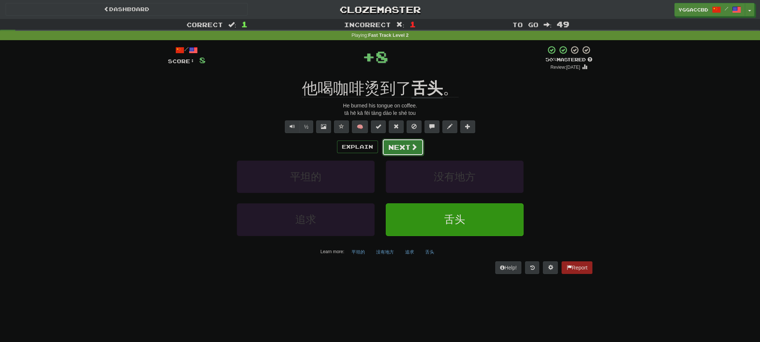
click at [393, 150] on button "Next" at bounding box center [403, 147] width 42 height 17
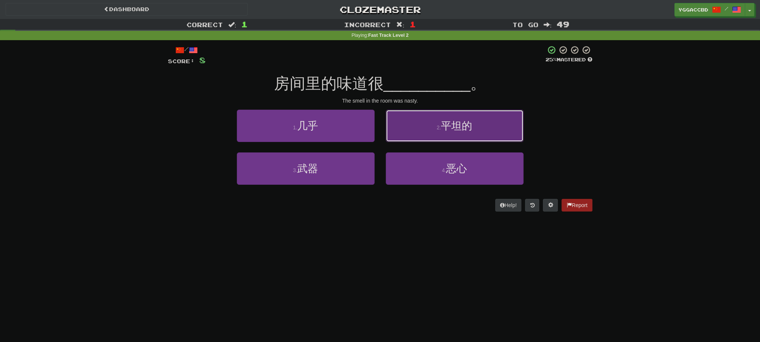
click at [468, 134] on button "2 . 平坦的" at bounding box center [455, 126] width 138 height 32
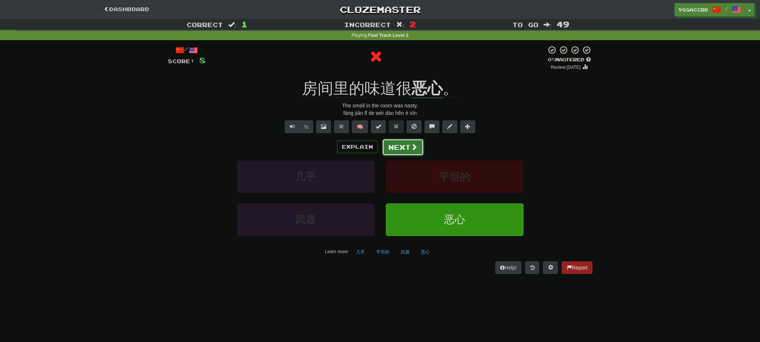
click at [395, 146] on button "Next" at bounding box center [403, 147] width 42 height 17
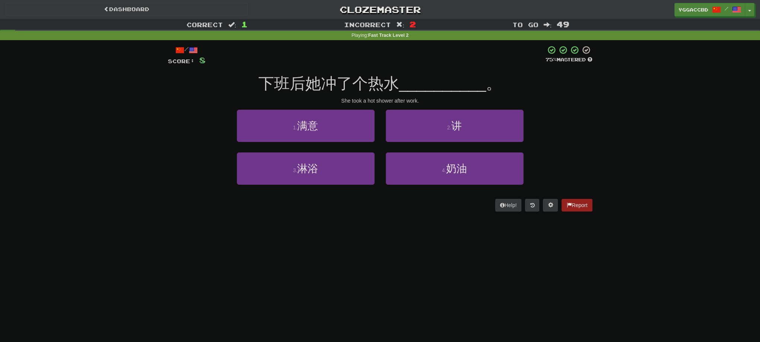
click at [357, 236] on div "Dashboard Clozemaster yggaccBD / Toggle Dropdown Dashboard Leaderboard Activity…" at bounding box center [380, 171] width 760 height 342
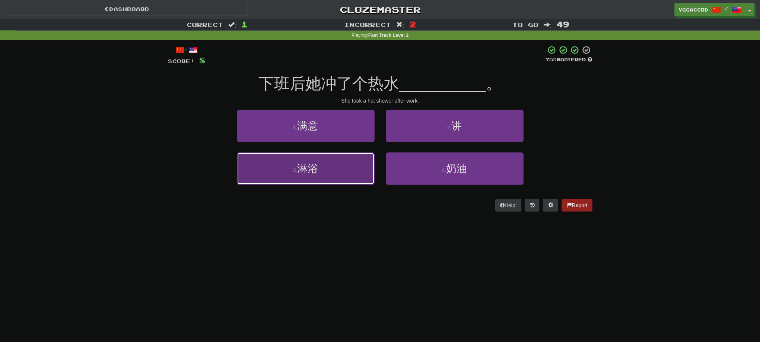
click at [345, 164] on button "3 . 淋浴" at bounding box center [306, 169] width 138 height 32
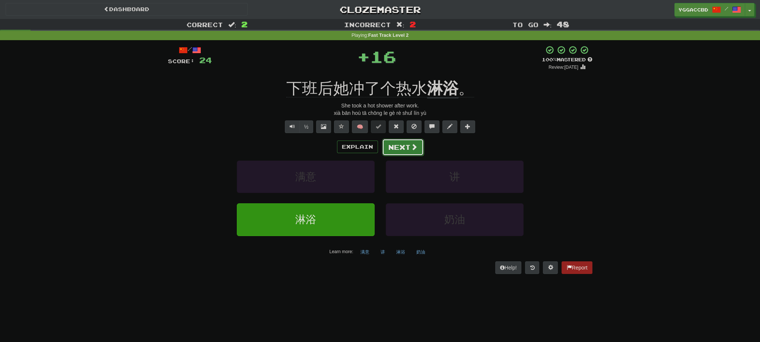
click at [401, 152] on button "Next" at bounding box center [403, 147] width 42 height 17
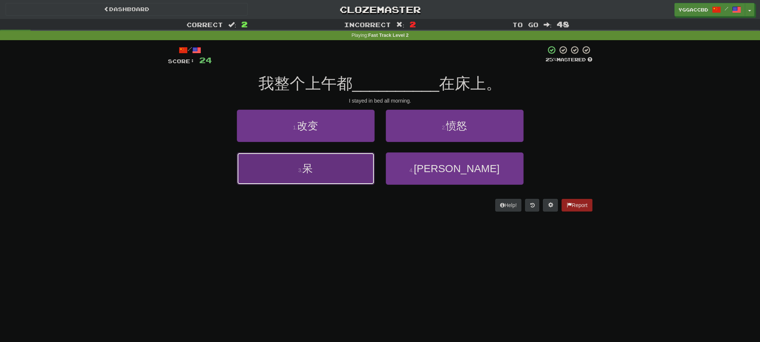
click at [286, 178] on button "3 . 呆" at bounding box center [306, 169] width 138 height 32
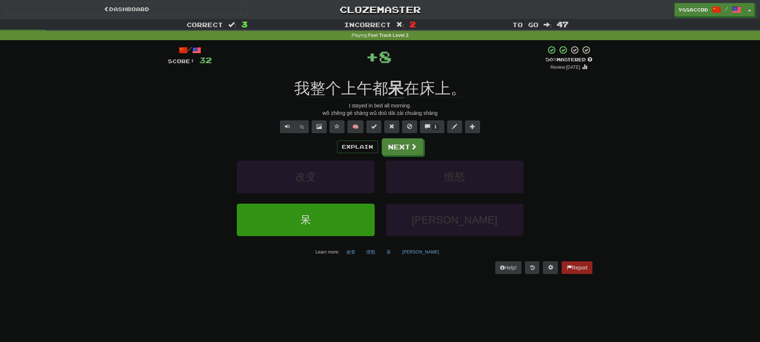
click at [392, 75] on div "/ Score: 32 + 8 50 % Mastered Review: 2025-08-28 我整个上午都 呆 在床上。 I stayed in bed …" at bounding box center [380, 159] width 424 height 229
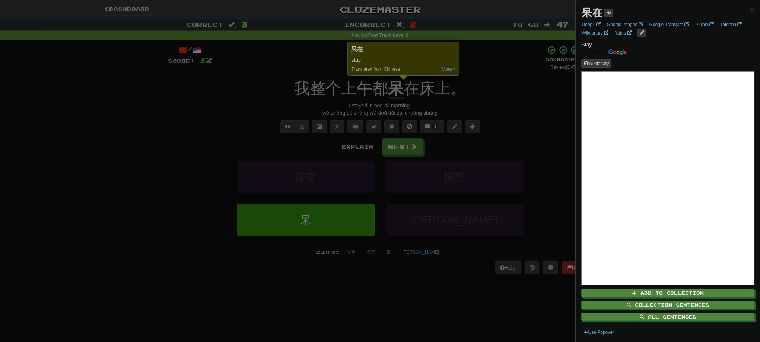
drag, startPoint x: 505, startPoint y: 93, endPoint x: 499, endPoint y: 99, distance: 8.2
click at [505, 94] on div at bounding box center [380, 171] width 760 height 342
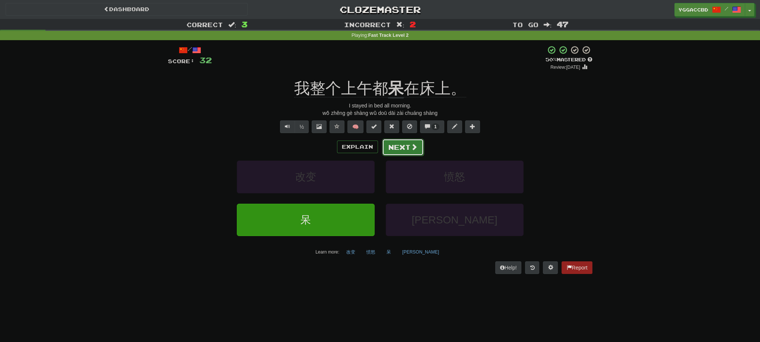
click at [407, 152] on button "Next" at bounding box center [403, 147] width 42 height 17
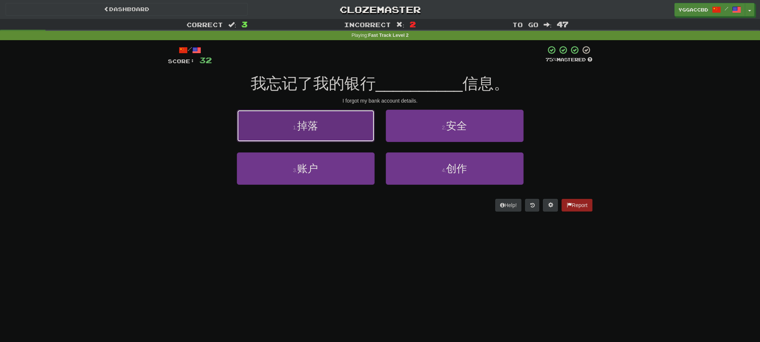
click at [331, 133] on button "1 . 掉落" at bounding box center [306, 126] width 138 height 32
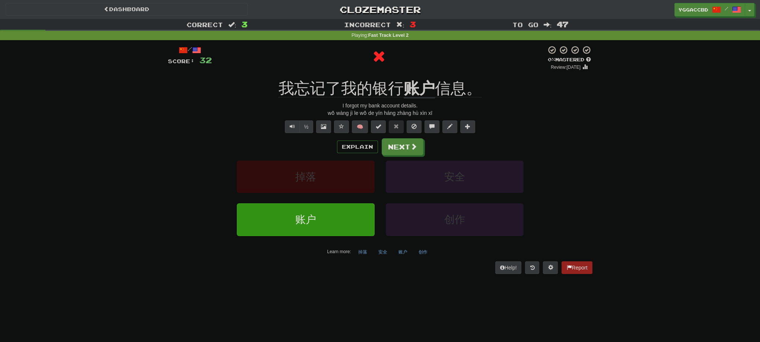
click at [408, 76] on div "/ Score: 32 0 % Mastered Review: 2025-08-18 我忘记了我的银行 账户 信息。 I forgot my bank ac…" at bounding box center [380, 159] width 424 height 229
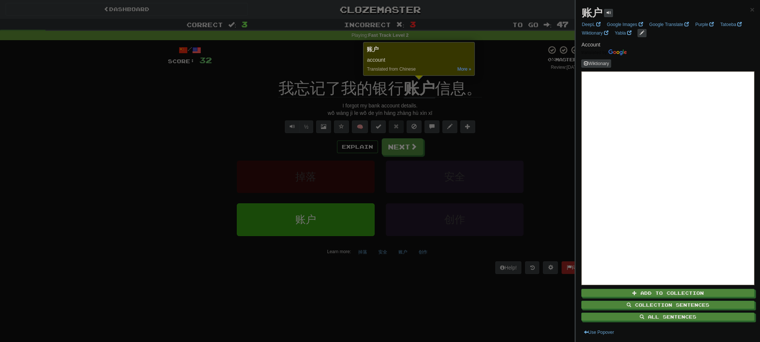
click at [409, 145] on div at bounding box center [380, 171] width 760 height 342
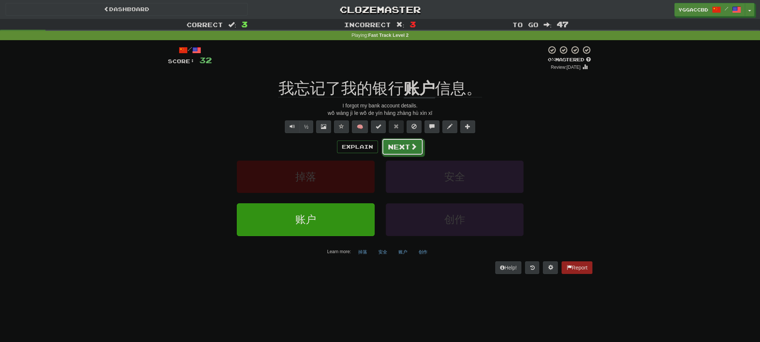
click at [406, 146] on button "Next" at bounding box center [403, 146] width 42 height 17
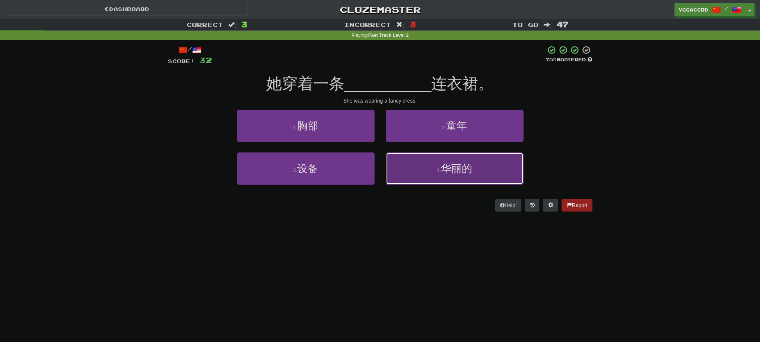
click at [421, 174] on button "4 . 华丽的" at bounding box center [455, 169] width 138 height 32
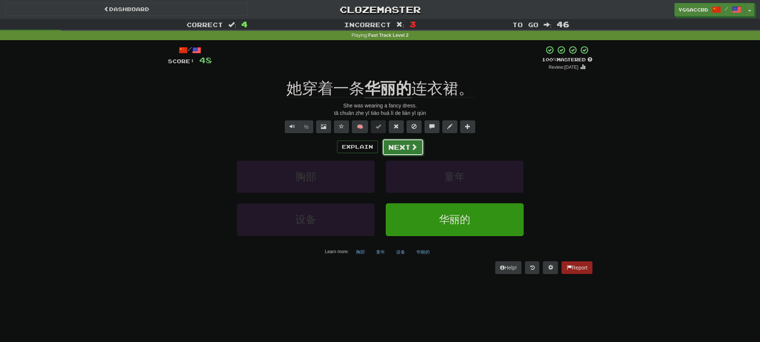
click at [392, 153] on button "Next" at bounding box center [403, 147] width 42 height 17
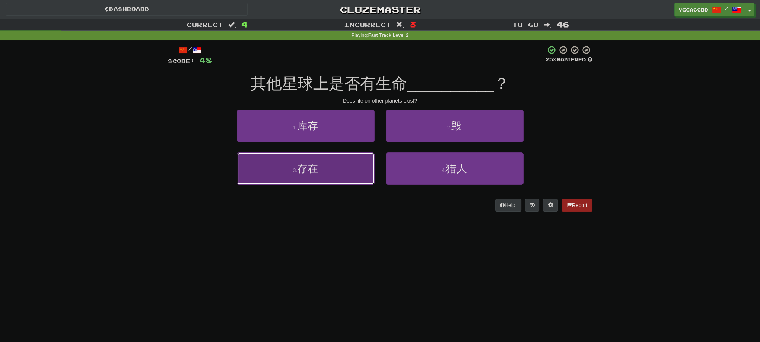
click at [302, 174] on span "存在" at bounding box center [307, 169] width 21 height 12
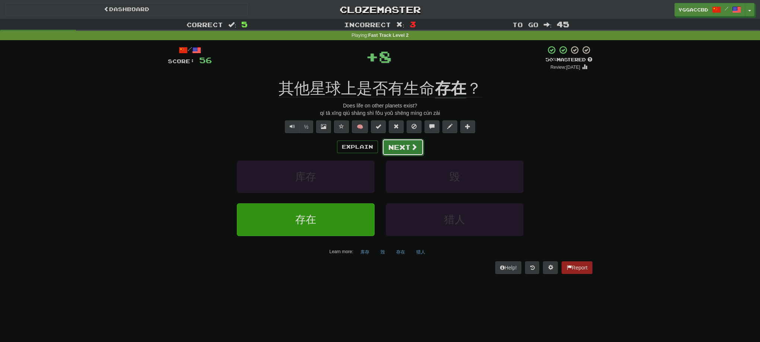
click at [396, 145] on button "Next" at bounding box center [403, 147] width 42 height 17
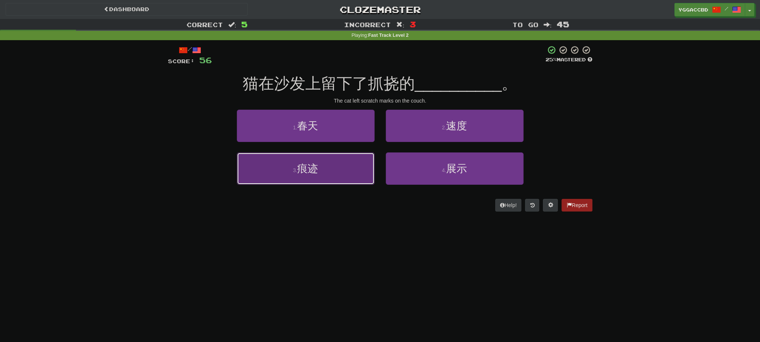
click at [321, 172] on button "3 . 痕迹" at bounding box center [306, 169] width 138 height 32
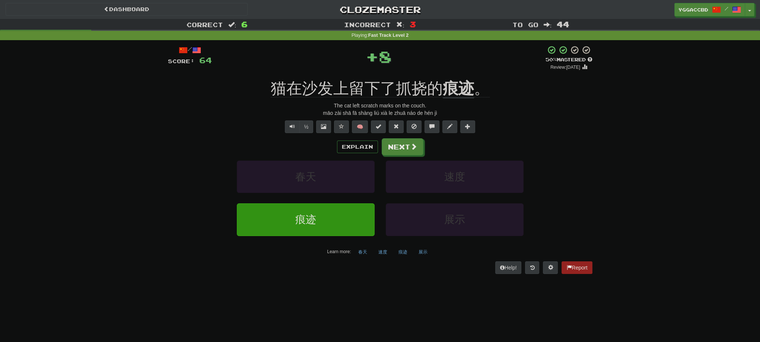
click at [451, 77] on div "/ Score: 64 + 8 50 % Mastered Review: 2025-08-28 猫在沙发上留下了抓挠的 痕迹 。 The cat left …" at bounding box center [380, 159] width 424 height 229
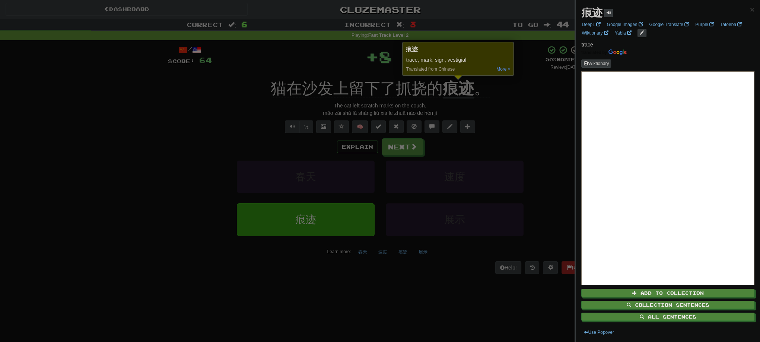
click at [512, 98] on div at bounding box center [380, 171] width 760 height 342
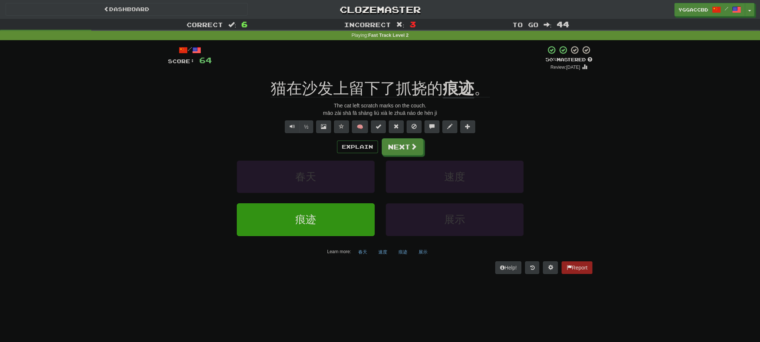
click at [405, 156] on div "Explain Next 春天 速度 痕迹 展示 Learn more: 春天 速度 痕迹 展示" at bounding box center [380, 197] width 424 height 119
click at [411, 149] on span at bounding box center [414, 147] width 7 height 7
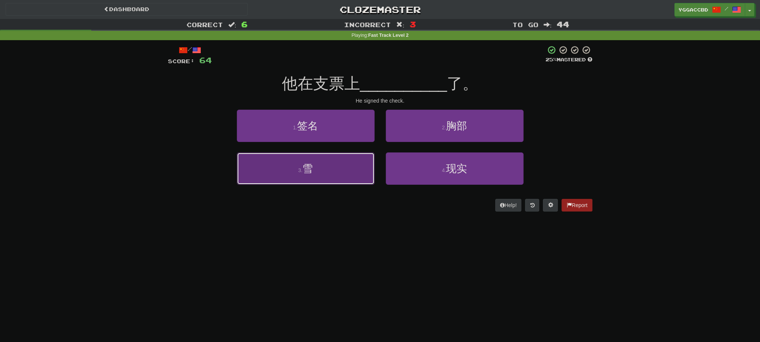
click at [296, 168] on button "3 . 雪" at bounding box center [306, 169] width 138 height 32
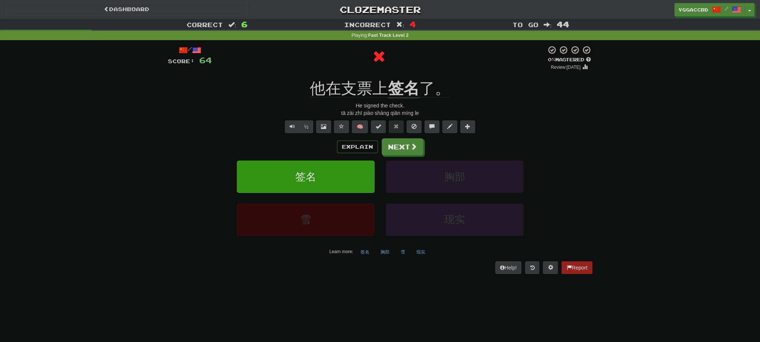
click at [397, 71] on div "/ Score: 64 0 % Mastered Review: 2025-08-18 他在支票上 签名 了。 He signed the check. tā…" at bounding box center [380, 159] width 424 height 229
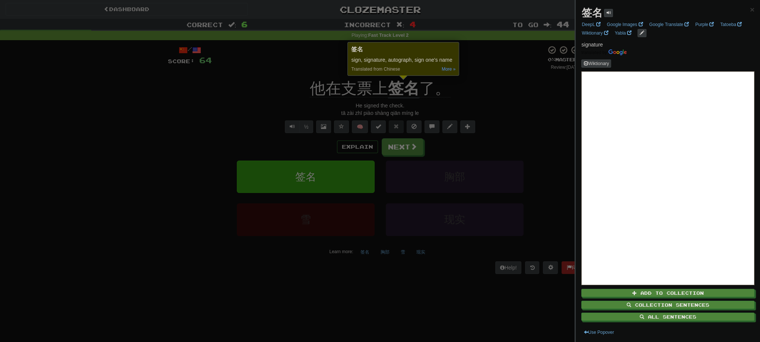
click at [505, 92] on div at bounding box center [380, 171] width 760 height 342
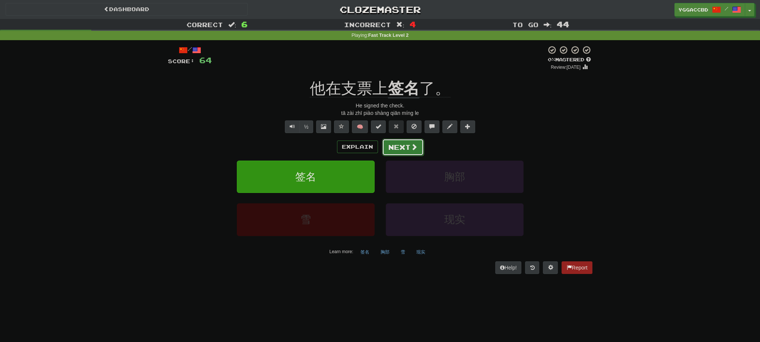
click at [396, 152] on button "Next" at bounding box center [403, 147] width 42 height 17
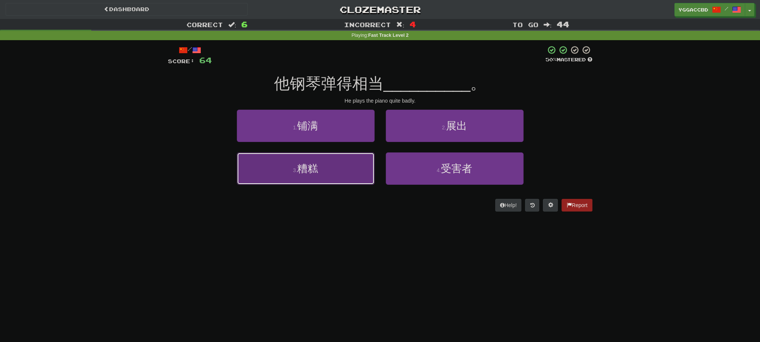
click at [328, 174] on button "3 . 糟糕" at bounding box center [306, 169] width 138 height 32
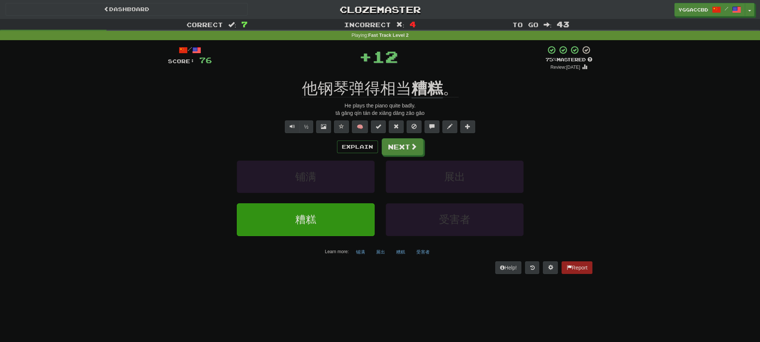
click at [416, 74] on div "/ Score: 76 + 12 75 % Mastered Review: 2025-09-17 他钢琴弹得相当 糟糕 。 He plays the pia…" at bounding box center [380, 159] width 424 height 229
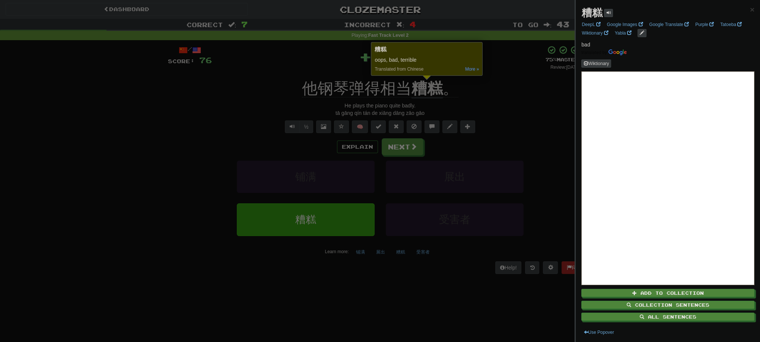
click at [515, 108] on div at bounding box center [380, 171] width 760 height 342
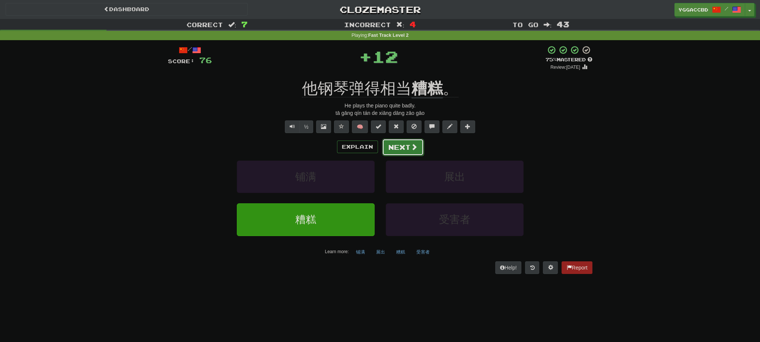
click at [416, 150] on button "Next" at bounding box center [403, 147] width 42 height 17
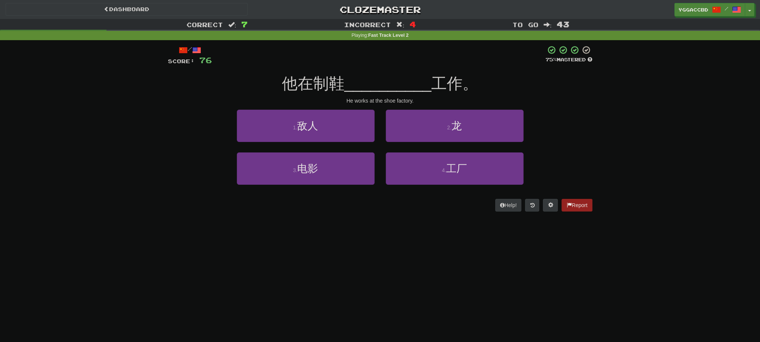
click at [446, 188] on div "4 . 工厂" at bounding box center [454, 174] width 149 height 43
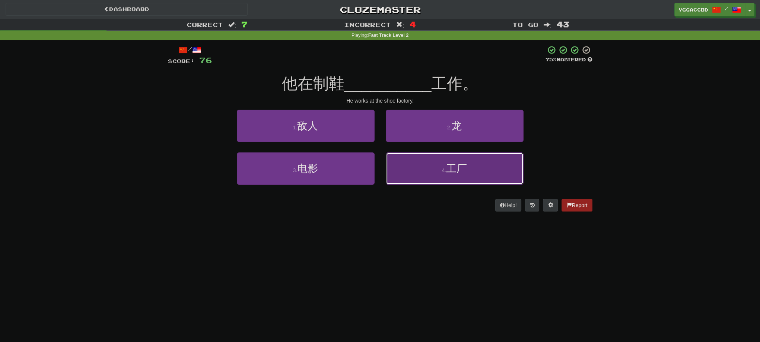
click at [445, 182] on button "4 . 工厂" at bounding box center [455, 169] width 138 height 32
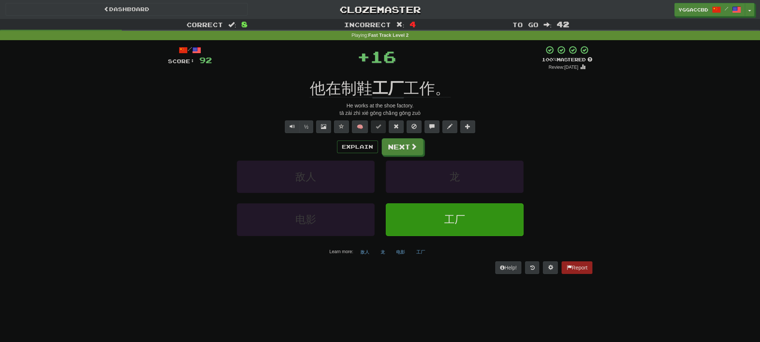
click at [380, 75] on div "/ Score: 92 + 16 100 % Mastered Review: 2026-02-14 他在制鞋 工厂 工作。 He works at the …" at bounding box center [380, 159] width 424 height 229
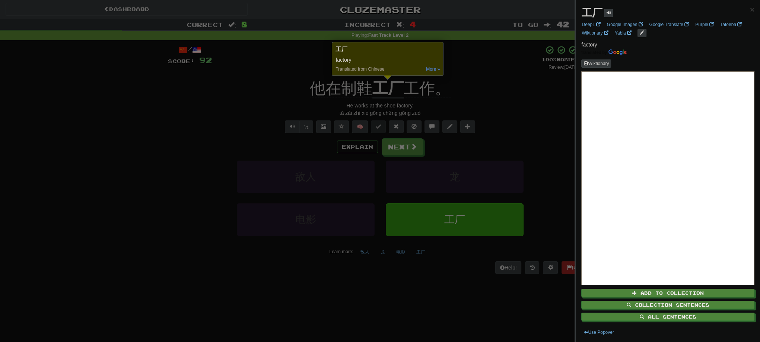
click at [489, 101] on div at bounding box center [380, 171] width 760 height 342
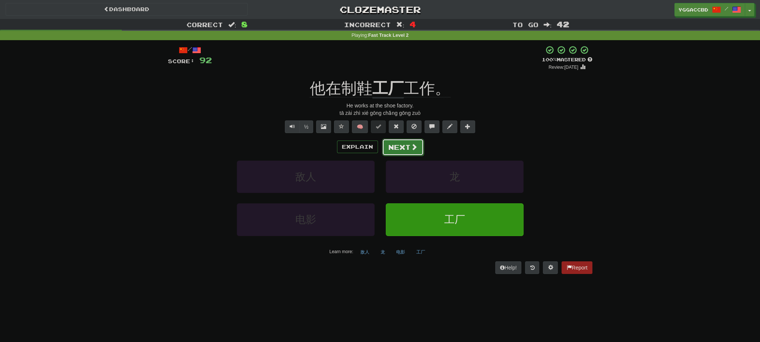
click at [407, 151] on button "Next" at bounding box center [403, 147] width 42 height 17
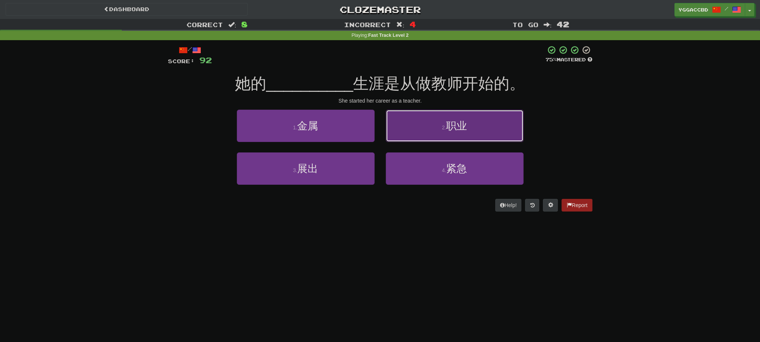
click at [458, 126] on span "职业" at bounding box center [456, 126] width 21 height 12
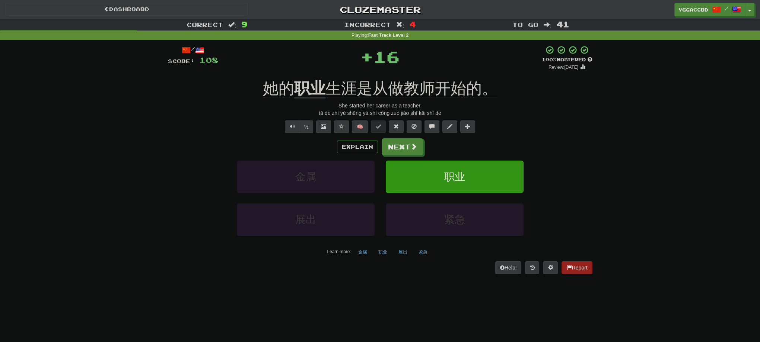
click at [305, 73] on div "/ Score: 108 + 16 100 % Mastered Review: 2026-02-14 她的 职业 生涯是从做教师开始的。 She start…" at bounding box center [380, 159] width 424 height 229
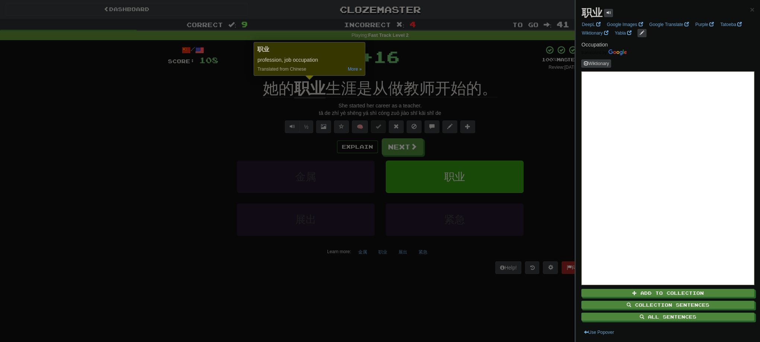
click at [478, 64] on div at bounding box center [380, 171] width 760 height 342
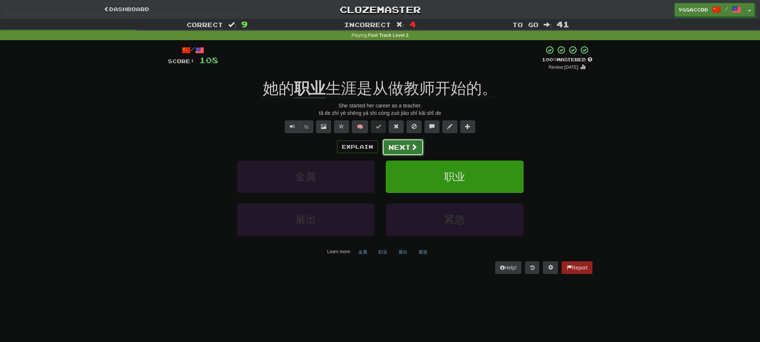
click at [388, 147] on button "Next" at bounding box center [403, 147] width 42 height 17
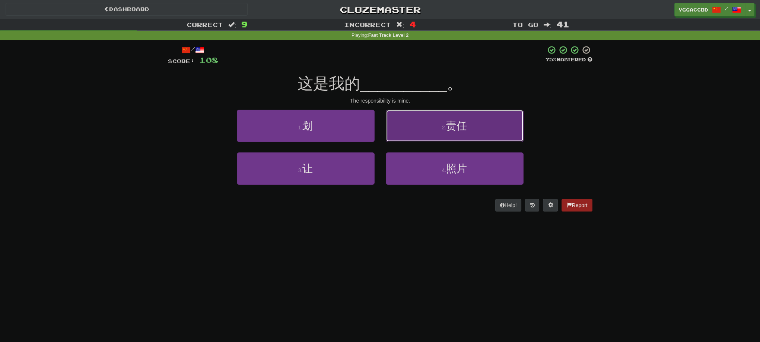
click at [431, 120] on button "2 . 责任" at bounding box center [455, 126] width 138 height 32
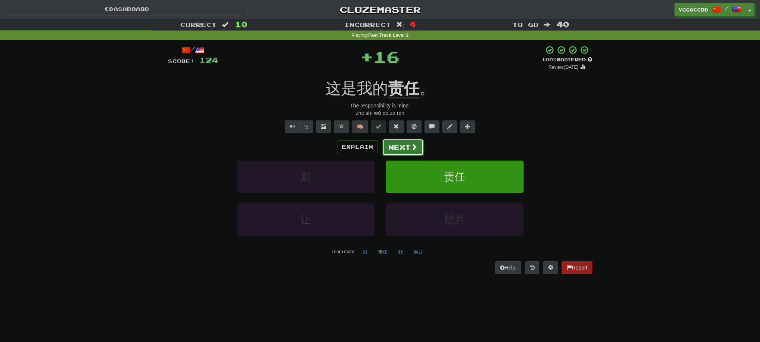
click at [398, 151] on button "Next" at bounding box center [403, 147] width 42 height 17
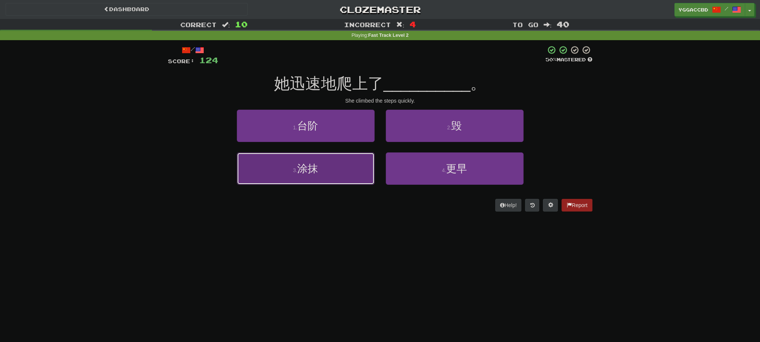
click at [290, 170] on button "3 . 涂抹" at bounding box center [306, 169] width 138 height 32
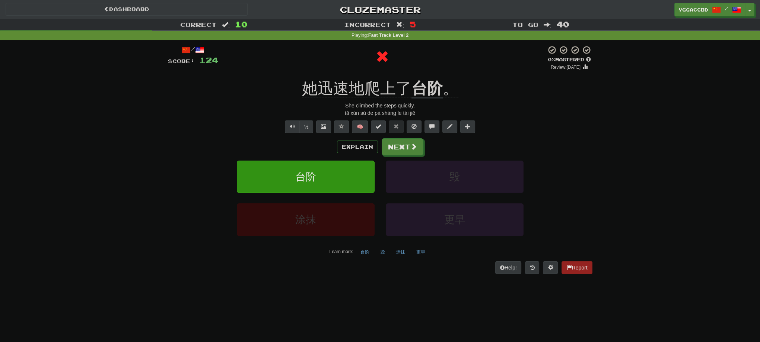
click at [424, 67] on div at bounding box center [382, 56] width 328 height 22
click at [426, 76] on div "/ Score: 124 0 % Mastered Review: 2025-08-18 她迅速地爬上了 台阶 。 She climbed the steps…" at bounding box center [380, 159] width 424 height 229
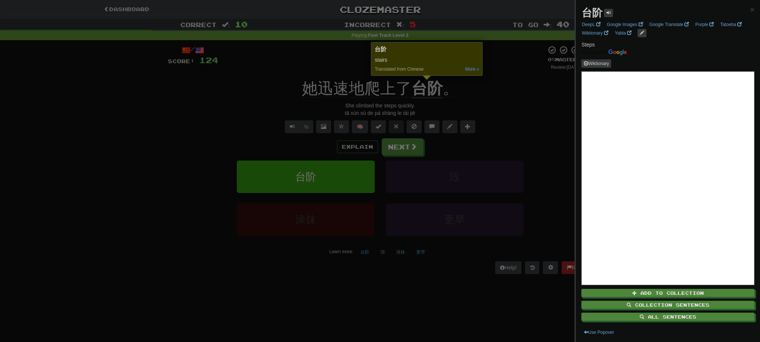
click at [484, 101] on div at bounding box center [380, 171] width 760 height 342
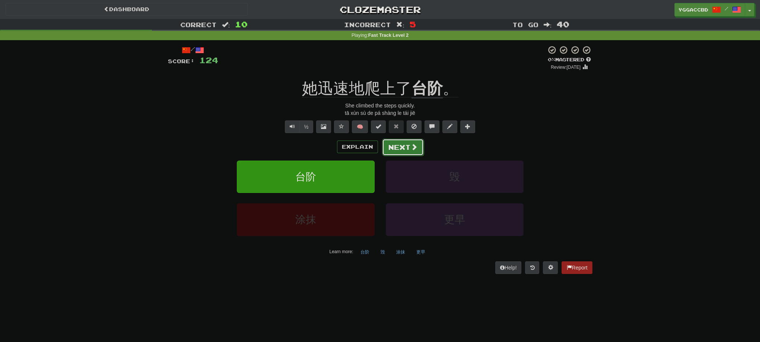
click at [403, 149] on button "Next" at bounding box center [403, 147] width 42 height 17
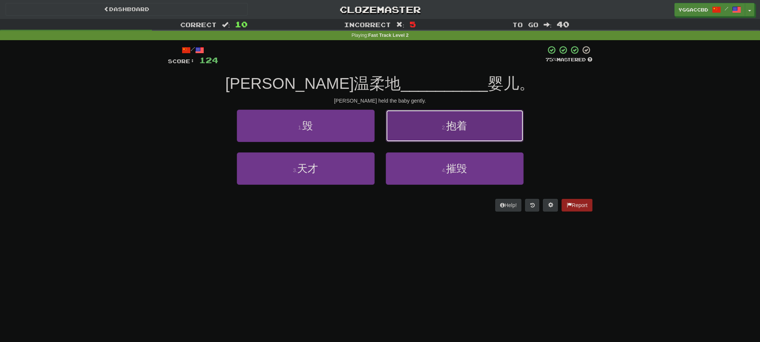
click at [436, 131] on button "2 . 抱着" at bounding box center [455, 126] width 138 height 32
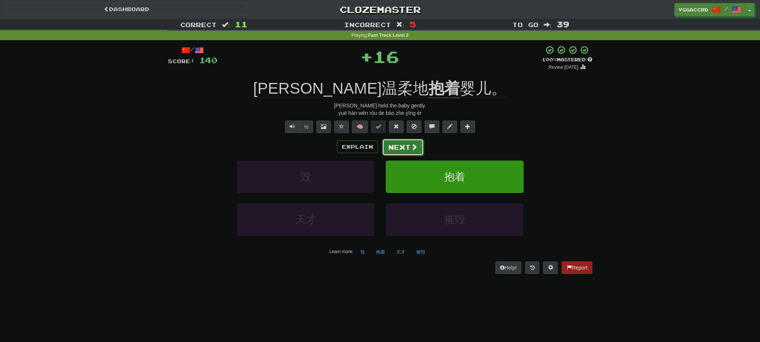
click at [394, 147] on button "Next" at bounding box center [403, 147] width 42 height 17
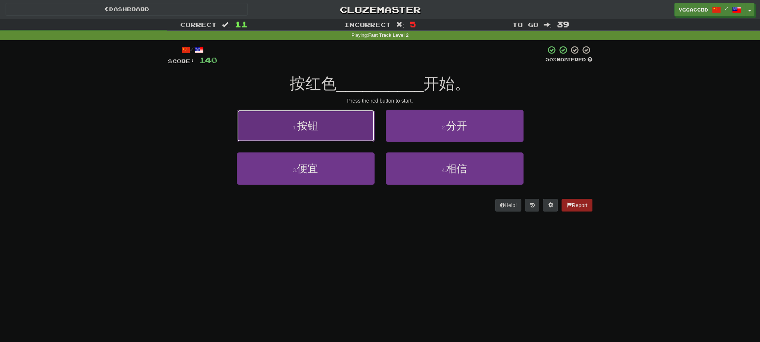
click at [351, 133] on button "1 . 按钮" at bounding box center [306, 126] width 138 height 32
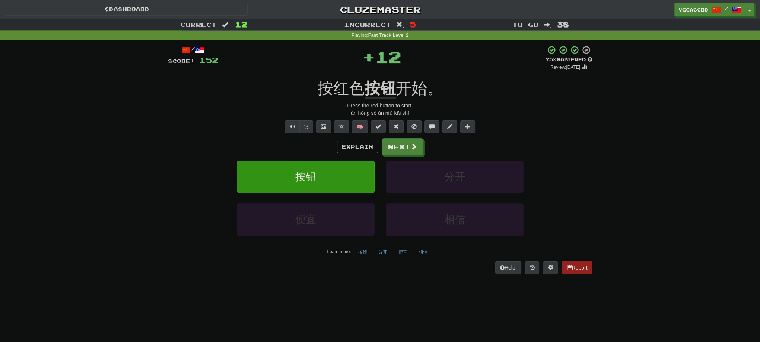
click at [377, 76] on div "/ Score: 152 + 12 75 % Mastered Review: 2025-09-17 按红色 按钮 开始。 Press the red but…" at bounding box center [380, 159] width 424 height 229
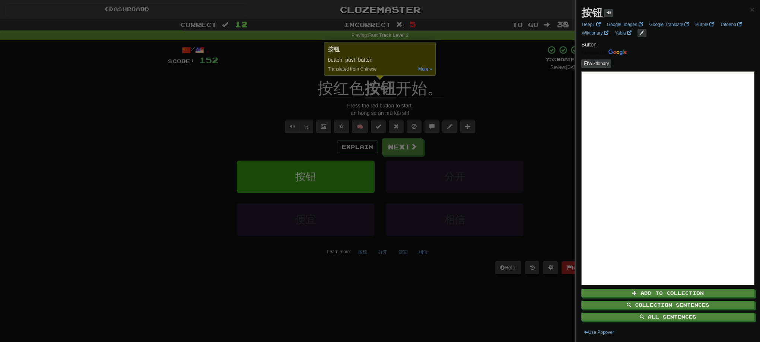
click at [503, 85] on div at bounding box center [380, 171] width 760 height 342
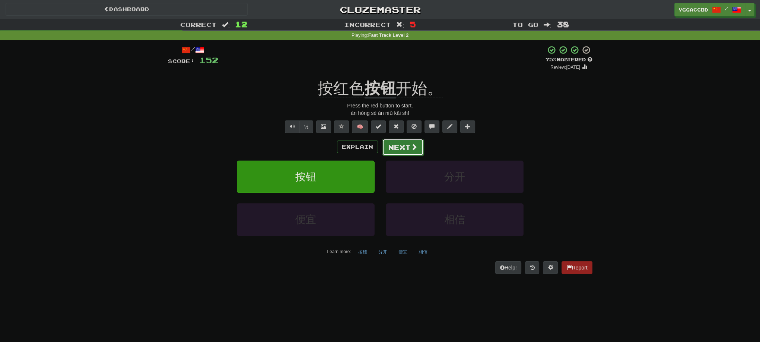
click at [406, 148] on button "Next" at bounding box center [403, 147] width 42 height 17
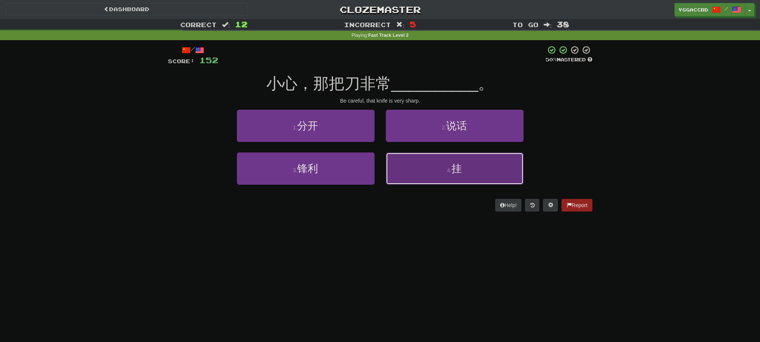
click at [456, 170] on span "挂" at bounding box center [456, 169] width 10 height 12
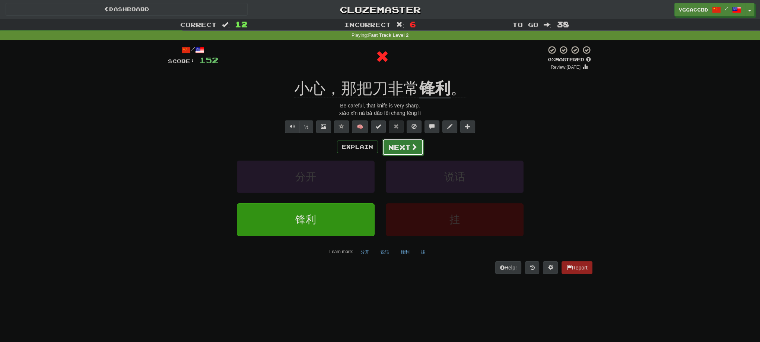
click at [400, 153] on button "Next" at bounding box center [403, 147] width 42 height 17
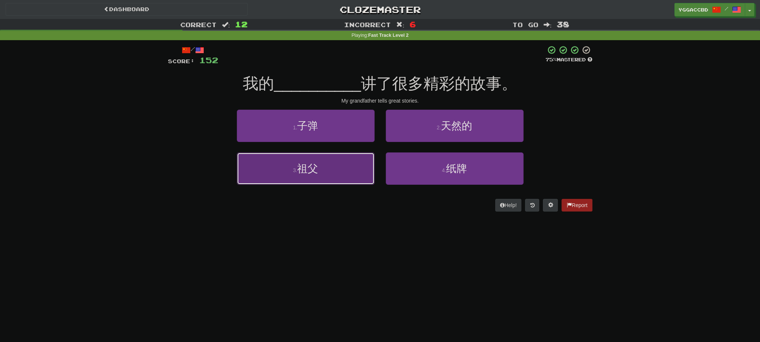
click at [341, 165] on button "3 . 祖父" at bounding box center [306, 169] width 138 height 32
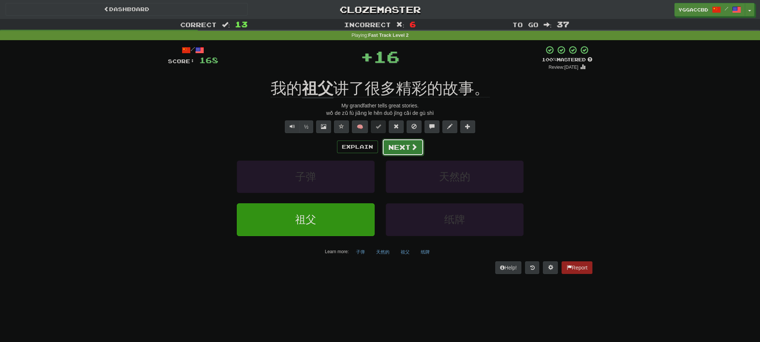
click at [399, 150] on button "Next" at bounding box center [403, 147] width 42 height 17
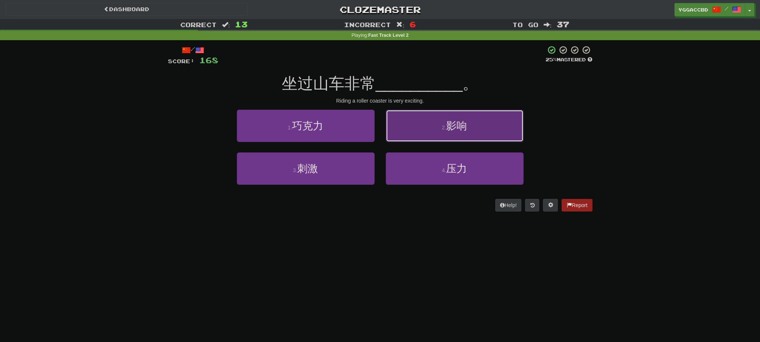
click at [439, 125] on button "2 . 影响" at bounding box center [455, 126] width 138 height 32
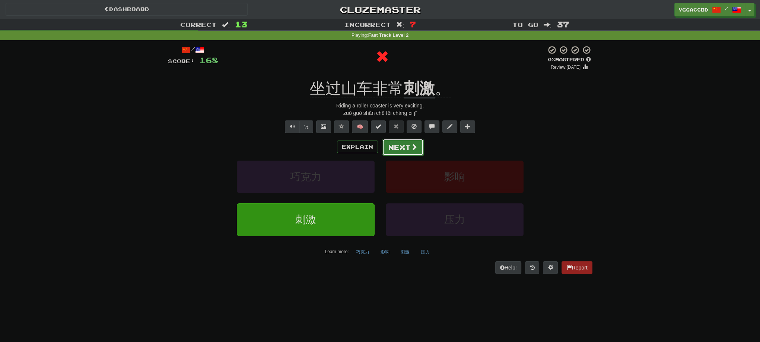
click at [399, 148] on button "Next" at bounding box center [403, 147] width 42 height 17
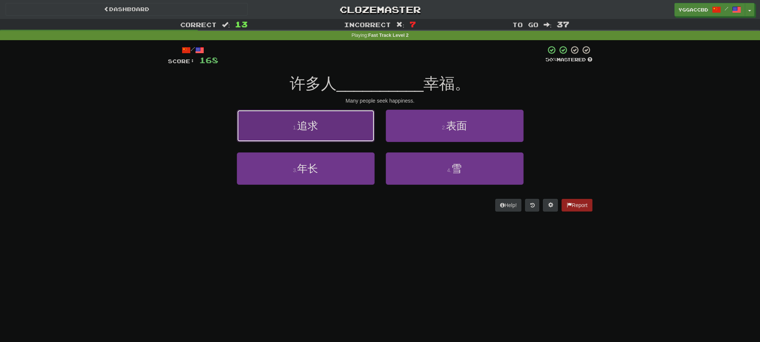
click at [336, 133] on button "1 . 追求" at bounding box center [306, 126] width 138 height 32
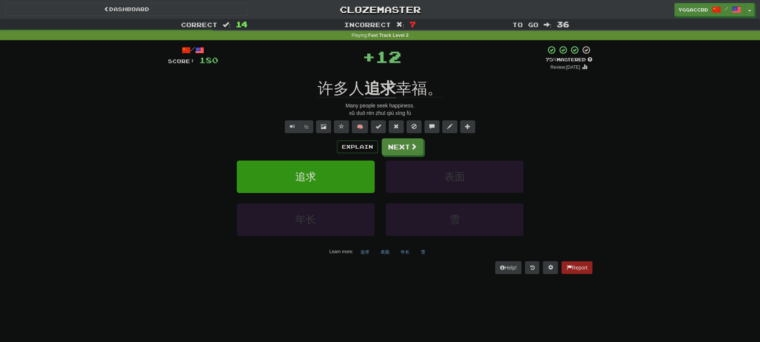
click at [374, 71] on div "/ Score: 180 + 12 75 % Mastered Review: 2025-09-17 许多人 追求 幸福。 Many people seek …" at bounding box center [380, 159] width 424 height 229
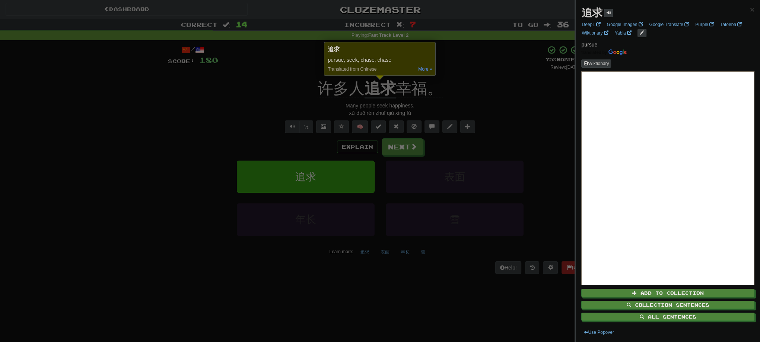
click at [494, 103] on div at bounding box center [380, 171] width 760 height 342
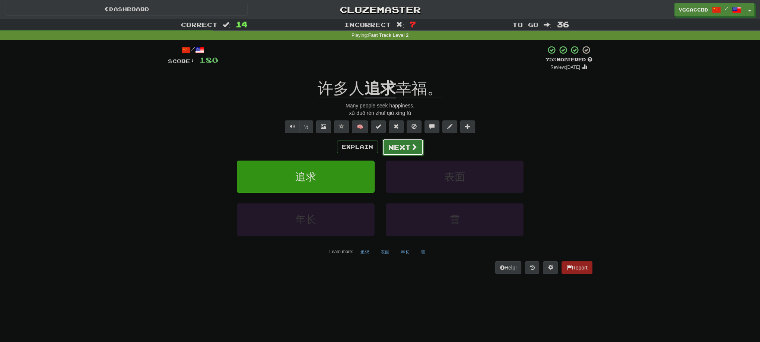
click at [408, 149] on button "Next" at bounding box center [403, 147] width 42 height 17
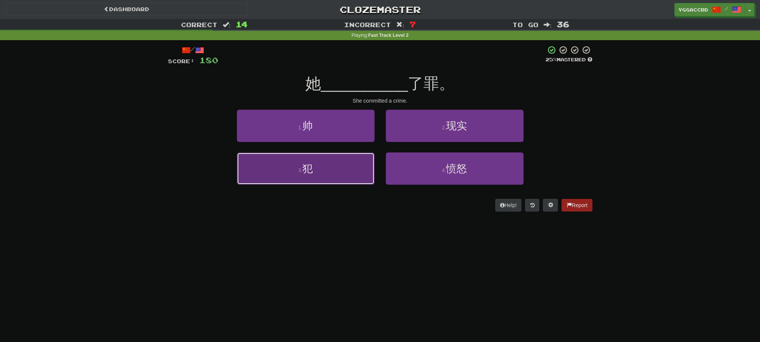
click at [336, 171] on button "3 . 犯" at bounding box center [306, 169] width 138 height 32
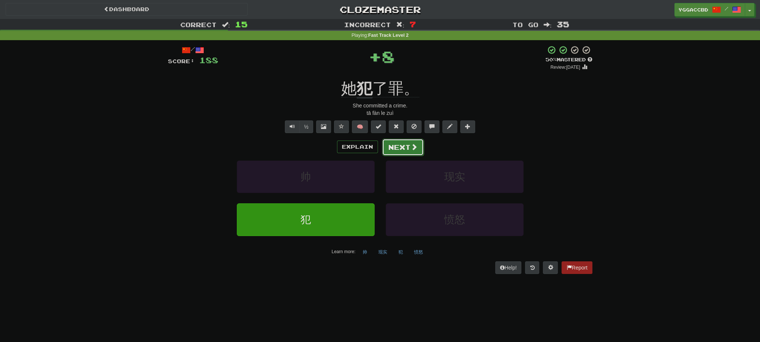
click at [407, 149] on button "Next" at bounding box center [403, 147] width 42 height 17
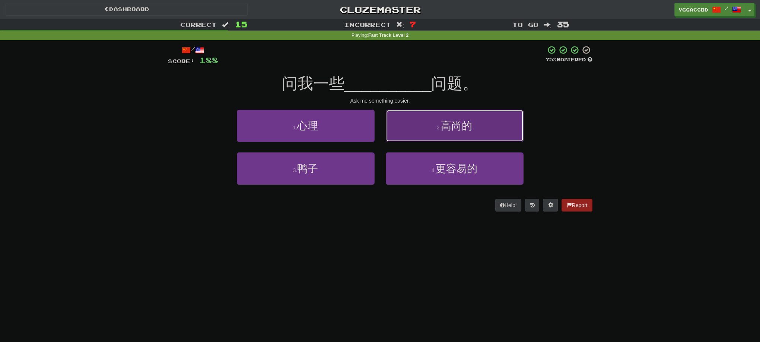
click at [469, 132] on button "2 . 高尚的" at bounding box center [455, 126] width 138 height 32
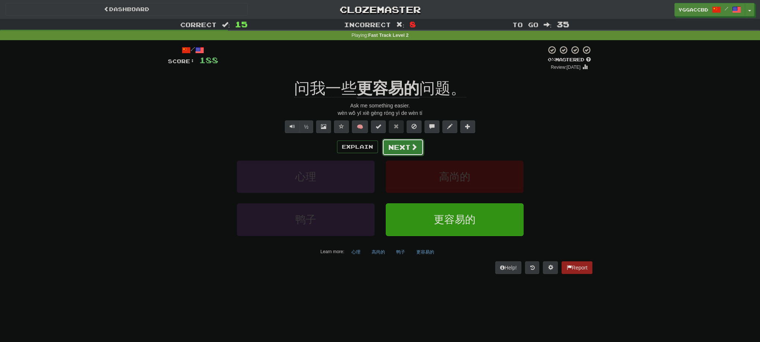
click at [412, 152] on button "Next" at bounding box center [403, 147] width 42 height 17
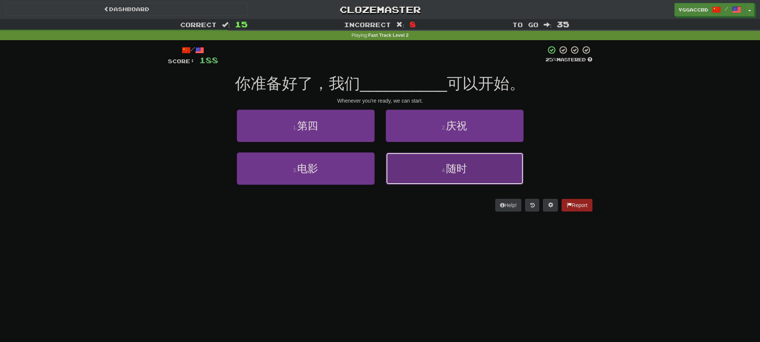
click at [432, 173] on button "4 . 随时" at bounding box center [455, 169] width 138 height 32
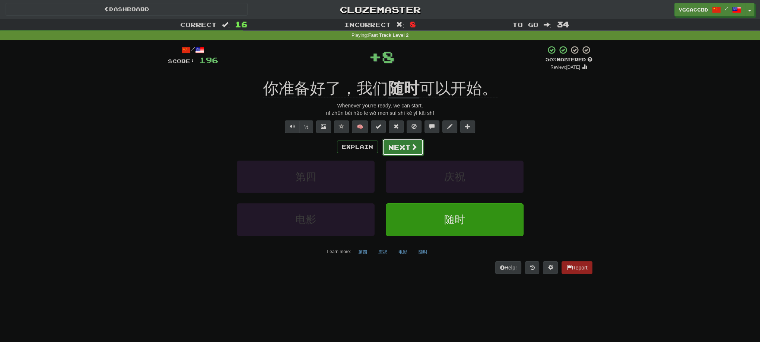
click at [399, 150] on button "Next" at bounding box center [403, 147] width 42 height 17
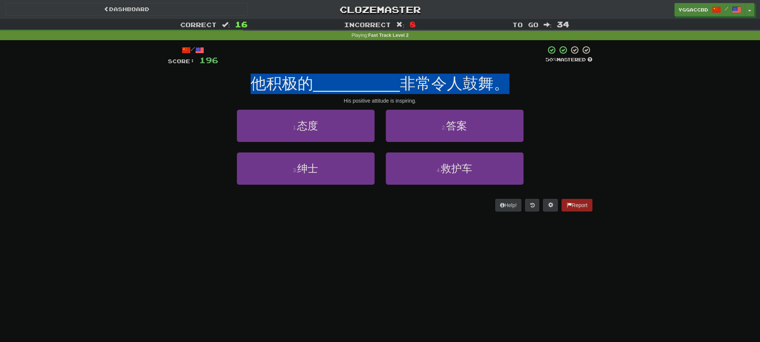
drag, startPoint x: 236, startPoint y: 81, endPoint x: 538, endPoint y: 88, distance: 302.0
click at [538, 88] on div "他积极的 __________ 非常令人鼓舞。" at bounding box center [380, 84] width 424 height 20
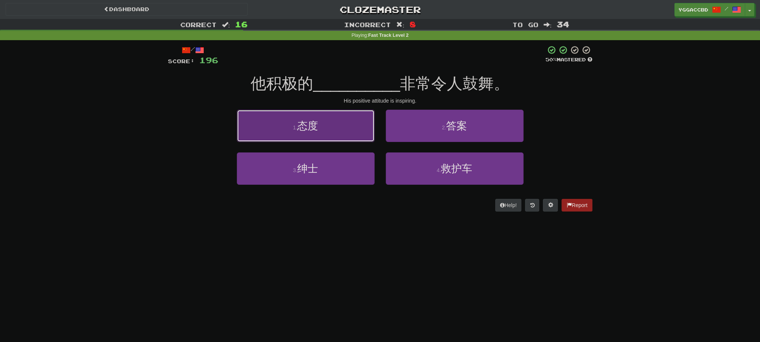
click at [316, 113] on button "1 . 态度" at bounding box center [306, 126] width 138 height 32
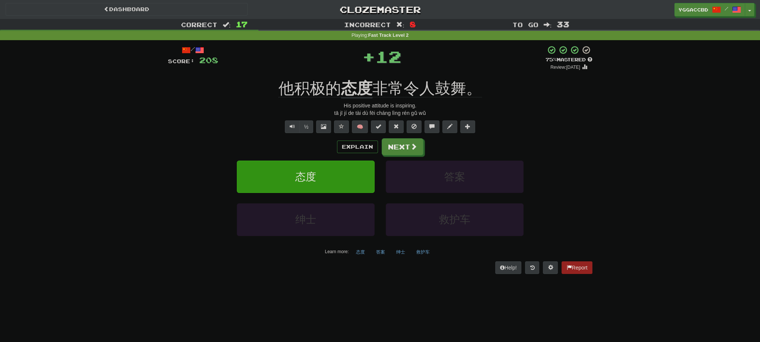
click at [350, 77] on div "/ Score: 208 + 12 75 % Mastered Review: 2025-09-17 他积极的 态度 非常令人鼓舞。 His positive…" at bounding box center [380, 159] width 424 height 229
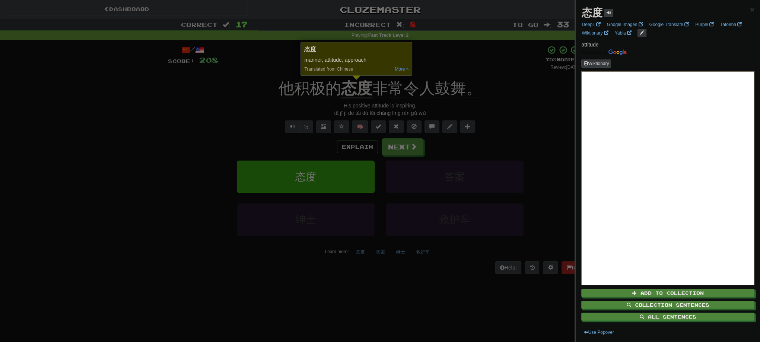
click at [459, 71] on div at bounding box center [380, 171] width 760 height 342
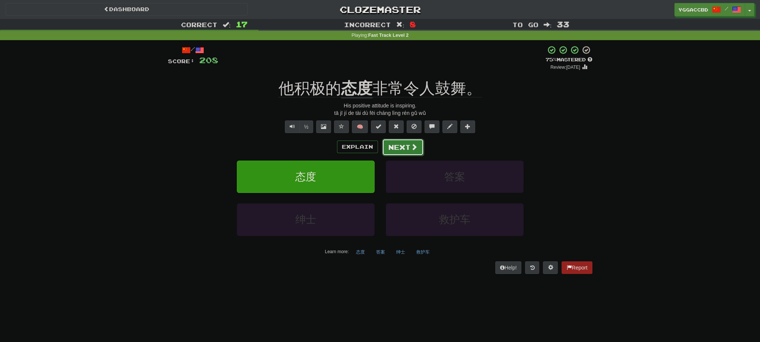
click at [396, 151] on button "Next" at bounding box center [403, 147] width 42 height 17
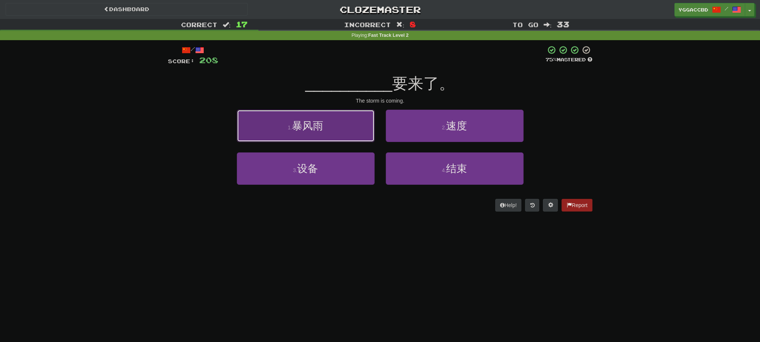
click at [357, 122] on button "1 . 暴风雨" at bounding box center [306, 126] width 138 height 32
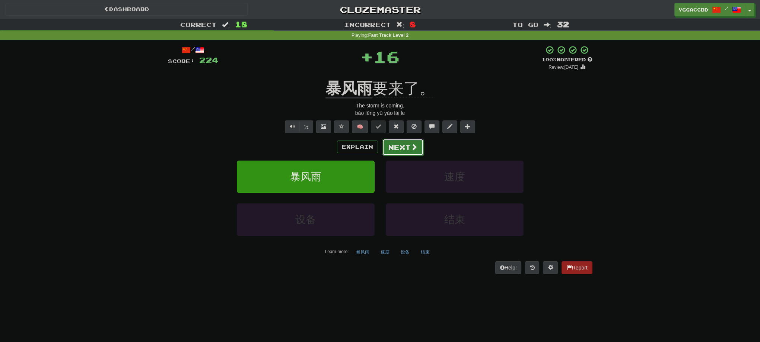
click at [405, 150] on button "Next" at bounding box center [403, 147] width 42 height 17
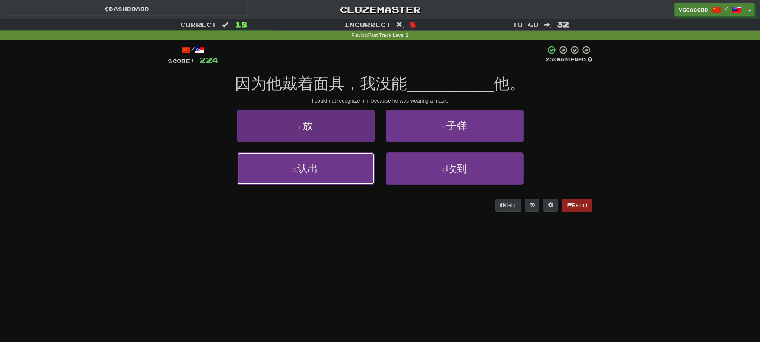
drag, startPoint x: 270, startPoint y: 175, endPoint x: 277, endPoint y: 174, distance: 7.5
click at [270, 175] on button "3 . 认出" at bounding box center [306, 169] width 138 height 32
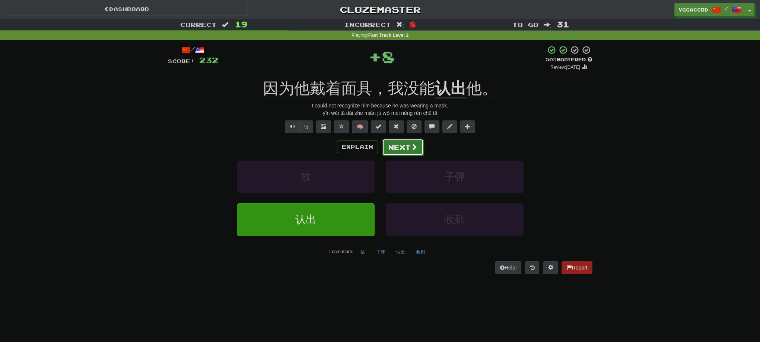
click at [405, 155] on button "Next" at bounding box center [403, 147] width 42 height 17
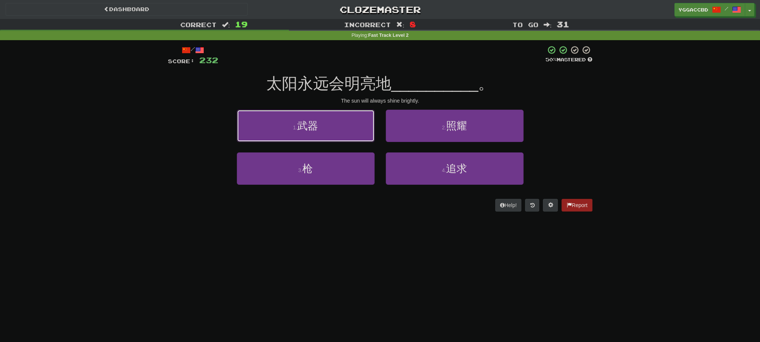
click at [275, 126] on button "1 . 武器" at bounding box center [306, 126] width 138 height 32
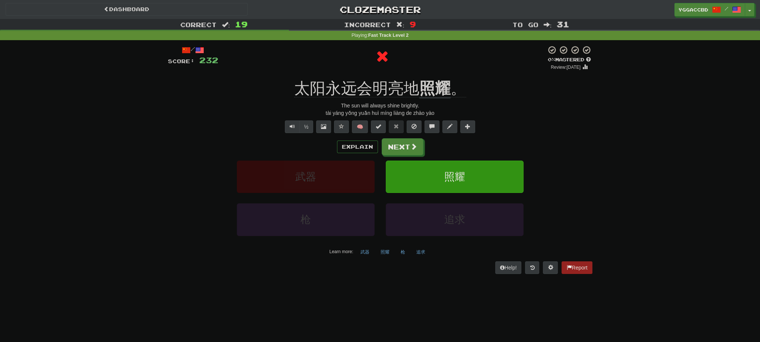
click at [430, 73] on div "/ Score: 232 0 % Mastered Review: 2025-08-18 太阳永远会明亮地 照耀 。 The sun will always …" at bounding box center [380, 159] width 424 height 229
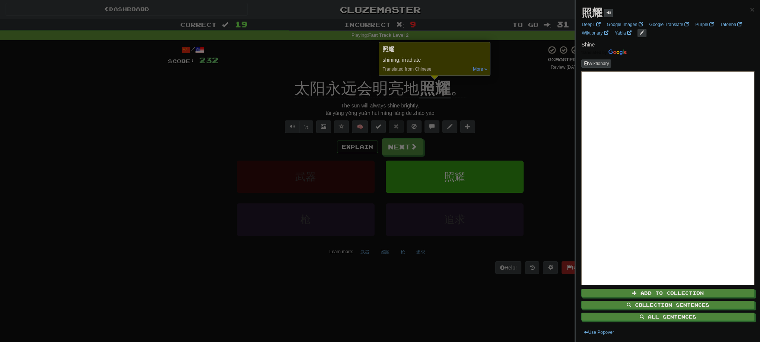
click at [507, 96] on div at bounding box center [380, 171] width 760 height 342
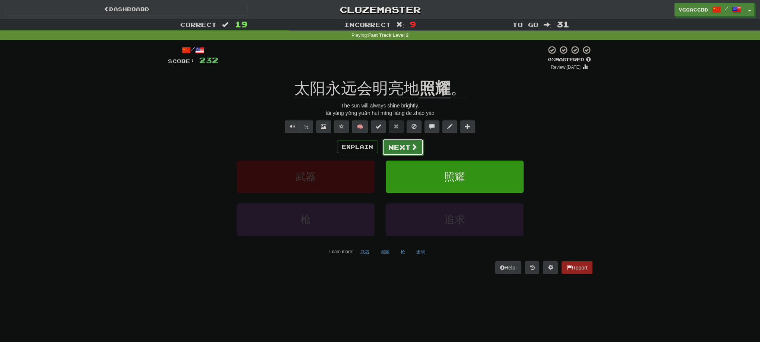
click at [394, 155] on button "Next" at bounding box center [403, 147] width 42 height 17
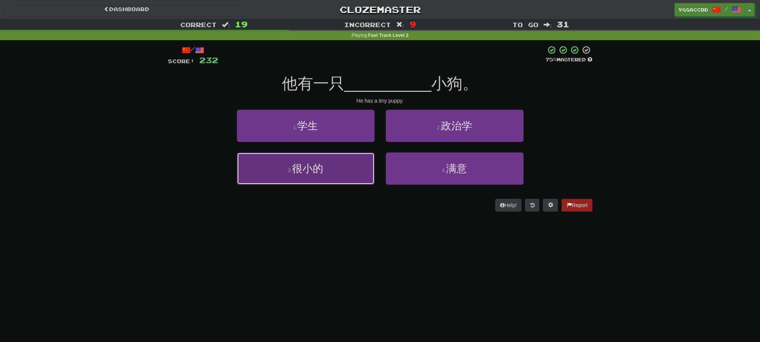
click at [282, 178] on button "3 . 很小的" at bounding box center [306, 169] width 138 height 32
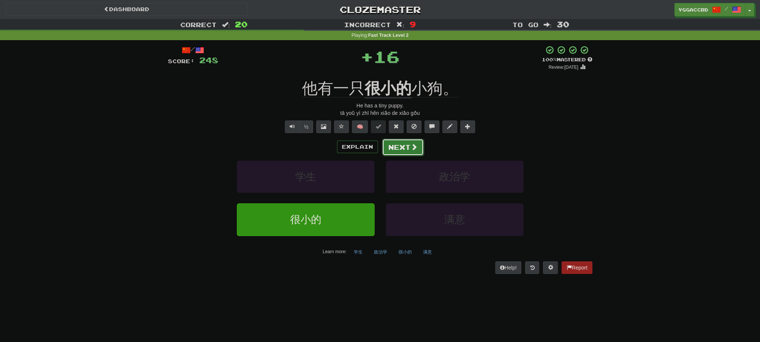
click at [389, 146] on button "Next" at bounding box center [403, 147] width 42 height 17
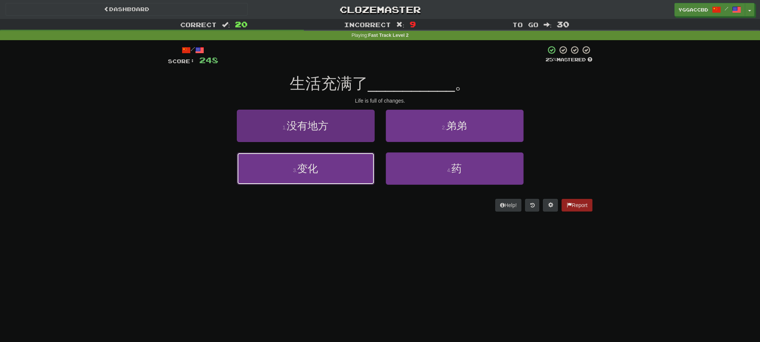
click at [334, 169] on button "3 . 变化" at bounding box center [306, 169] width 138 height 32
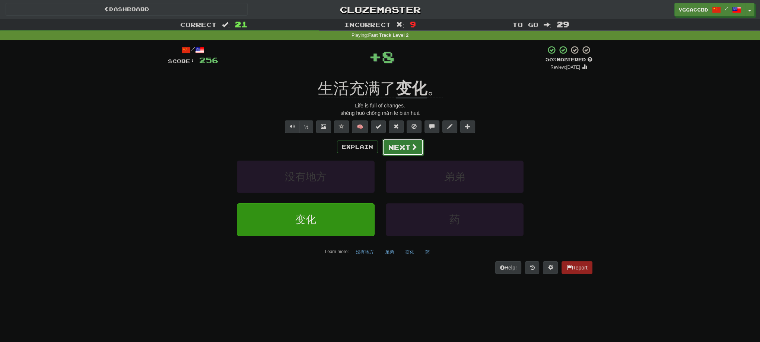
click at [395, 147] on button "Next" at bounding box center [403, 147] width 42 height 17
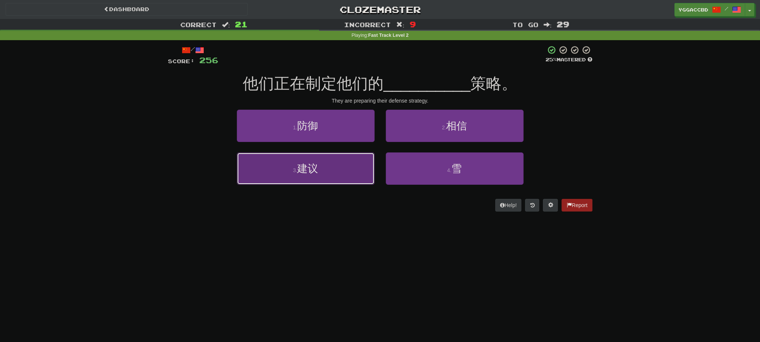
click at [289, 171] on button "3 . 建议" at bounding box center [306, 169] width 138 height 32
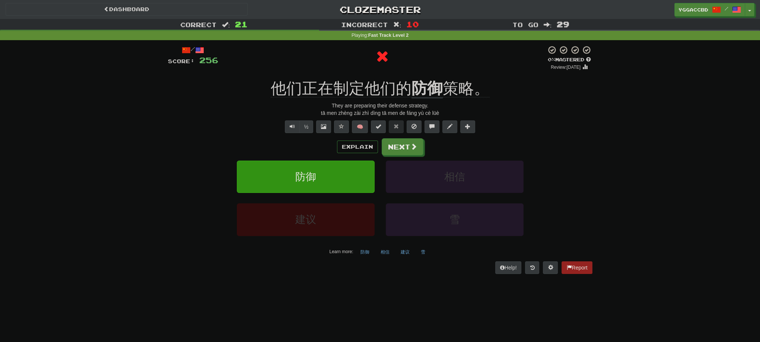
click at [420, 74] on div "/ Score: 256 0 % Mastered Review: 2025-08-18 他们正在制定他们的 防御 策略。 They are preparin…" at bounding box center [380, 159] width 424 height 229
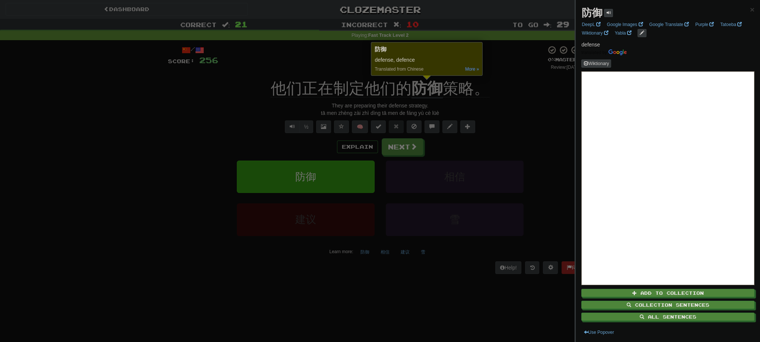
click at [526, 131] on div at bounding box center [380, 171] width 760 height 342
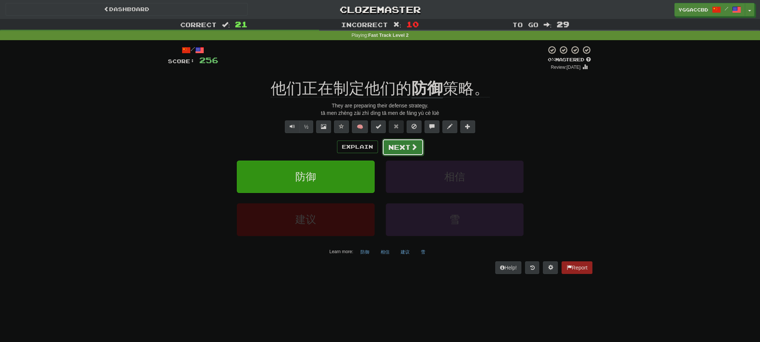
click at [408, 149] on button "Next" at bounding box center [403, 147] width 42 height 17
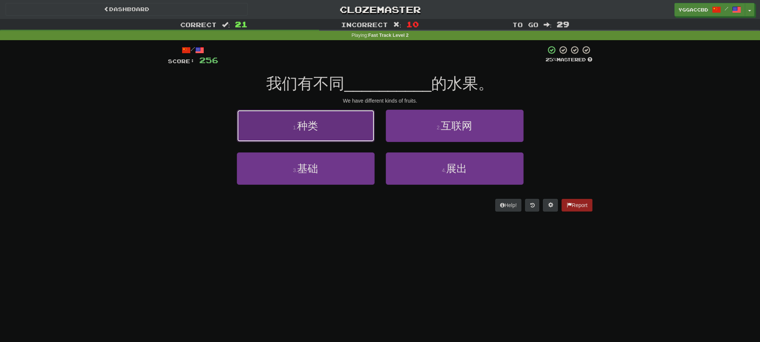
click at [326, 121] on button "1 . 种类" at bounding box center [306, 126] width 138 height 32
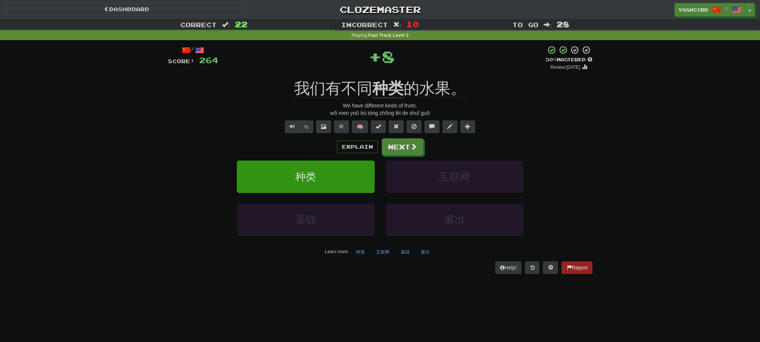
click at [398, 155] on div "Explain Next 种类 互联网 基础 展出 Learn more: 种类 互联网 基础 展出" at bounding box center [380, 197] width 424 height 119
click at [408, 149] on button "Next" at bounding box center [403, 147] width 42 height 17
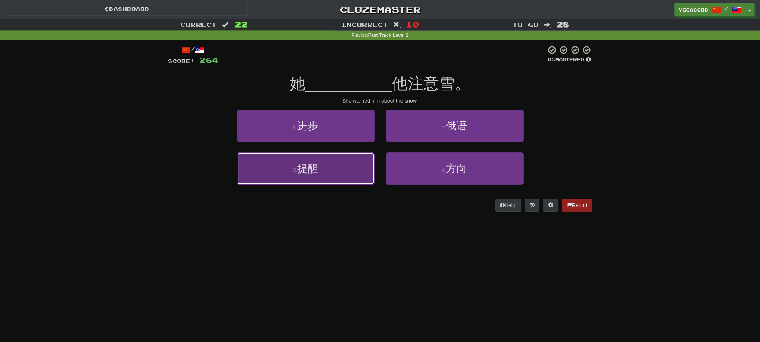
click at [349, 161] on button "3 . 提醒" at bounding box center [306, 169] width 138 height 32
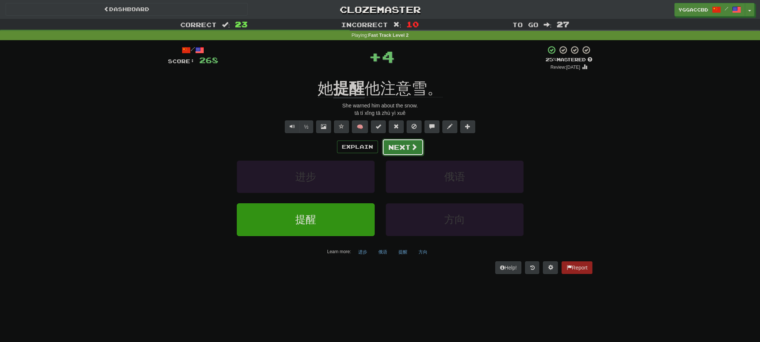
click at [396, 143] on button "Next" at bounding box center [403, 147] width 42 height 17
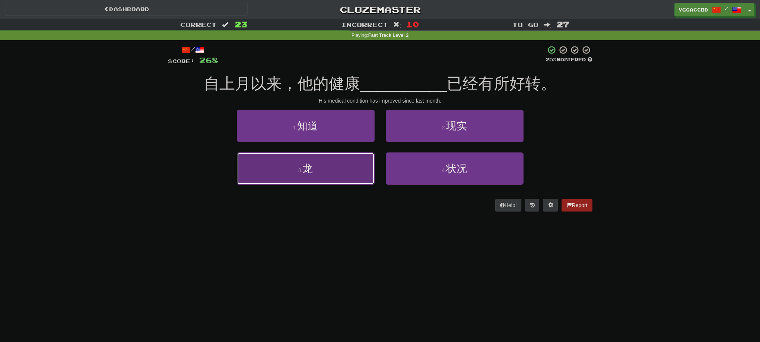
click at [315, 180] on button "3 . 龙" at bounding box center [306, 169] width 138 height 32
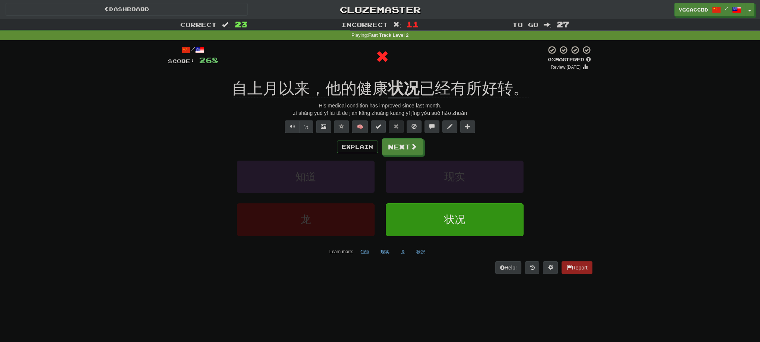
click at [399, 74] on div "/ Score: 268 0 % Mastered Review: 2025-08-18 自上月以来，他的健康 状况 已经有所好转。 His medical …" at bounding box center [380, 159] width 424 height 229
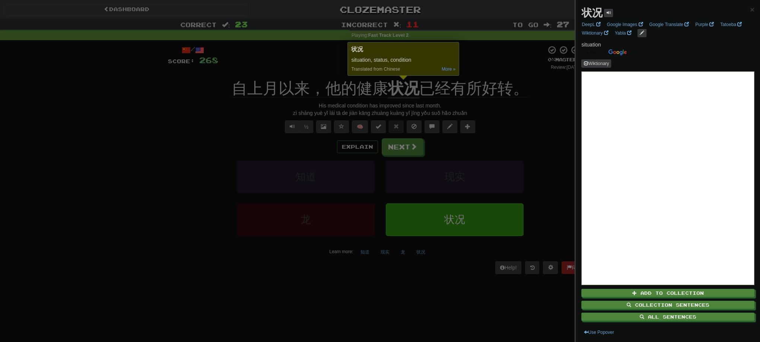
click at [507, 146] on div at bounding box center [380, 171] width 760 height 342
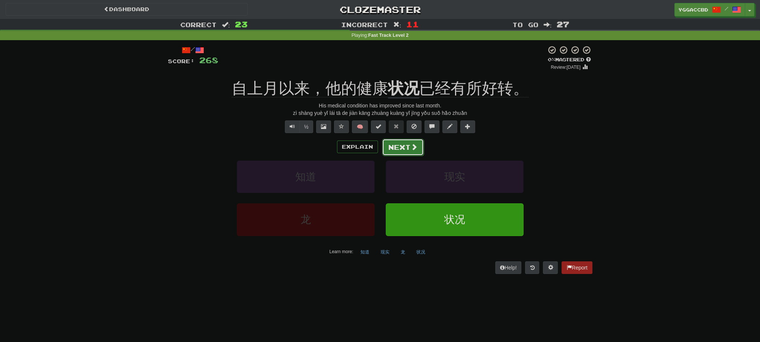
click at [415, 151] on button "Next" at bounding box center [403, 147] width 42 height 17
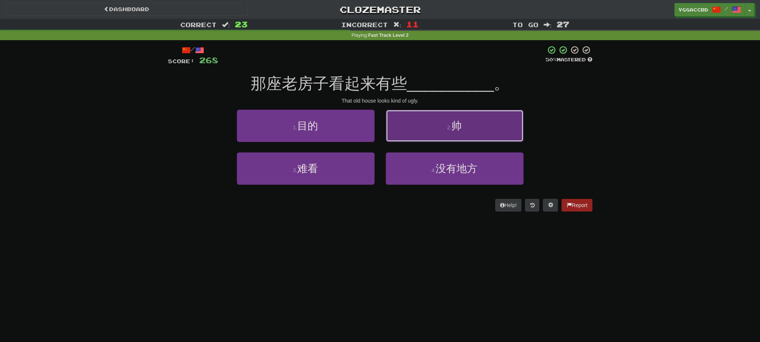
click at [434, 122] on button "2 . 帅" at bounding box center [455, 126] width 138 height 32
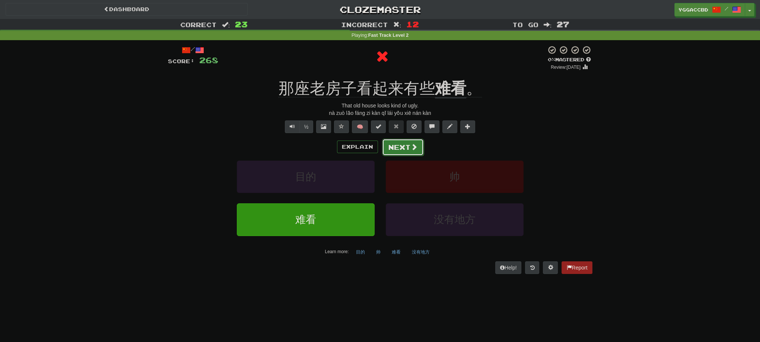
click at [395, 150] on button "Next" at bounding box center [403, 147] width 42 height 17
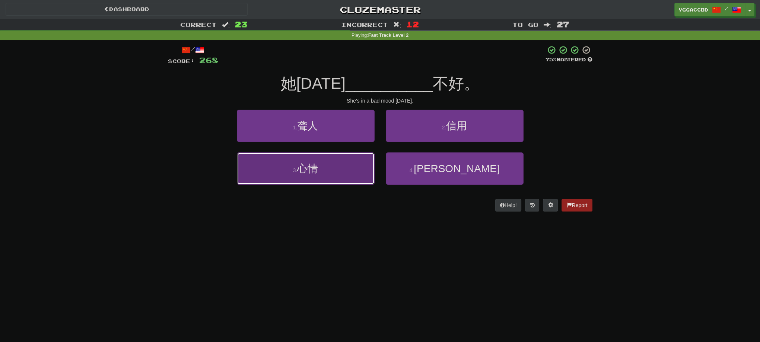
click at [334, 174] on button "3 . 心情" at bounding box center [306, 169] width 138 height 32
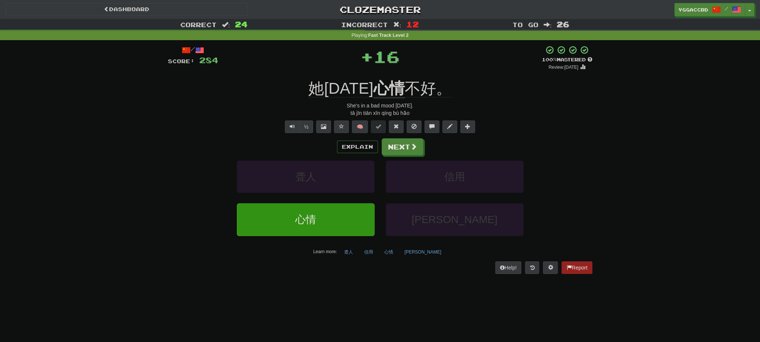
click at [376, 77] on div "/ Score: 284 + 16 100 % Mastered Review: 2026-02-14 她今天 心情 不好。 She's in a bad m…" at bounding box center [380, 159] width 424 height 229
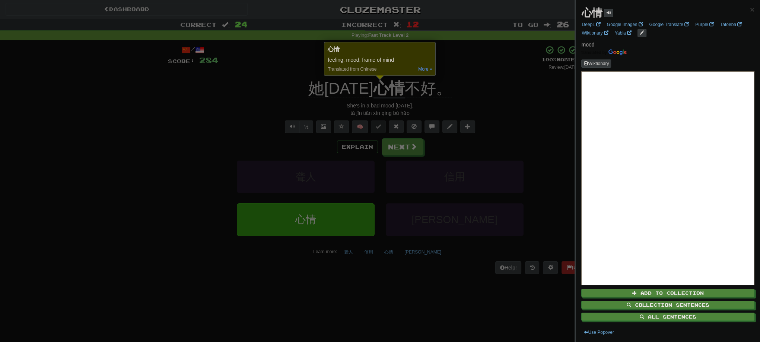
click at [474, 82] on div at bounding box center [380, 171] width 760 height 342
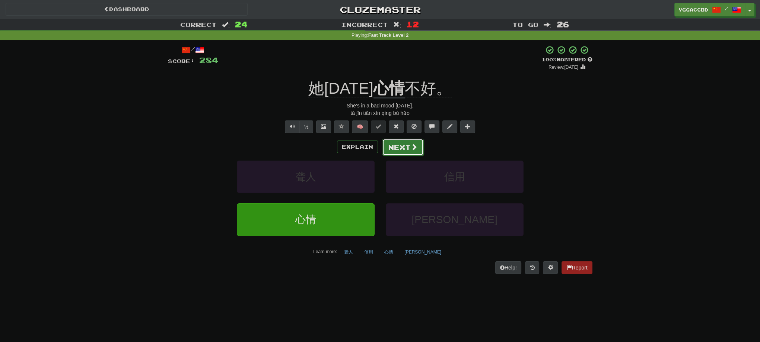
click at [397, 146] on button "Next" at bounding box center [403, 147] width 42 height 17
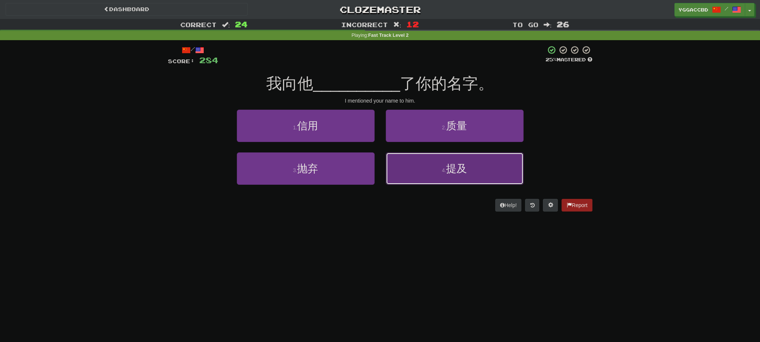
click at [452, 179] on button "4 . 提及" at bounding box center [455, 169] width 138 height 32
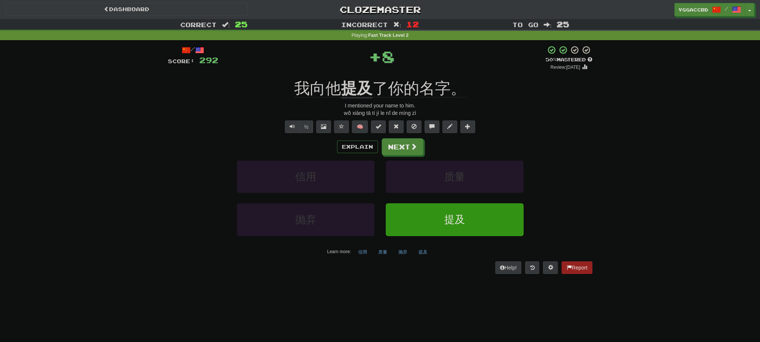
click at [354, 76] on div "/ Score: 292 + 8 50 % Mastered Review: 2025-08-28 我向他 提及 了你的名字。 I mentioned you…" at bounding box center [380, 159] width 424 height 229
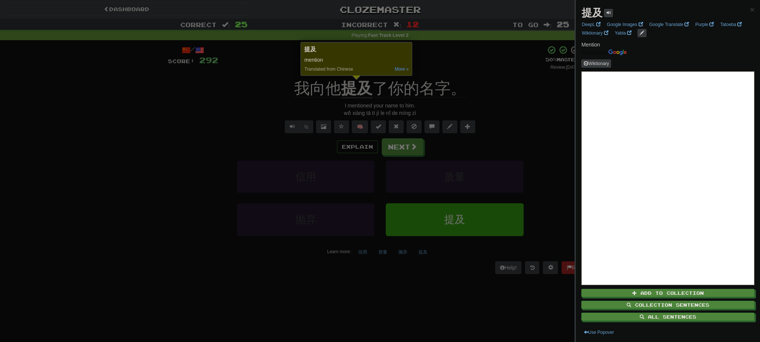
click at [494, 80] on div at bounding box center [380, 171] width 760 height 342
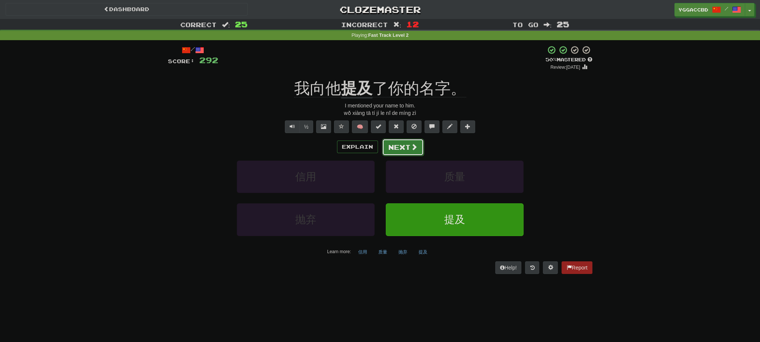
click at [414, 149] on span at bounding box center [414, 147] width 7 height 7
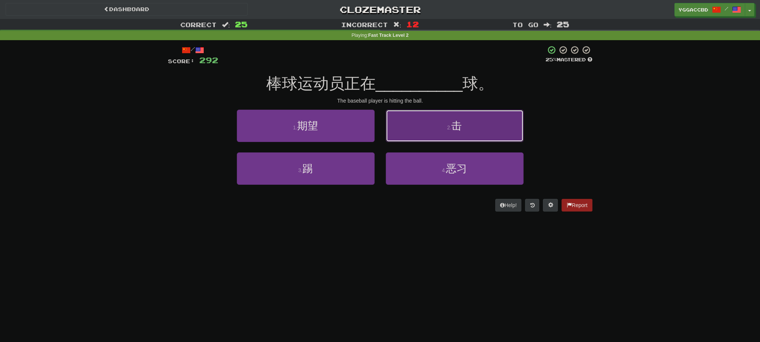
click at [504, 124] on button "2 . 击" at bounding box center [455, 126] width 138 height 32
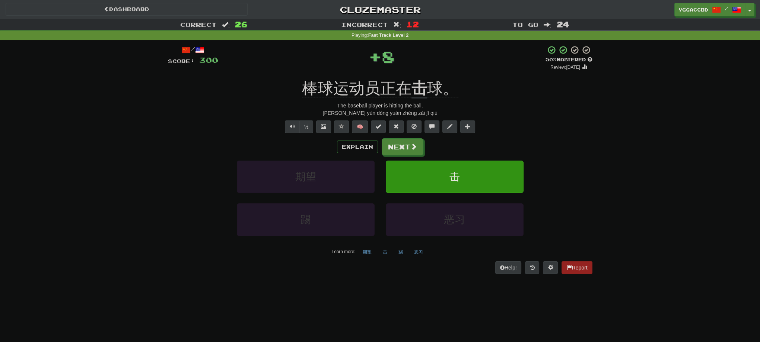
click at [415, 74] on div "/ Score: 300 + 8 50 % Mastered Review: 2025-08-28 棒球运动员正在 击 球。 The baseball pla…" at bounding box center [380, 159] width 424 height 229
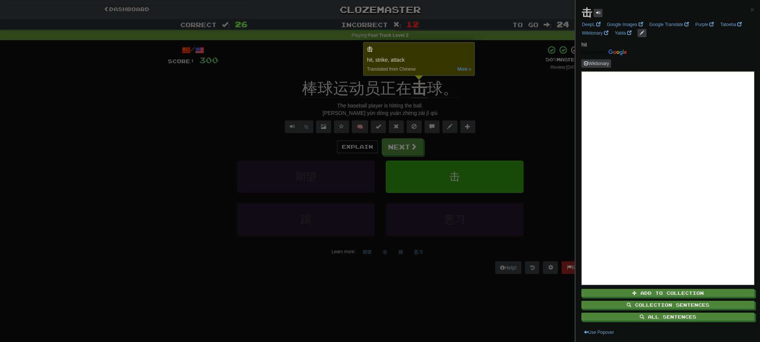
click at [514, 107] on div at bounding box center [380, 171] width 760 height 342
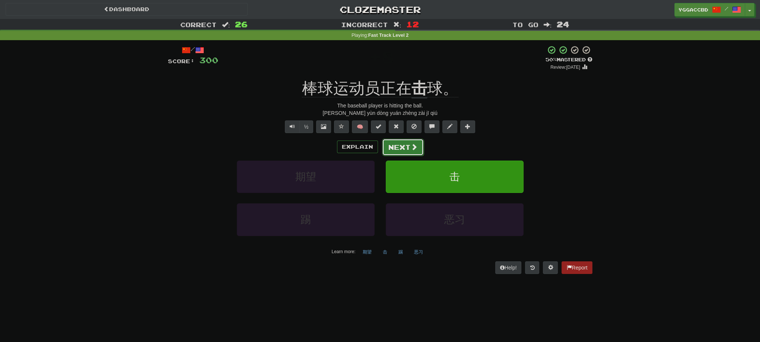
click at [401, 147] on button "Next" at bounding box center [403, 147] width 42 height 17
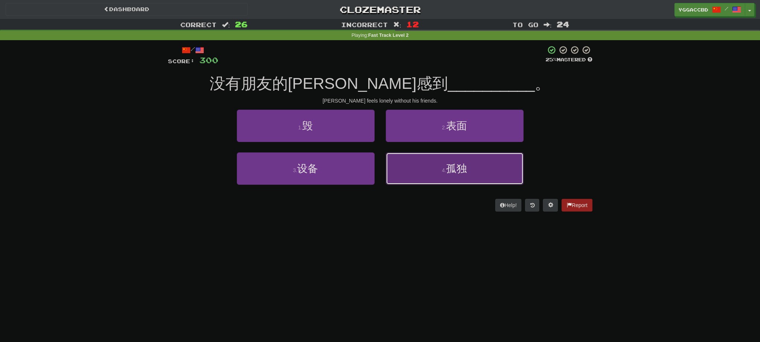
click at [441, 178] on button "4 . 孤独" at bounding box center [455, 169] width 138 height 32
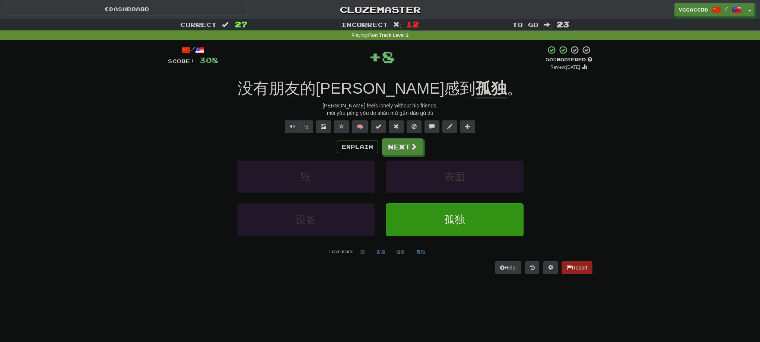
click at [442, 66] on div "+ 8" at bounding box center [381, 56] width 327 height 22
click at [438, 71] on div "/ Score: 308 + 8 50 % Mastered Review: 2025-08-28 没有朋友的山姆感到 孤独 。 Sam feels lone…" at bounding box center [380, 159] width 424 height 229
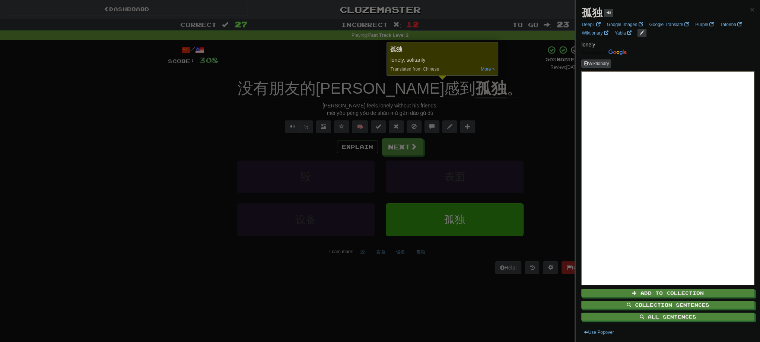
click at [506, 125] on div at bounding box center [380, 171] width 760 height 342
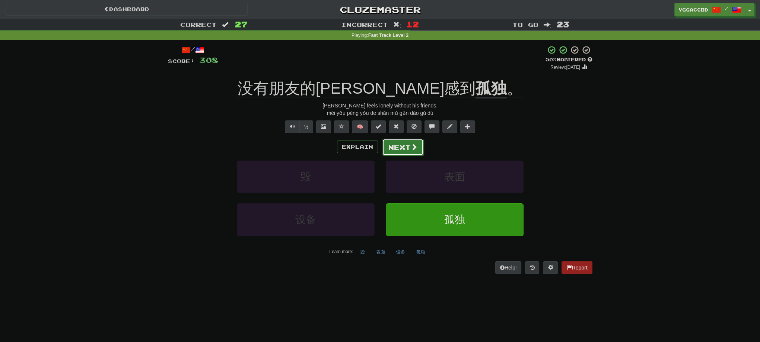
click at [390, 150] on button "Next" at bounding box center [403, 147] width 42 height 17
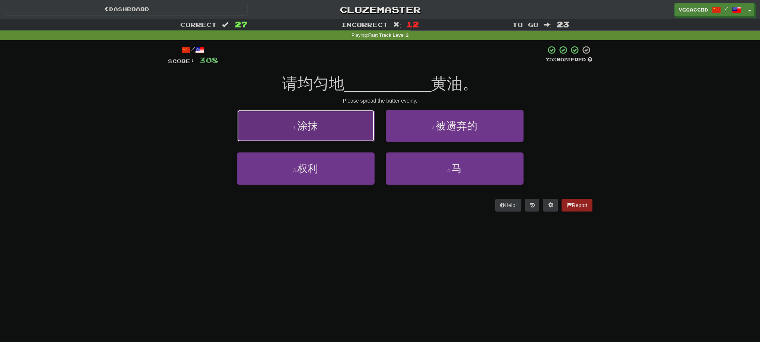
click at [323, 123] on button "1 . 涂抹" at bounding box center [306, 126] width 138 height 32
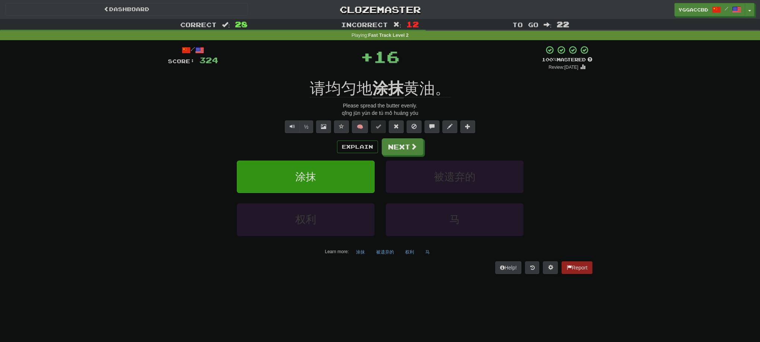
click at [380, 74] on div "/ Score: 324 + 16 100 % Mastered Review: 2026-02-14 请均匀地 涂抹 黄油。 Please spread t…" at bounding box center [380, 159] width 424 height 229
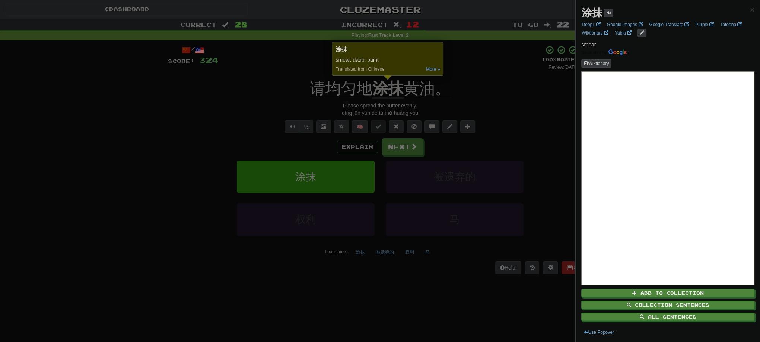
click at [481, 88] on div at bounding box center [380, 171] width 760 height 342
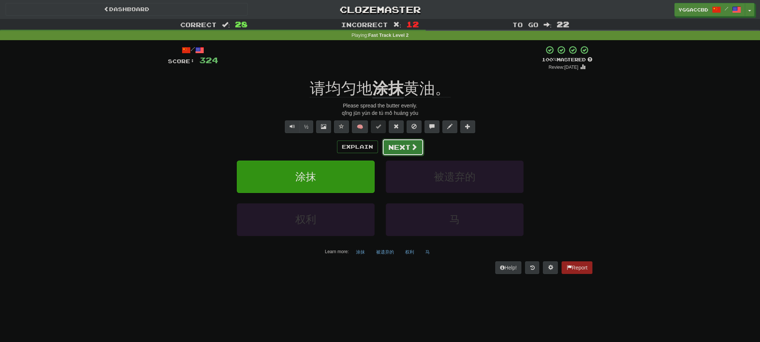
click at [414, 146] on span at bounding box center [414, 147] width 7 height 7
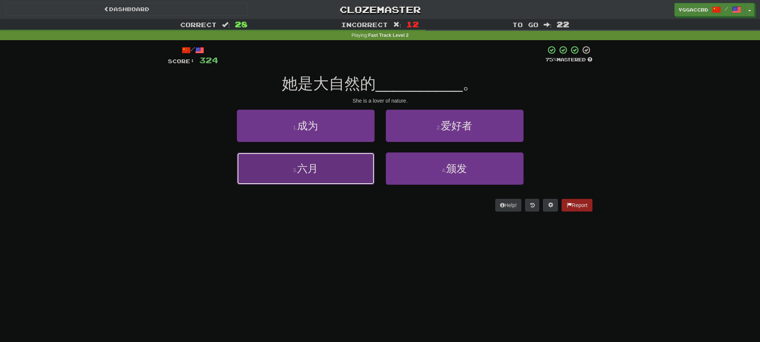
click at [347, 173] on button "3 . 六月" at bounding box center [306, 169] width 138 height 32
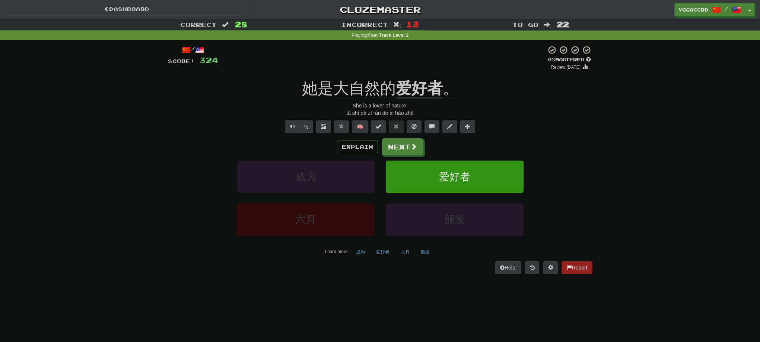
click at [407, 71] on div at bounding box center [382, 57] width 328 height 25
click at [409, 77] on div "/ Score: 324 0 % Mastered Review: 2025-08-18 她是大自然的 爱好者 。 She is a lover of nat…" at bounding box center [380, 159] width 424 height 229
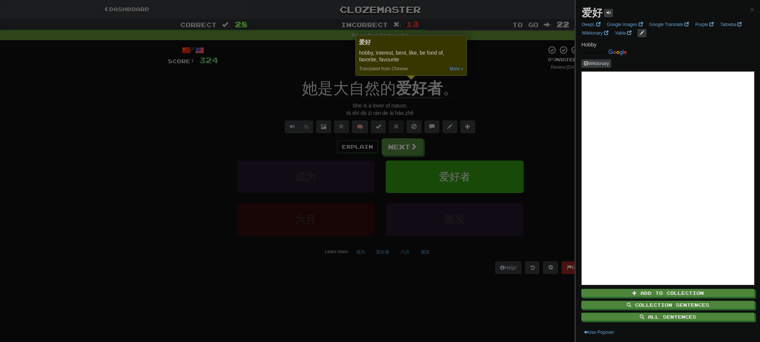
click at [469, 82] on div at bounding box center [380, 171] width 760 height 342
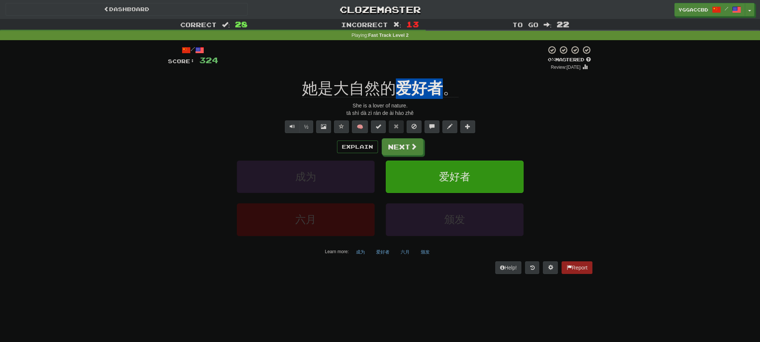
drag, startPoint x: 397, startPoint y: 77, endPoint x: 446, endPoint y: 77, distance: 49.5
click at [446, 77] on div "/ Score: 324 0 % Mastered Review: 2025-08-18 她是大自然的 爱好者 。 She is a lover of nat…" at bounding box center [380, 159] width 424 height 229
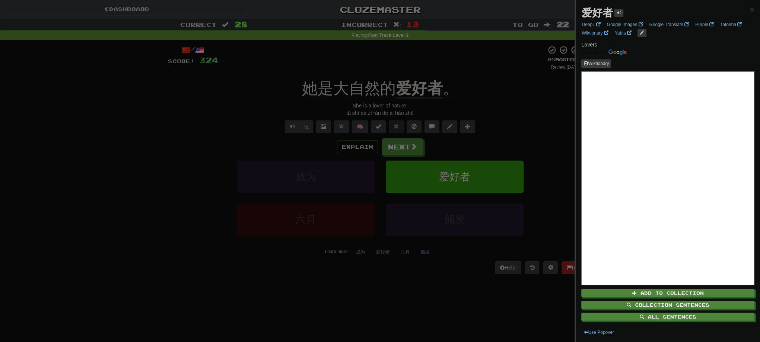
click at [506, 132] on div at bounding box center [380, 171] width 760 height 342
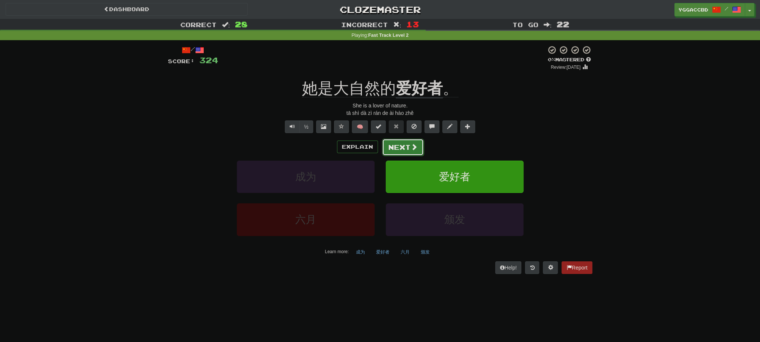
click at [402, 150] on button "Next" at bounding box center [403, 147] width 42 height 17
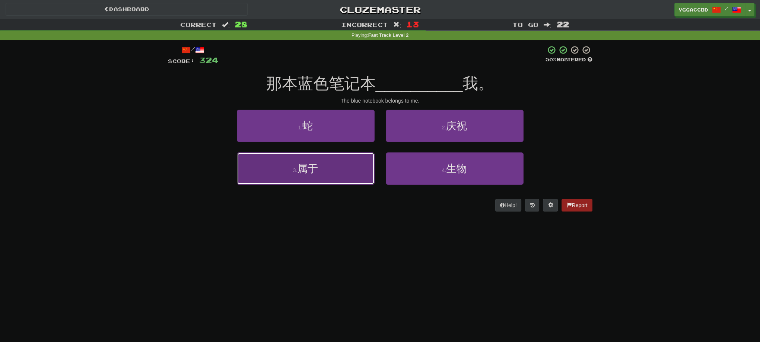
click at [335, 177] on button "3 . 属于" at bounding box center [306, 169] width 138 height 32
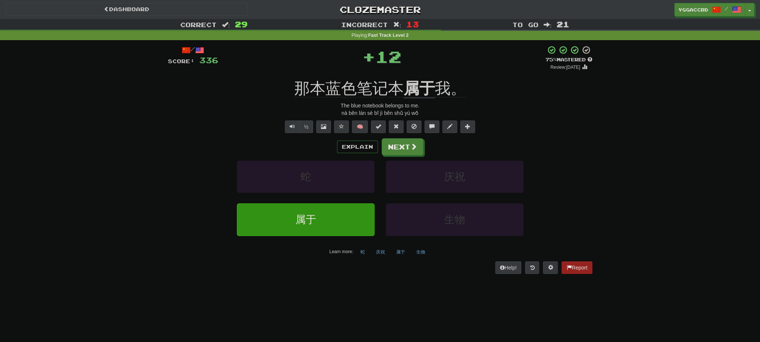
click at [418, 76] on div "/ Score: 336 + 12 75 % Mastered Review: 2025-09-17 那本蓝色笔记本 属于 我。 The blue noteb…" at bounding box center [380, 159] width 424 height 229
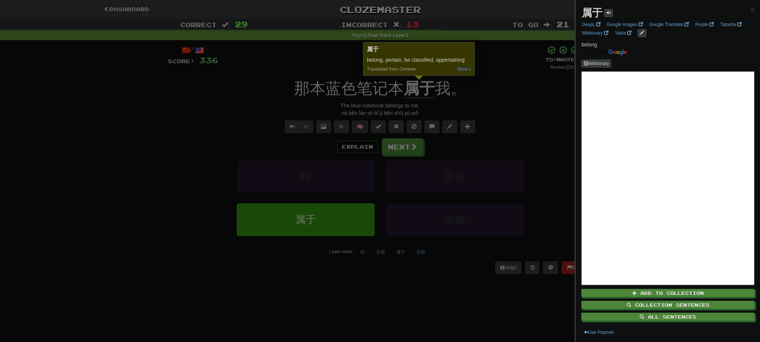
click at [499, 101] on div at bounding box center [380, 171] width 760 height 342
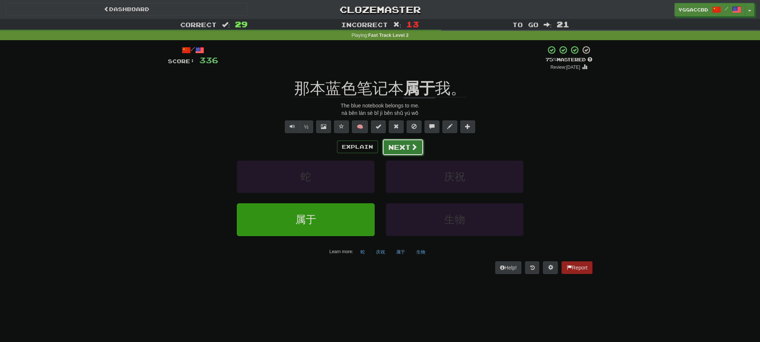
click at [392, 147] on button "Next" at bounding box center [403, 147] width 42 height 17
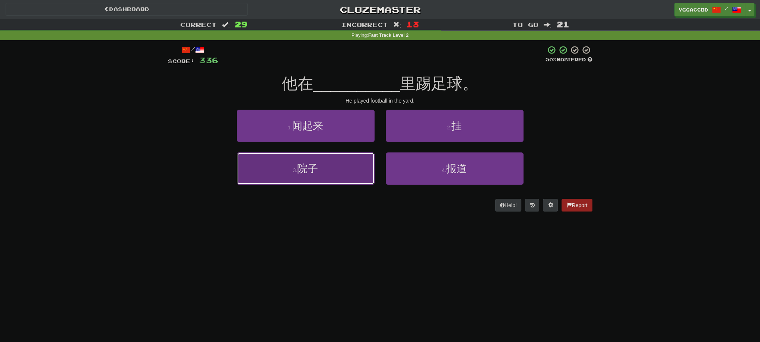
click at [319, 160] on button "3 . 院子" at bounding box center [306, 169] width 138 height 32
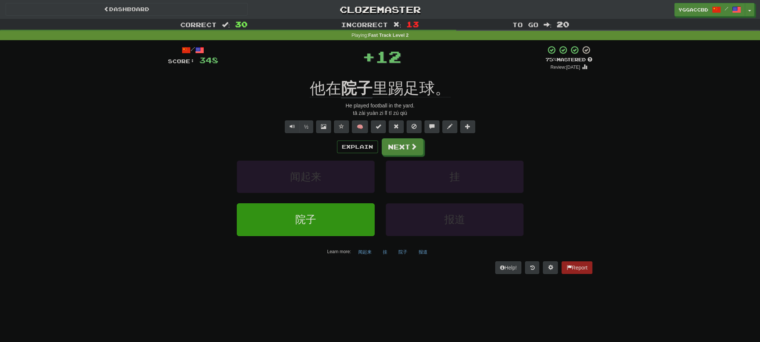
click at [353, 76] on div "/ Score: 348 + 12 75 % Mastered Review: 2025-09-17 他在 院子 里踢足球。 He played footba…" at bounding box center [380, 159] width 424 height 229
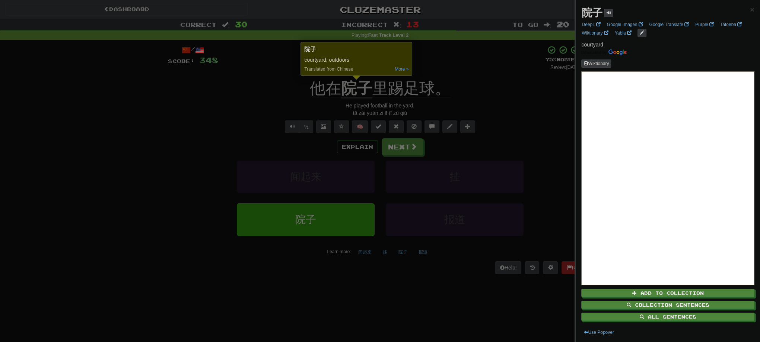
click at [484, 94] on div at bounding box center [380, 171] width 760 height 342
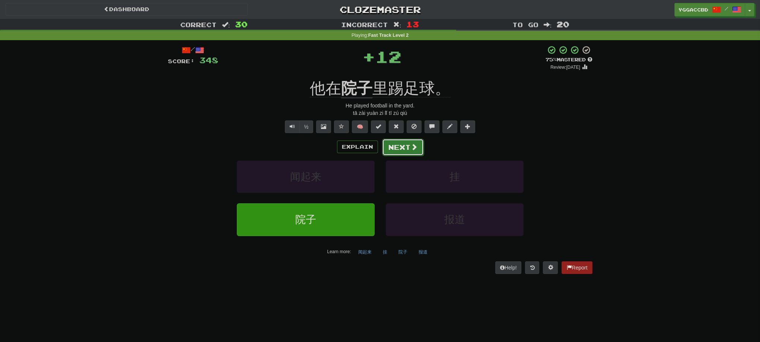
click at [399, 147] on button "Next" at bounding box center [403, 147] width 42 height 17
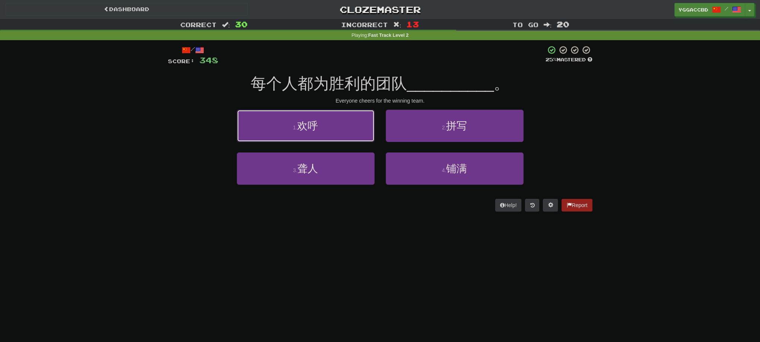
click at [319, 136] on button "1 . 欢呼" at bounding box center [306, 126] width 138 height 32
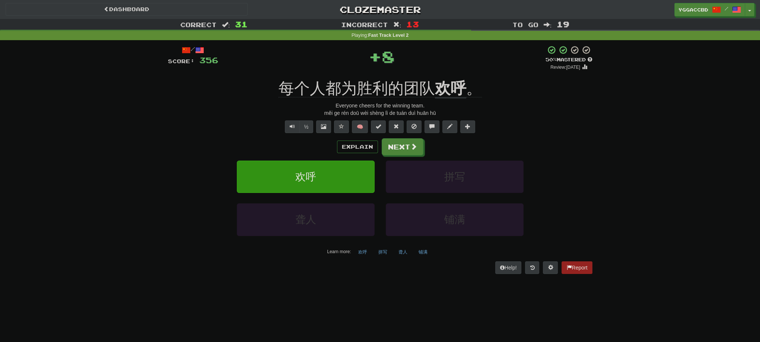
click at [443, 75] on div "/ Score: 356 + 8 50 % Mastered Review: 2025-08-28 每个人都为胜利的团队 欢呼 。 Everyone chee…" at bounding box center [380, 159] width 424 height 229
click at [399, 149] on button "Next" at bounding box center [403, 147] width 42 height 17
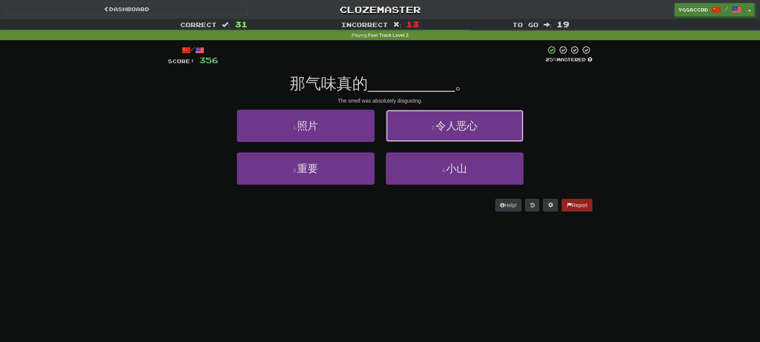
click at [440, 137] on button "2 . 令人恶心" at bounding box center [455, 126] width 138 height 32
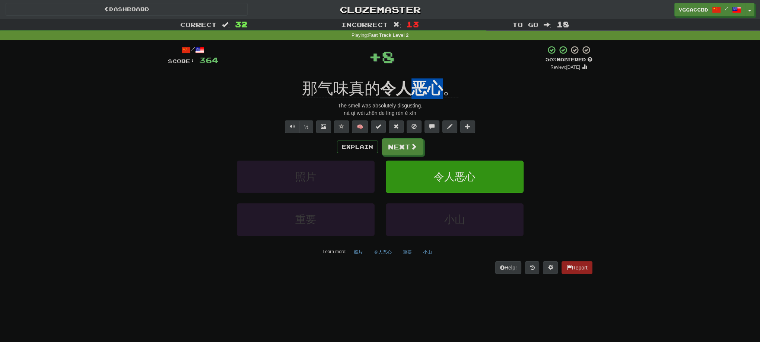
drag, startPoint x: 412, startPoint y: 77, endPoint x: 435, endPoint y: 76, distance: 23.1
click at [435, 76] on div "/ Score: 364 + 8 50 % Mastered Review: 2025-08-28 那气味真的 令人恶心 。 The smell was ab…" at bounding box center [380, 159] width 424 height 229
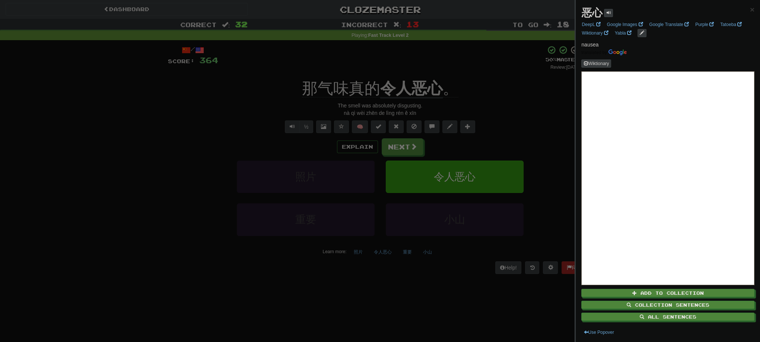
click at [472, 83] on div at bounding box center [380, 171] width 760 height 342
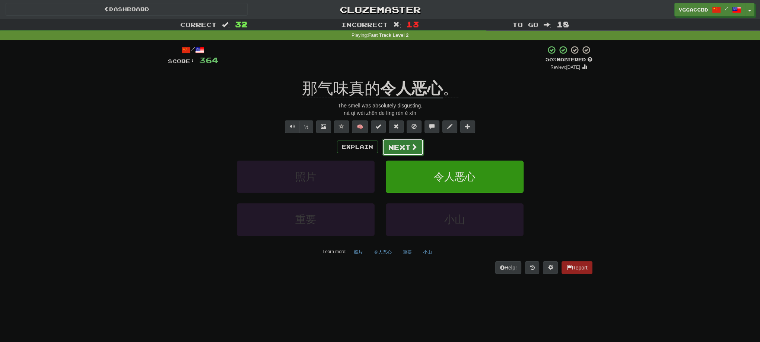
click at [396, 146] on button "Next" at bounding box center [403, 147] width 42 height 17
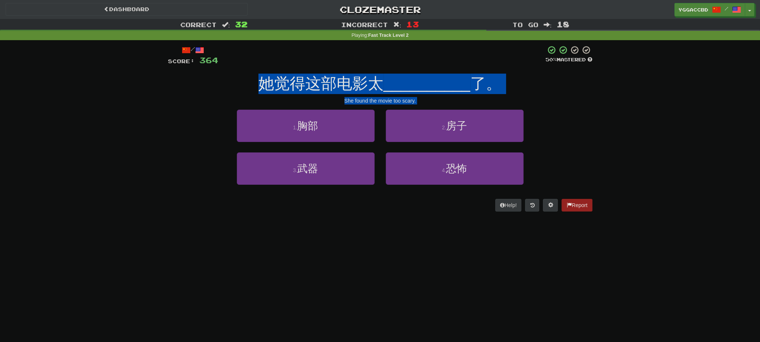
drag, startPoint x: 243, startPoint y: 84, endPoint x: 472, endPoint y: 227, distance: 270.2
click at [472, 227] on div "Dashboard Clozemaster yggaccBD / Toggle Dropdown Dashboard Leaderboard Activity…" at bounding box center [380, 171] width 760 height 342
click at [557, 119] on div "1 . 胸部 2 . 房子" at bounding box center [380, 131] width 447 height 43
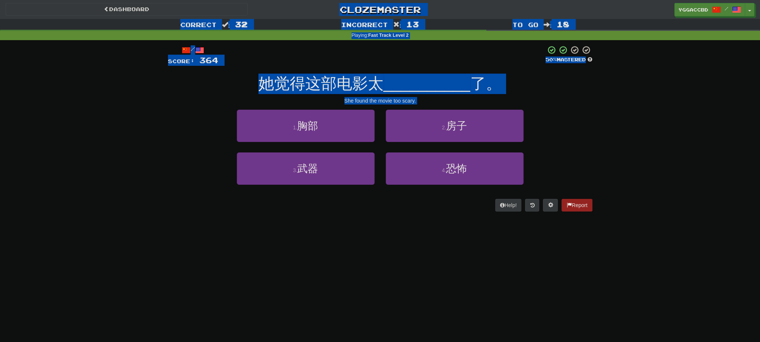
drag, startPoint x: 437, startPoint y: 106, endPoint x: 141, endPoint y: -7, distance: 317.7
click at [141, 0] on html "Dashboard Clozemaster yggaccBD / Toggle Dropdown Dashboard Leaderboard Activity…" at bounding box center [380, 303] width 760 height 607
click at [425, 104] on div "She found the movie too scary." at bounding box center [380, 100] width 424 height 7
drag, startPoint x: 433, startPoint y: 103, endPoint x: 306, endPoint y: 6, distance: 159.3
click at [306, 6] on div "Dashboard Clozemaster yggaccBD / Toggle Dropdown Dashboard Leaderboard Activity…" at bounding box center [380, 111] width 760 height 222
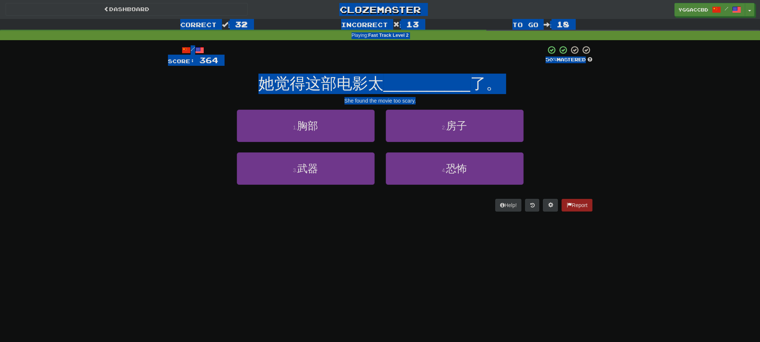
click at [422, 102] on div "She found the movie too scary." at bounding box center [380, 100] width 424 height 7
drag, startPoint x: 439, startPoint y: 103, endPoint x: 302, endPoint y: 2, distance: 170.1
click at [302, 2] on div "Dashboard Clozemaster yggaccBD / Toggle Dropdown Dashboard Leaderboard Activity…" at bounding box center [380, 111] width 760 height 222
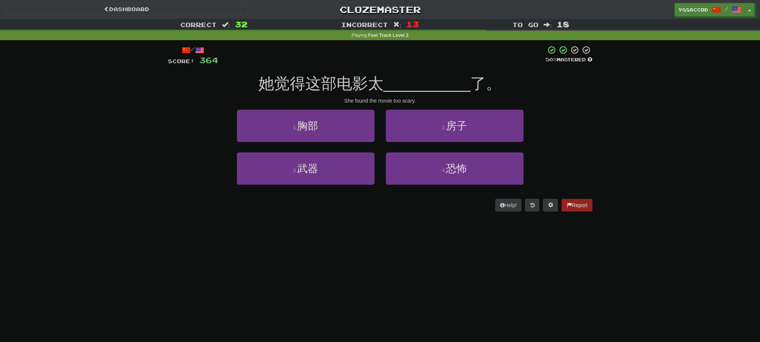
click at [425, 105] on div "/ Score: 364 50 % Mastered 她觉得这部电影太 __________ 了。 She found the movie too scary…" at bounding box center [380, 128] width 424 height 166
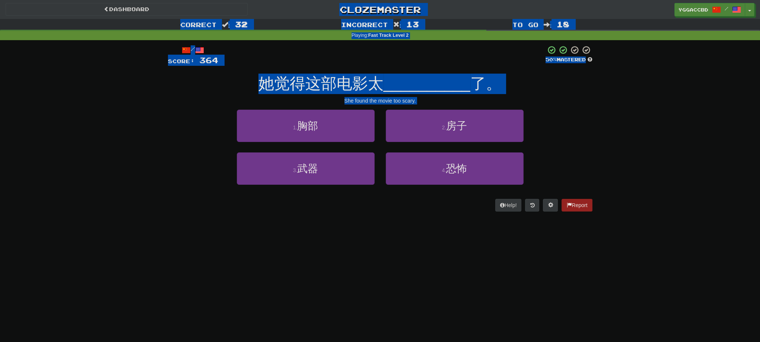
drag, startPoint x: 436, startPoint y: 106, endPoint x: 309, endPoint y: 6, distance: 161.2
click at [309, 6] on div "Dashboard Clozemaster yggaccBD / Toggle Dropdown Dashboard Leaderboard Activity…" at bounding box center [380, 111] width 760 height 222
click at [427, 106] on div "/ Score: 364 50 % Mastered 她觉得这部电影太 __________ 了。 She found the movie too scary…" at bounding box center [380, 128] width 424 height 166
drag, startPoint x: 442, startPoint y: 105, endPoint x: 315, endPoint y: 12, distance: 157.7
click at [315, 12] on div "Dashboard Clozemaster yggaccBD / Toggle Dropdown Dashboard Leaderboard Activity…" at bounding box center [380, 111] width 760 height 222
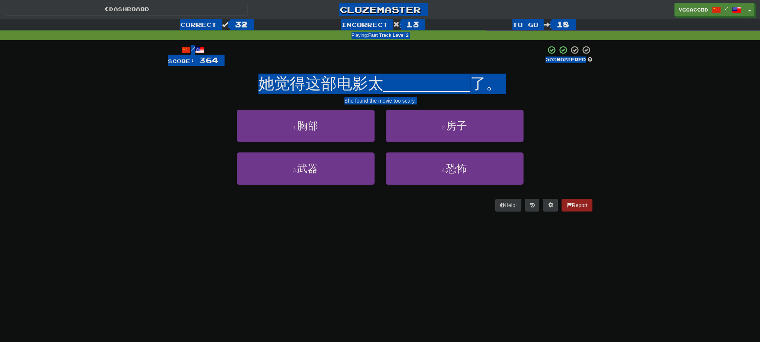
click at [573, 103] on div "She found the movie too scary." at bounding box center [380, 100] width 424 height 7
drag, startPoint x: 436, startPoint y: 104, endPoint x: 311, endPoint y: 8, distance: 157.9
click at [311, 8] on div "Dashboard Clozemaster yggaccBD / Toggle Dropdown Dashboard Leaderboard Activity…" at bounding box center [380, 111] width 760 height 222
click at [425, 103] on div "She found the movie too scary." at bounding box center [380, 100] width 424 height 7
drag, startPoint x: 414, startPoint y: 85, endPoint x: 315, endPoint y: 9, distance: 125.3
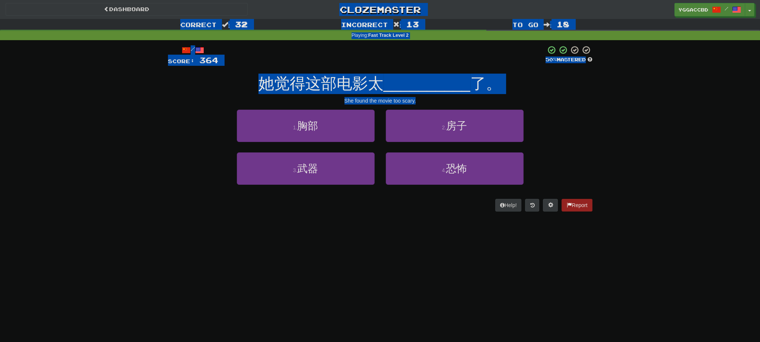
click at [315, 9] on div "Dashboard Clozemaster yggaccBD / Toggle Dropdown Dashboard Leaderboard Activity…" at bounding box center [380, 111] width 760 height 222
click at [428, 104] on div "She found the movie too scary." at bounding box center [380, 100] width 424 height 7
drag, startPoint x: 439, startPoint y: 103, endPoint x: 307, endPoint y: 8, distance: 163.1
click at [307, 8] on div "Dashboard Clozemaster yggaccBD / Toggle Dropdown Dashboard Leaderboard Activity…" at bounding box center [380, 111] width 760 height 222
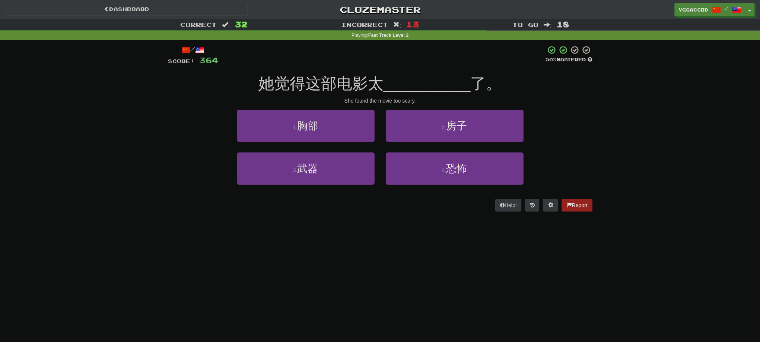
click at [427, 105] on div "/ Score: 364 50 % Mastered 她觉得这部电影太 __________ 了。 She found the movie too scary…" at bounding box center [380, 128] width 424 height 166
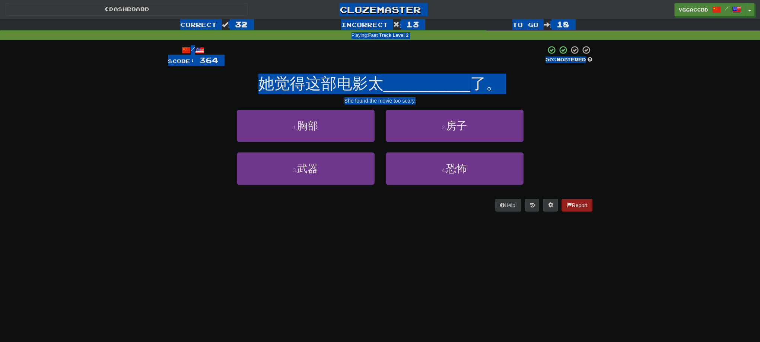
drag, startPoint x: 414, startPoint y: 86, endPoint x: 309, endPoint y: 11, distance: 129.2
click at [309, 11] on div "Dashboard Clozemaster yggaccBD / Toggle Dropdown Dashboard Leaderboard Activity…" at bounding box center [380, 111] width 760 height 222
click at [429, 66] on div at bounding box center [381, 55] width 327 height 20
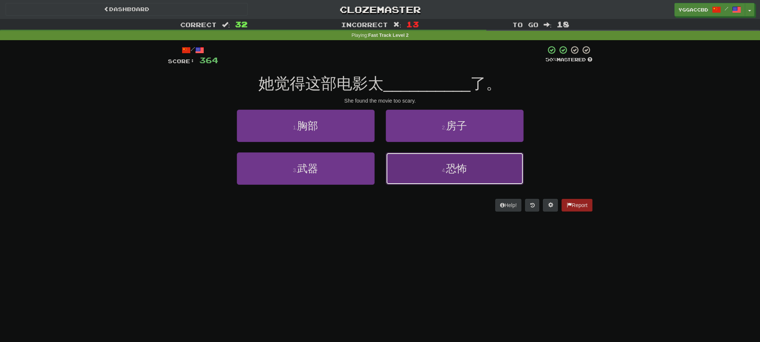
click at [475, 168] on button "4 . 恐怖" at bounding box center [455, 169] width 138 height 32
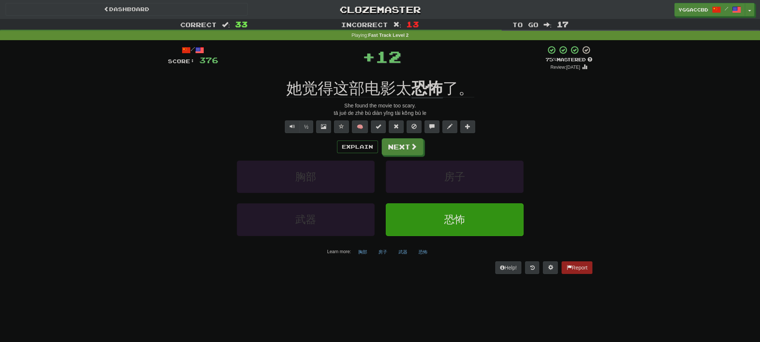
click at [425, 77] on div "/ Score: 376 + 12 75 % Mastered Review: 2025-09-17 她觉得这部电影太 恐怖 了。 She found the…" at bounding box center [380, 159] width 424 height 229
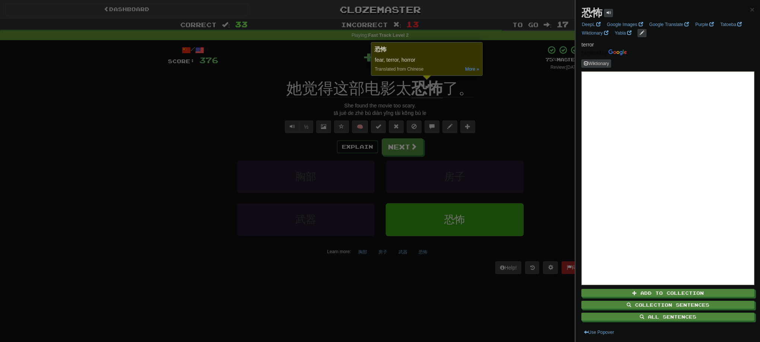
click at [488, 100] on div at bounding box center [380, 171] width 760 height 342
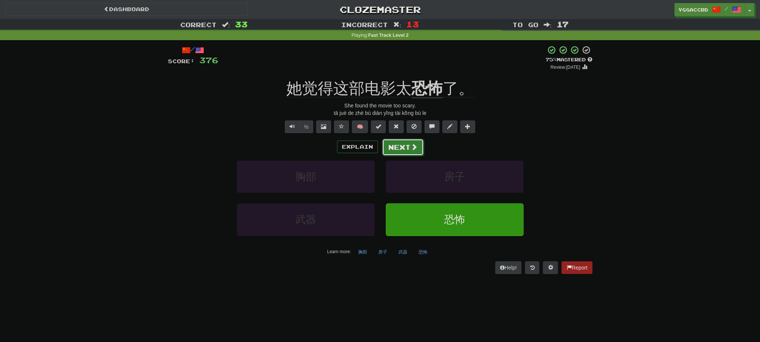
click at [404, 146] on button "Next" at bounding box center [403, 147] width 42 height 17
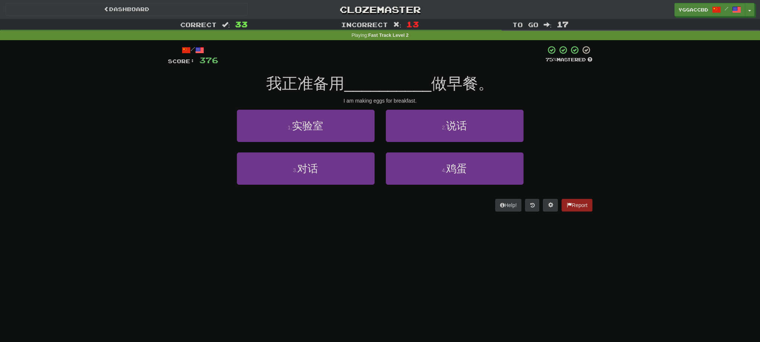
click at [431, 144] on div "2 . 说话" at bounding box center [454, 131] width 149 height 43
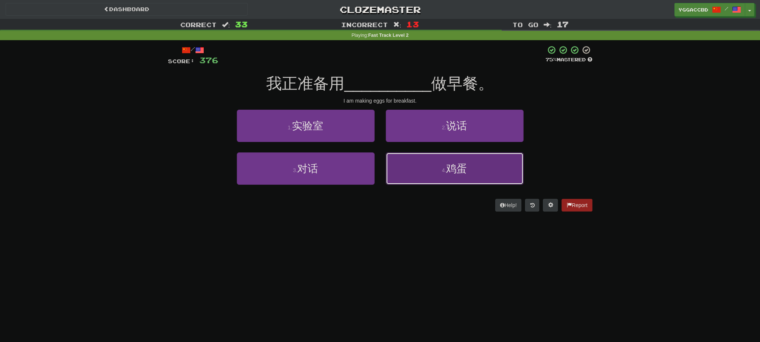
click at [431, 179] on button "4 . 鸡蛋" at bounding box center [455, 169] width 138 height 32
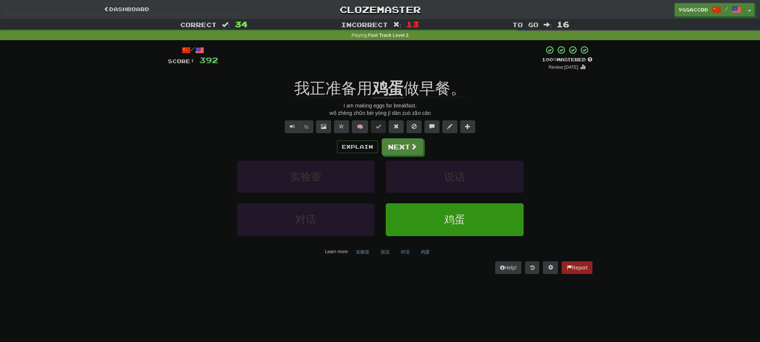
click at [386, 74] on div "/ Score: 392 + 16 100 % Mastered Review: 2026-02-14 我正准备用 鸡蛋 做早餐。 I am making e…" at bounding box center [380, 159] width 424 height 229
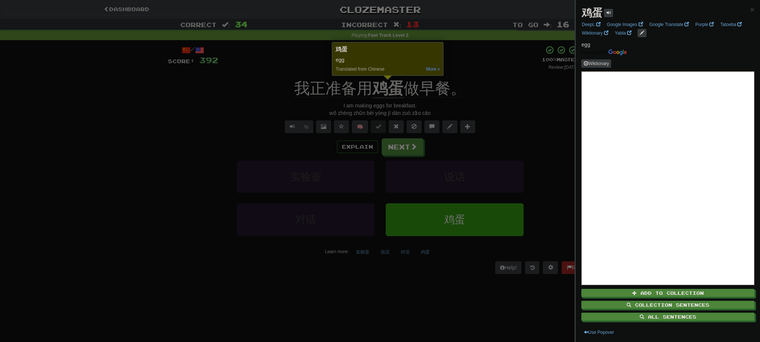
click at [513, 82] on div at bounding box center [380, 171] width 760 height 342
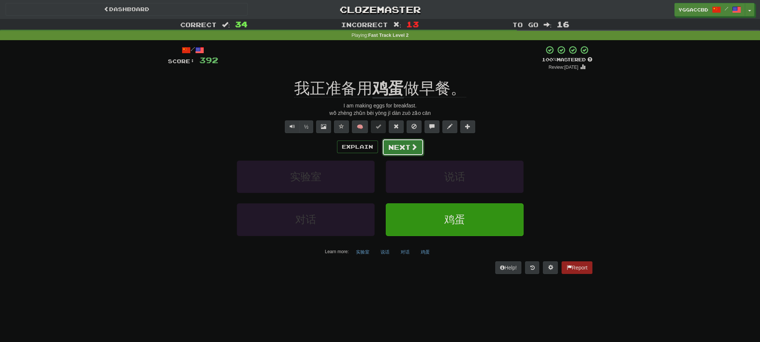
click at [404, 150] on button "Next" at bounding box center [403, 147] width 42 height 17
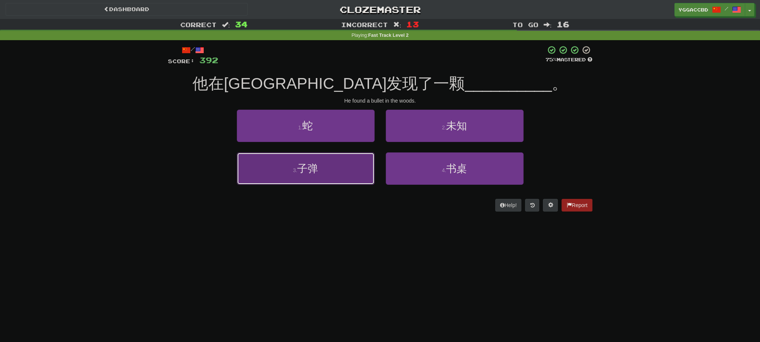
click at [293, 174] on button "3 . 子弹" at bounding box center [306, 169] width 138 height 32
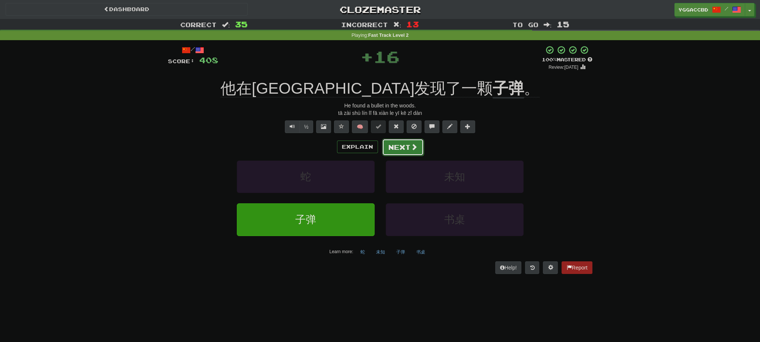
click at [403, 150] on button "Next" at bounding box center [403, 147] width 42 height 17
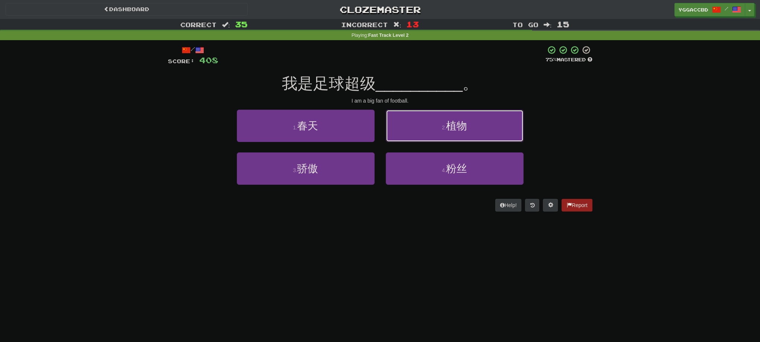
click at [482, 130] on button "2 . 植物" at bounding box center [455, 126] width 138 height 32
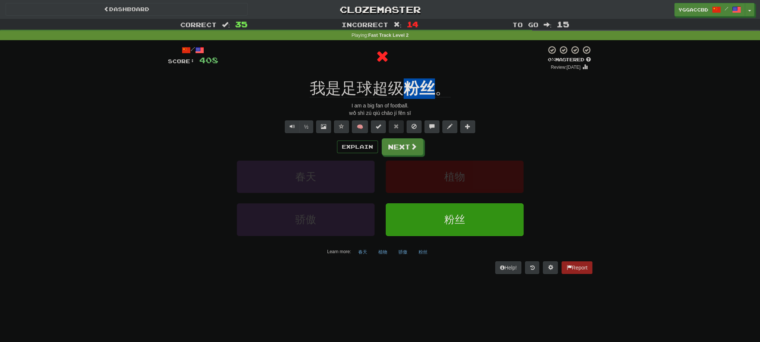
drag, startPoint x: 409, startPoint y: 74, endPoint x: 434, endPoint y: 77, distance: 25.5
click at [434, 77] on div "/ Score: 408 0 % Mastered Review: 2025-08-18 我是足球超级 粉丝 。 I am a big fan of foot…" at bounding box center [380, 159] width 424 height 229
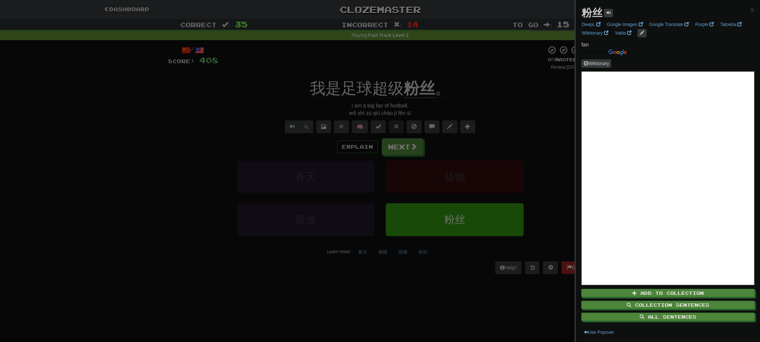
click at [494, 100] on div at bounding box center [380, 171] width 760 height 342
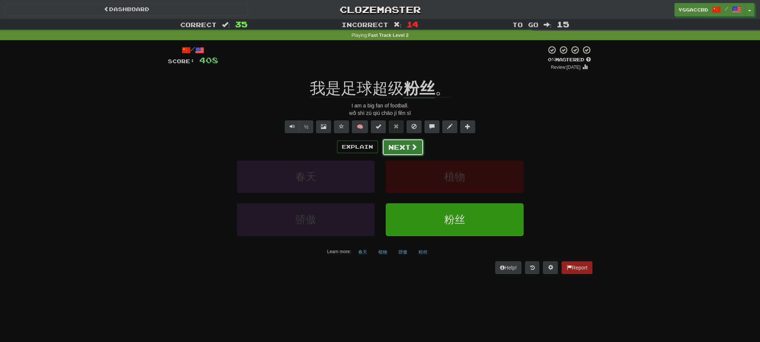
click at [404, 149] on button "Next" at bounding box center [403, 147] width 42 height 17
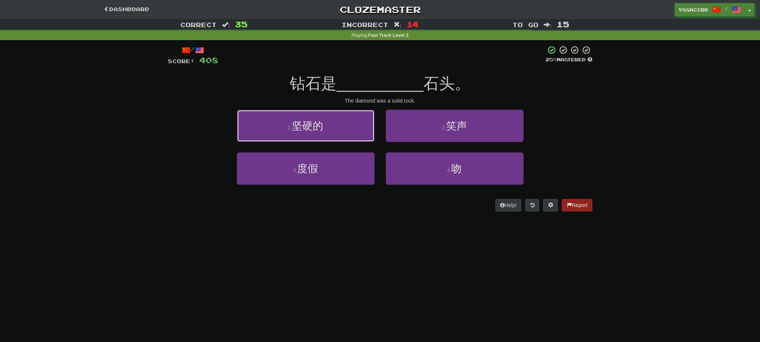
drag, startPoint x: 327, startPoint y: 134, endPoint x: 440, endPoint y: 133, distance: 112.8
click at [328, 133] on button "1 . 坚硬的" at bounding box center [306, 126] width 138 height 32
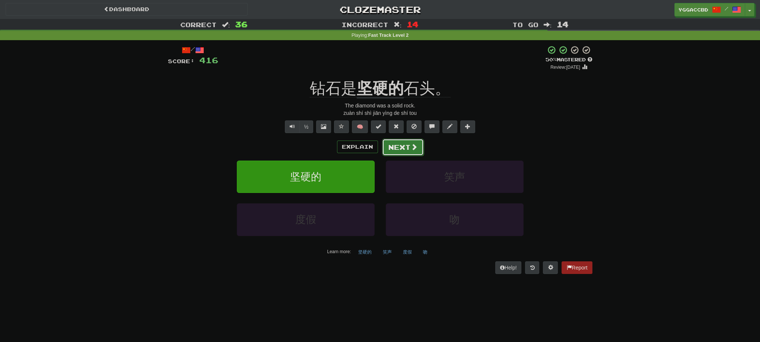
click at [402, 150] on button "Next" at bounding box center [403, 147] width 42 height 17
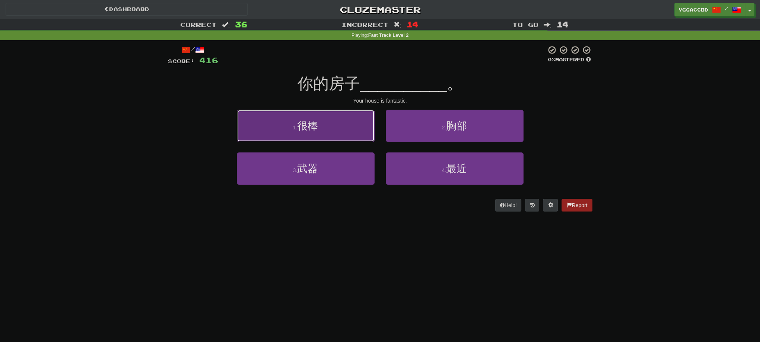
click at [344, 130] on button "1 . 很棒" at bounding box center [306, 126] width 138 height 32
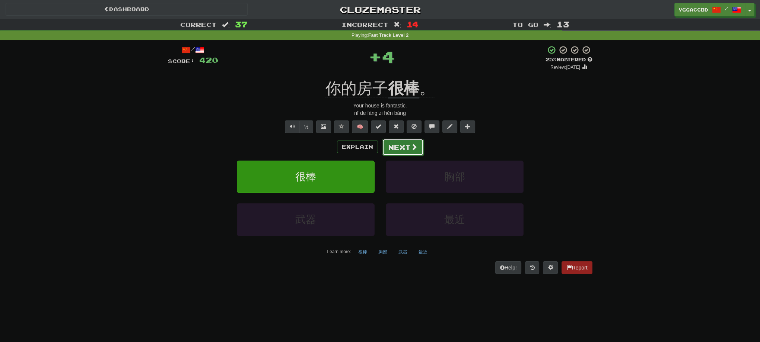
click at [414, 148] on span at bounding box center [414, 147] width 7 height 7
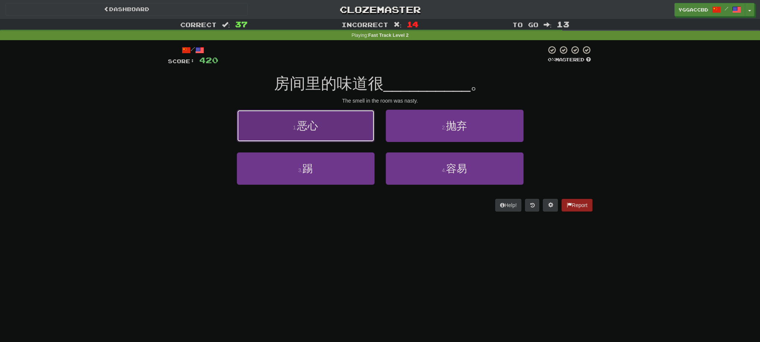
click at [329, 125] on button "1 . 恶心" at bounding box center [306, 126] width 138 height 32
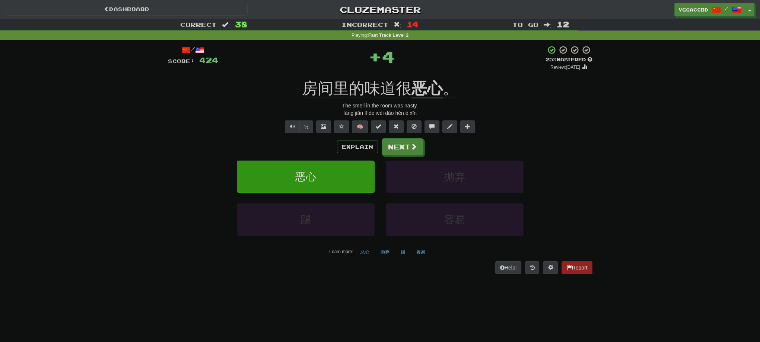
click at [414, 75] on div "/ Score: 424 + 4 25 % Mastered Review: 2025-08-19 房间里的味道很 恶心 。 The smell in the…" at bounding box center [380, 159] width 424 height 229
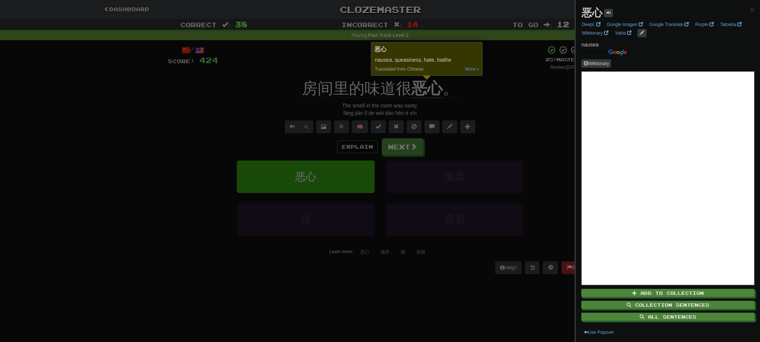
click at [511, 92] on div at bounding box center [380, 171] width 760 height 342
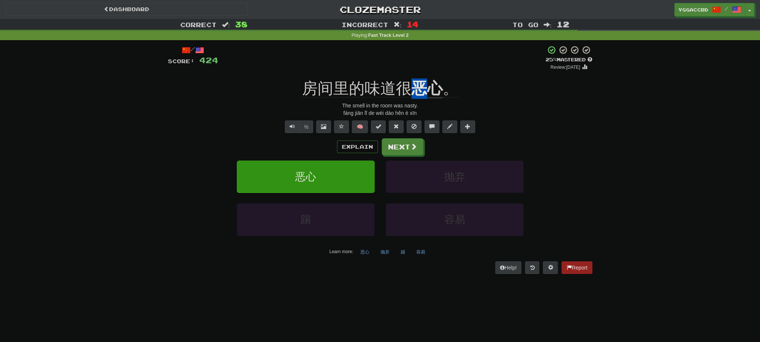
drag, startPoint x: 411, startPoint y: 76, endPoint x: 422, endPoint y: 76, distance: 11.2
click at [422, 76] on div "/ Score: 424 + 4 25 % Mastered Review: 2025-08-19 房间里的味道很 恶心 。 The smell in the…" at bounding box center [380, 159] width 424 height 229
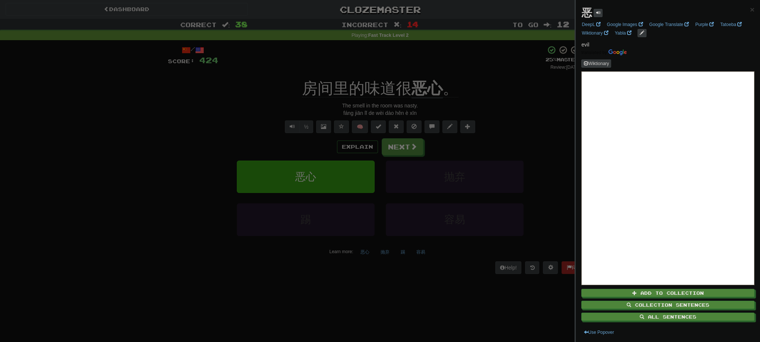
click at [491, 94] on div at bounding box center [380, 171] width 760 height 342
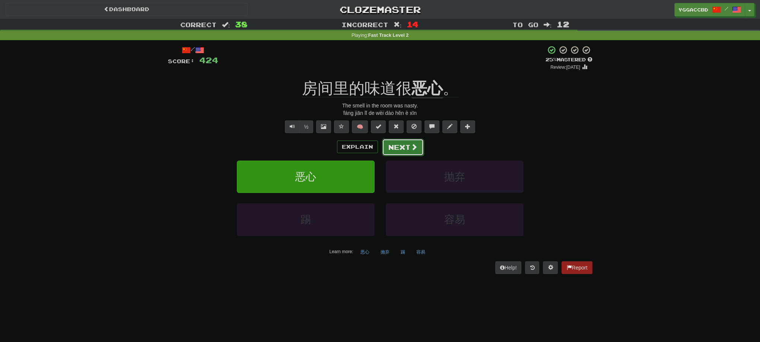
click at [397, 144] on button "Next" at bounding box center [403, 147] width 42 height 17
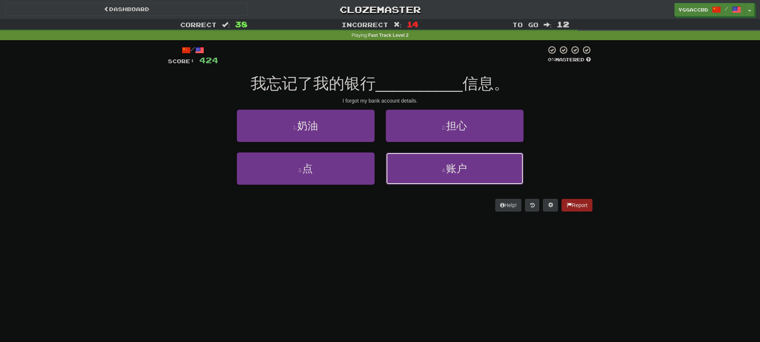
click at [509, 160] on button "4 . 账户" at bounding box center [455, 169] width 138 height 32
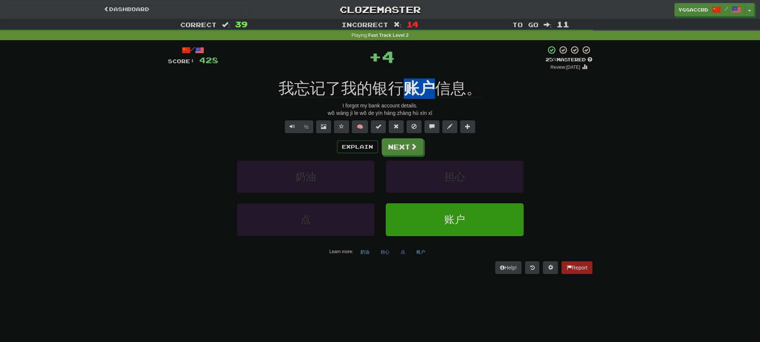
drag, startPoint x: 407, startPoint y: 78, endPoint x: 440, endPoint y: 77, distance: 33.1
click at [440, 77] on div "/ Score: 428 + 4 25 % Mastered Review: 2025-08-19 我忘记了我的银行 账户 信息。 I forgot my b…" at bounding box center [380, 159] width 424 height 229
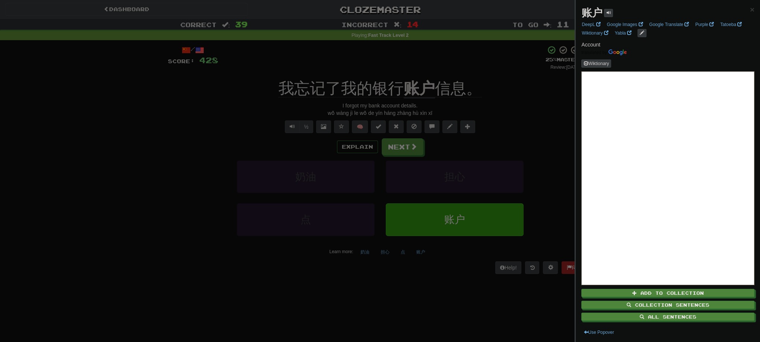
click at [455, 58] on div at bounding box center [380, 171] width 760 height 342
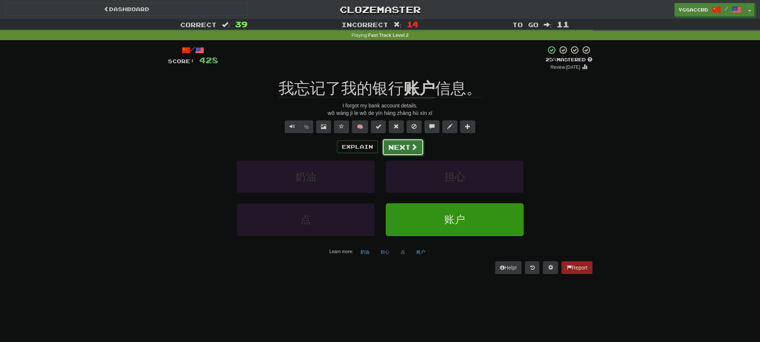
click at [412, 153] on button "Next" at bounding box center [403, 147] width 42 height 17
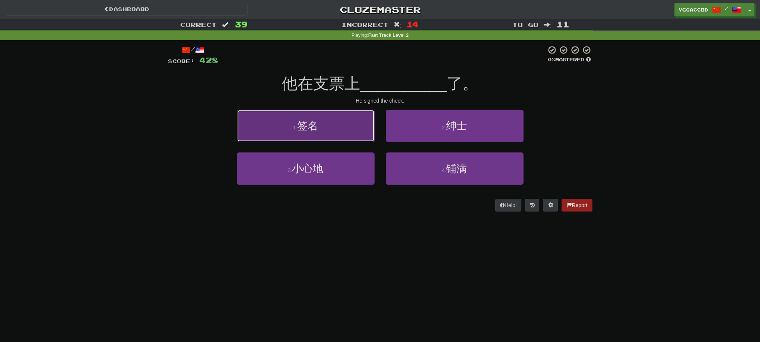
click at [299, 130] on span "签名" at bounding box center [307, 126] width 21 height 12
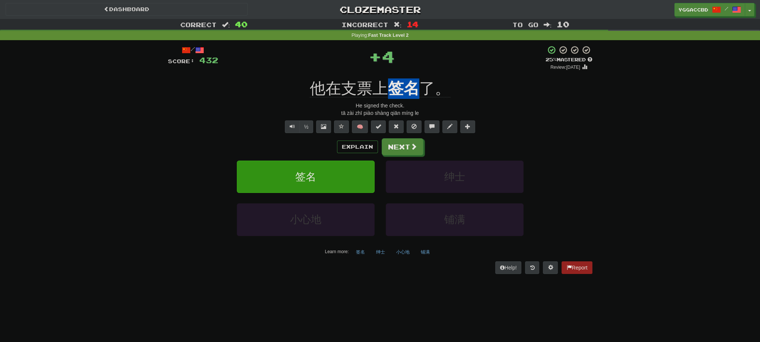
drag, startPoint x: 387, startPoint y: 76, endPoint x: 411, endPoint y: 77, distance: 24.2
click at [411, 77] on div "/ Score: 432 + 4 25 % Mastered Review: 2025-08-19 他在支票上 签名 了。 He signed the che…" at bounding box center [380, 159] width 424 height 229
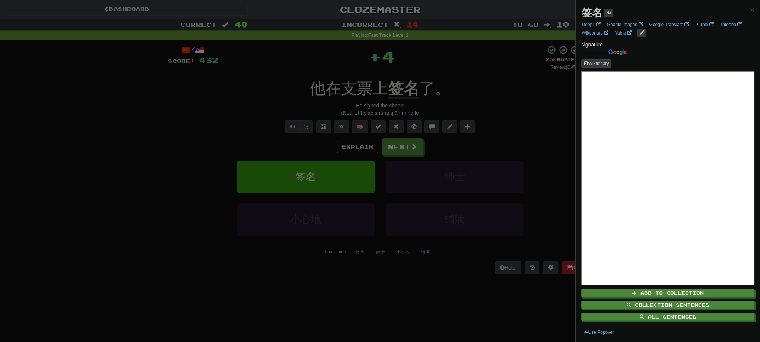
click at [472, 73] on div at bounding box center [380, 171] width 760 height 342
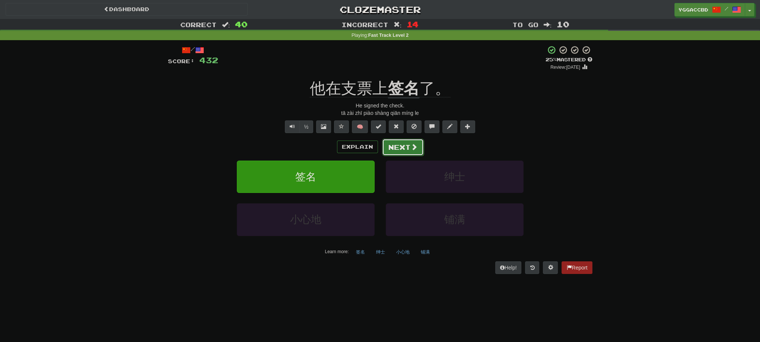
click at [408, 152] on button "Next" at bounding box center [403, 147] width 42 height 17
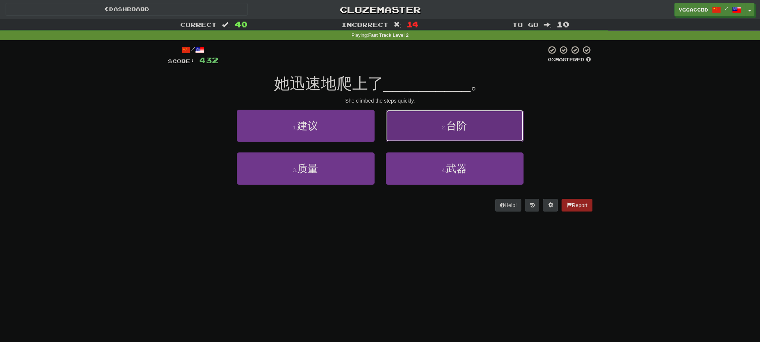
click at [430, 128] on button "2 . 台阶" at bounding box center [455, 126] width 138 height 32
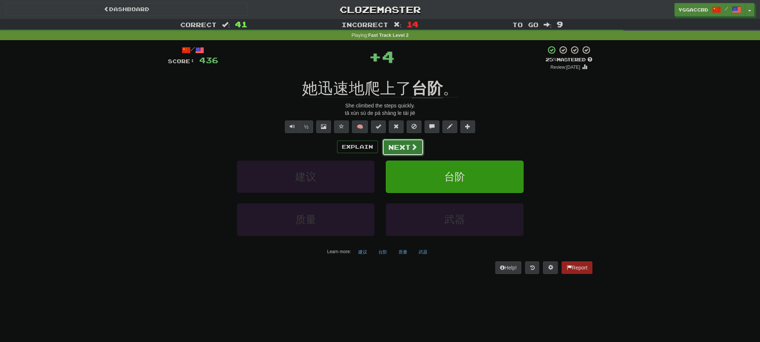
click at [397, 149] on button "Next" at bounding box center [403, 147] width 42 height 17
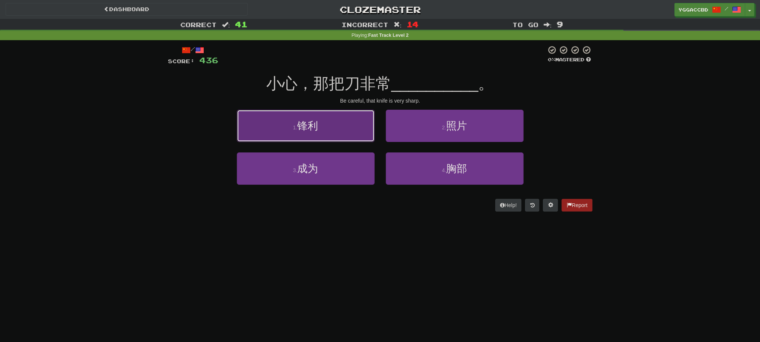
click at [345, 137] on button "1 . 锋利" at bounding box center [306, 126] width 138 height 32
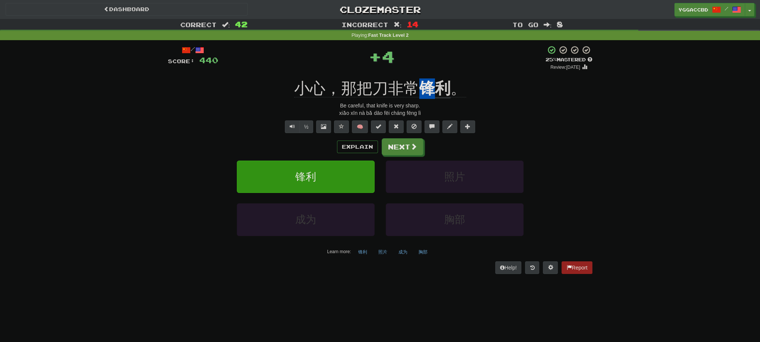
drag, startPoint x: 419, startPoint y: 77, endPoint x: 442, endPoint y: 78, distance: 23.1
click at [441, 78] on div "/ Score: 440 + 4 25 % Mastered Review: 2025-08-19 小心，那把刀非常 锋利 。 Be careful, tha…" at bounding box center [380, 159] width 424 height 229
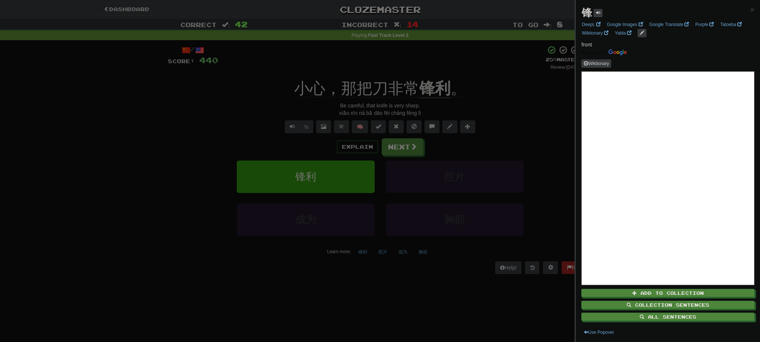
click at [472, 80] on div at bounding box center [380, 171] width 760 height 342
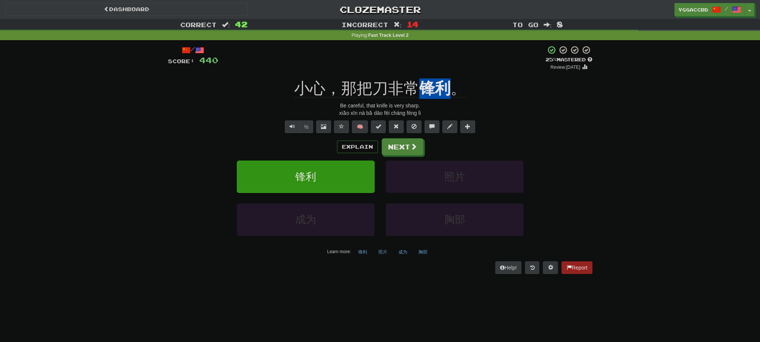
drag, startPoint x: 419, startPoint y: 76, endPoint x: 451, endPoint y: 79, distance: 32.2
click at [451, 79] on div "/ Score: 440 + 4 25 % Mastered Review: 2025-08-19 小心，那把刀非常 锋利 。 Be careful, tha…" at bounding box center [380, 159] width 424 height 229
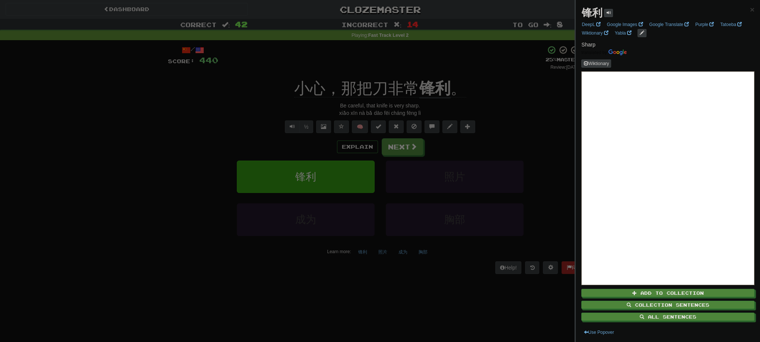
click at [479, 83] on div at bounding box center [380, 171] width 760 height 342
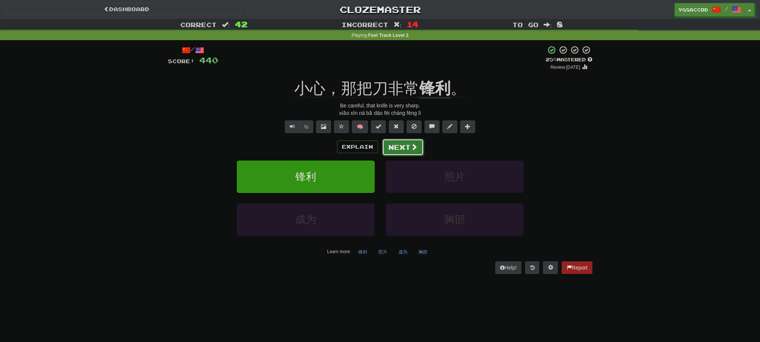
click at [399, 150] on button "Next" at bounding box center [403, 147] width 42 height 17
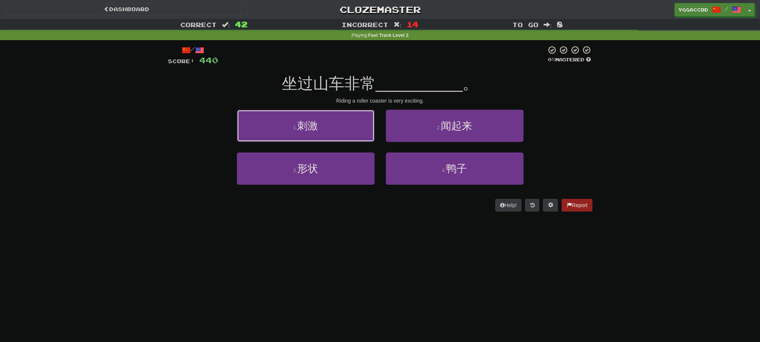
click at [325, 122] on button "1 . 刺激" at bounding box center [306, 126] width 138 height 32
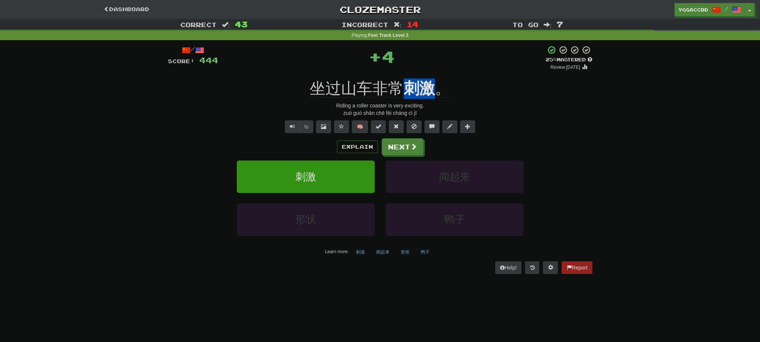
drag, startPoint x: 401, startPoint y: 76, endPoint x: 437, endPoint y: 82, distance: 36.2
click at [437, 82] on div "/ Score: 444 + 4 25 % Mastered Review: 2025-08-19 坐过山车非常 刺激 。 Riding a roller c…" at bounding box center [380, 159] width 424 height 229
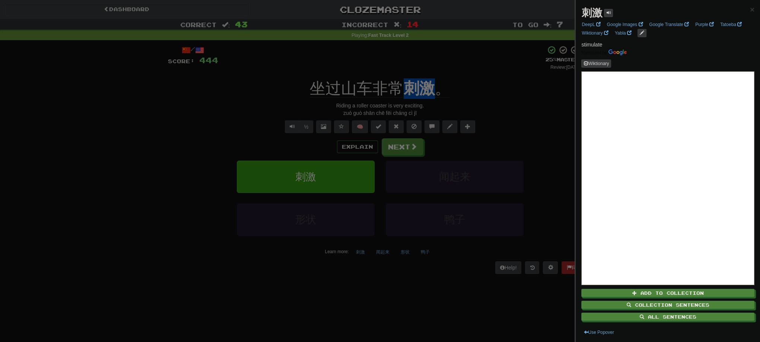
copy u "刺激"
click at [106, 185] on div at bounding box center [380, 171] width 760 height 342
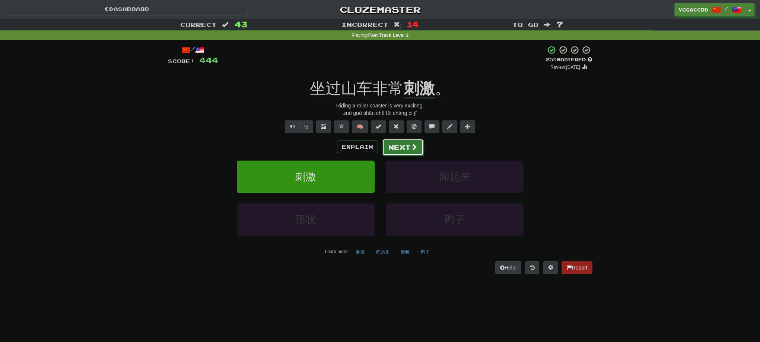
click at [417, 148] on button "Next" at bounding box center [403, 147] width 42 height 17
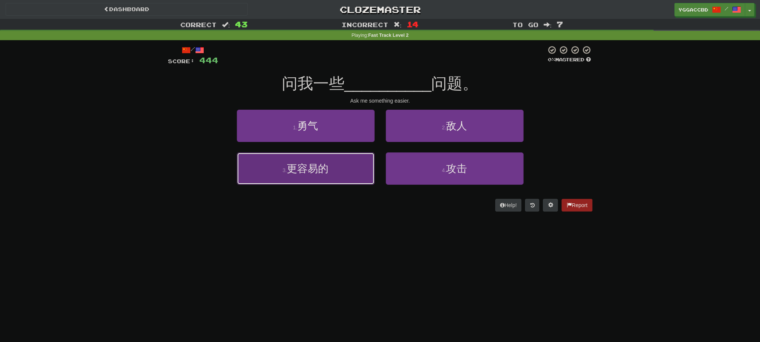
click at [331, 170] on button "3 . 更容易的" at bounding box center [306, 169] width 138 height 32
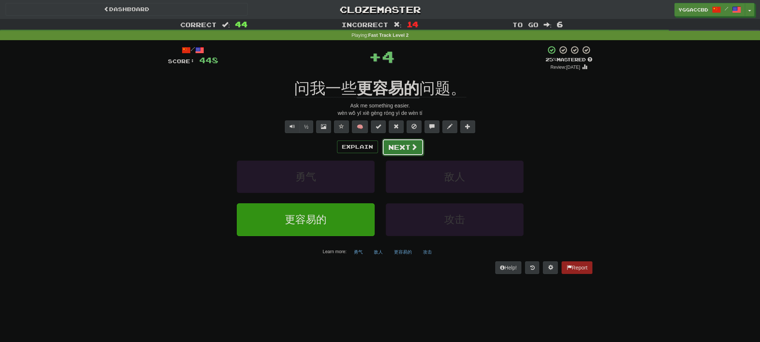
click at [414, 142] on button "Next" at bounding box center [403, 147] width 42 height 17
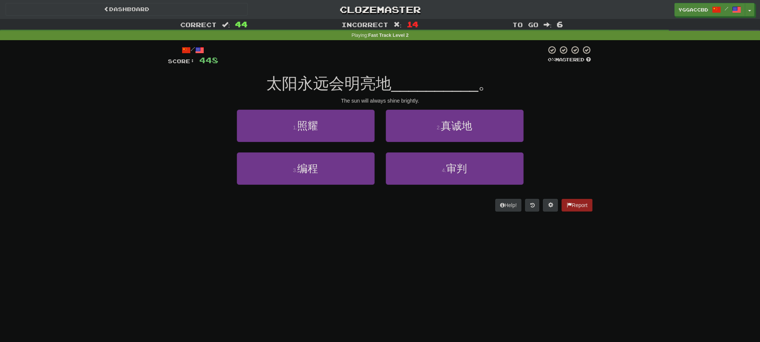
drag, startPoint x: 649, startPoint y: 153, endPoint x: 619, endPoint y: 149, distance: 30.0
click at [649, 153] on div "Correct : 44 Incorrect : 14 To go : 6 Playing : Fast Track Level 2 / Score: 448…" at bounding box center [380, 120] width 760 height 203
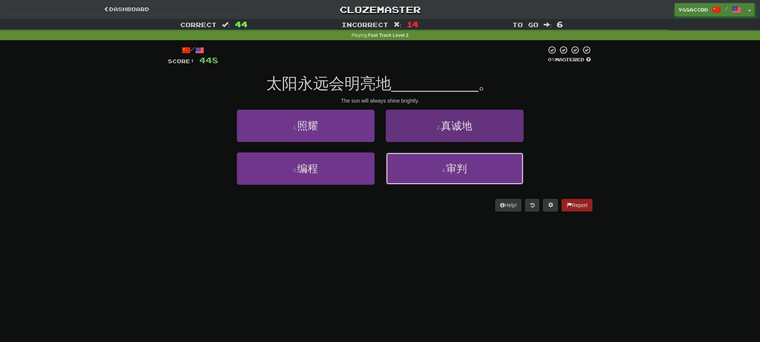
click at [478, 168] on button "4 . 审判" at bounding box center [455, 169] width 138 height 32
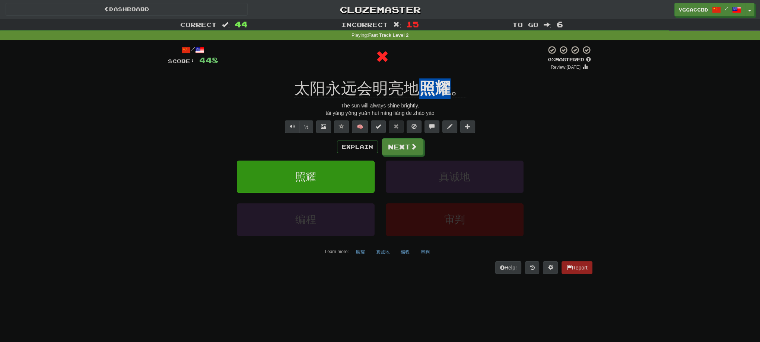
drag, startPoint x: 424, startPoint y: 77, endPoint x: 448, endPoint y: 79, distance: 23.9
click at [448, 79] on div "/ Score: 448 0 % Mastered Review: 2025-08-18 太阳永远会明亮地 照耀 。 The sun will always …" at bounding box center [380, 159] width 424 height 229
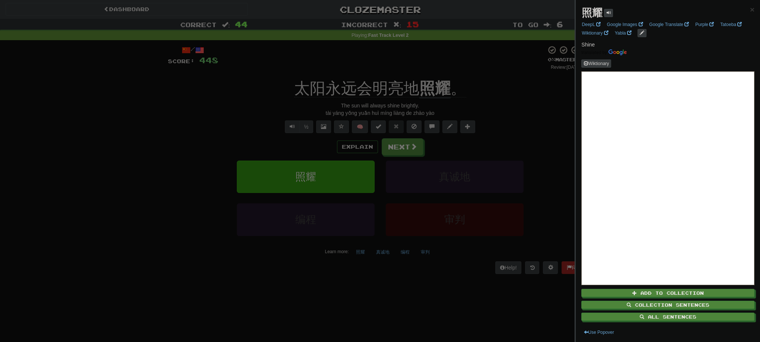
click at [497, 84] on div at bounding box center [380, 171] width 760 height 342
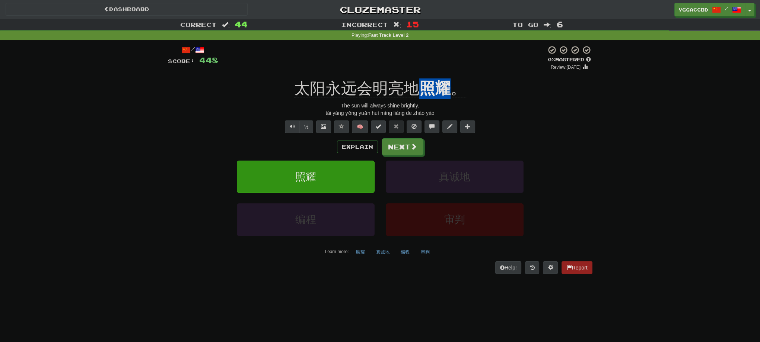
drag, startPoint x: 421, startPoint y: 74, endPoint x: 446, endPoint y: 77, distance: 25.1
click at [446, 77] on div "/ Score: 448 0 % Mastered Review: 2025-08-18 太阳永远会明亮地 照耀 。 The sun will always …" at bounding box center [380, 159] width 424 height 229
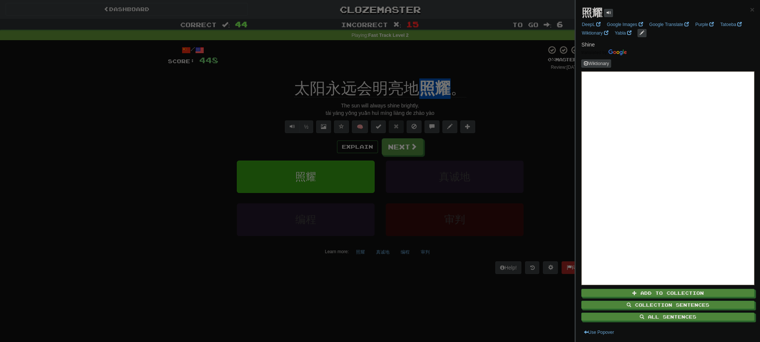
copy u "照耀"
click at [389, 149] on div at bounding box center [380, 171] width 760 height 342
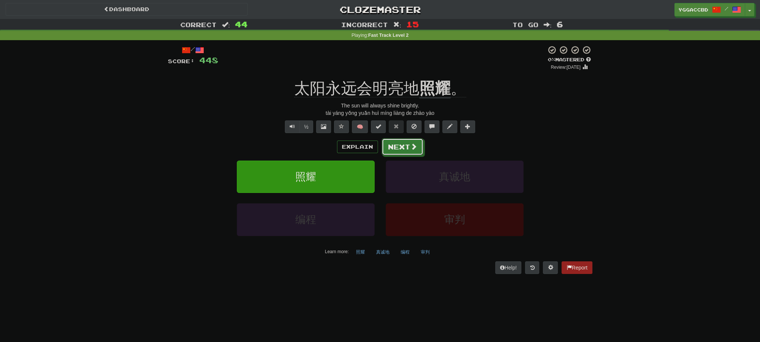
click at [389, 149] on button "Next" at bounding box center [403, 146] width 42 height 17
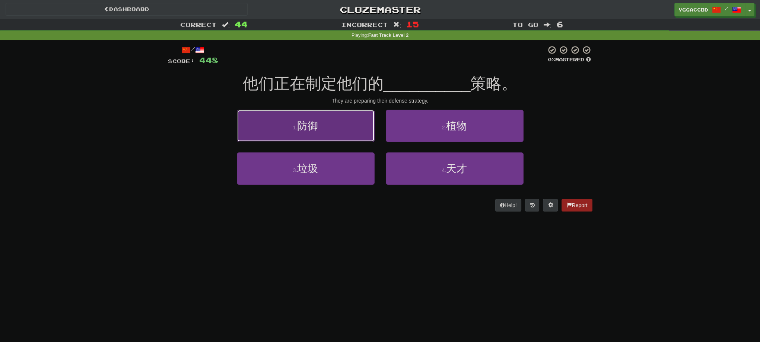
click at [304, 117] on button "1 . 防御" at bounding box center [306, 126] width 138 height 32
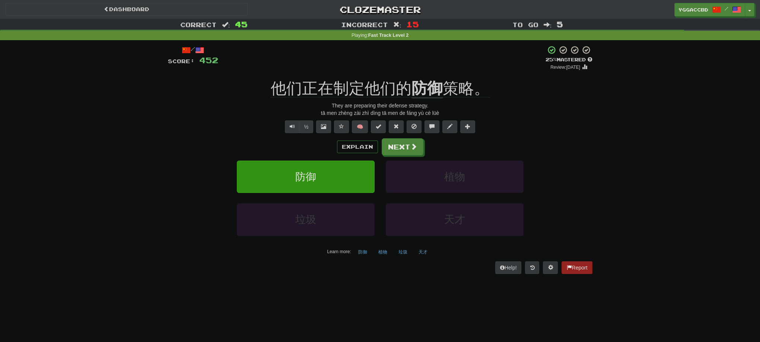
drag, startPoint x: 130, startPoint y: 166, endPoint x: 173, endPoint y: 153, distance: 45.1
click at [132, 165] on div "Correct : 45 Incorrect : 15 To go : 5 Playing : Fast Track Level 2 / Score: 452…" at bounding box center [380, 152] width 760 height 266
click at [389, 147] on button "Next" at bounding box center [403, 147] width 42 height 17
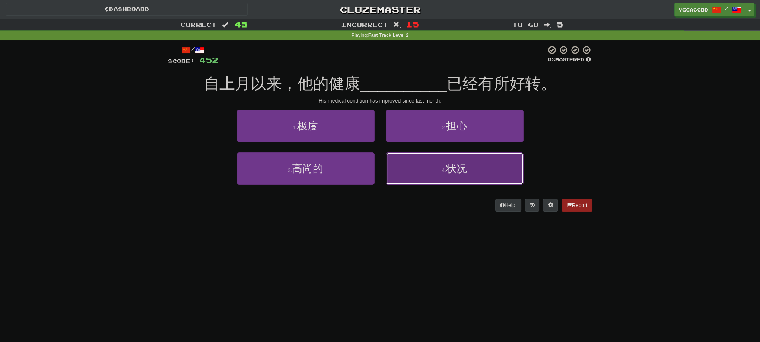
click at [433, 183] on button "4 . 状况" at bounding box center [455, 169] width 138 height 32
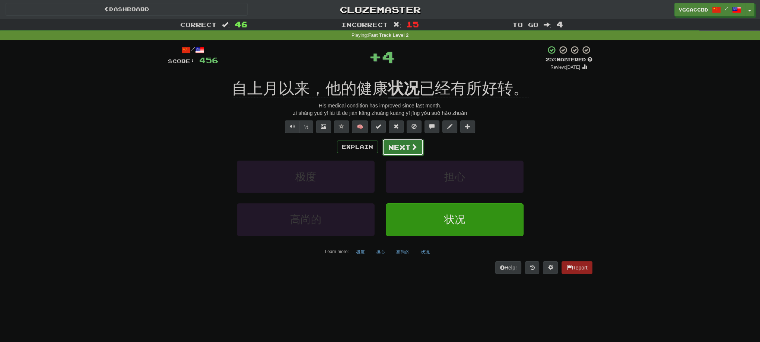
click at [405, 140] on button "Next" at bounding box center [403, 147] width 42 height 17
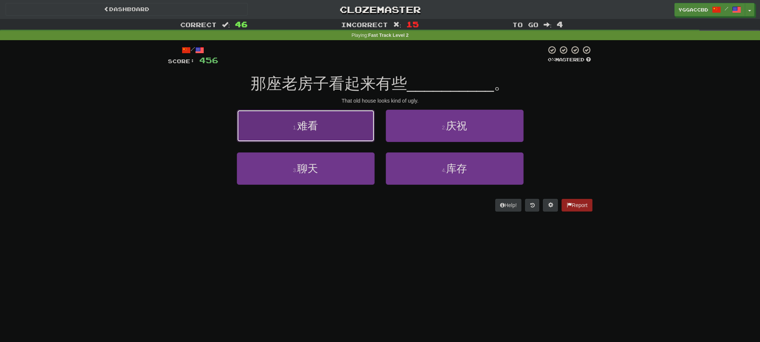
click at [345, 131] on button "1 . 难看" at bounding box center [306, 126] width 138 height 32
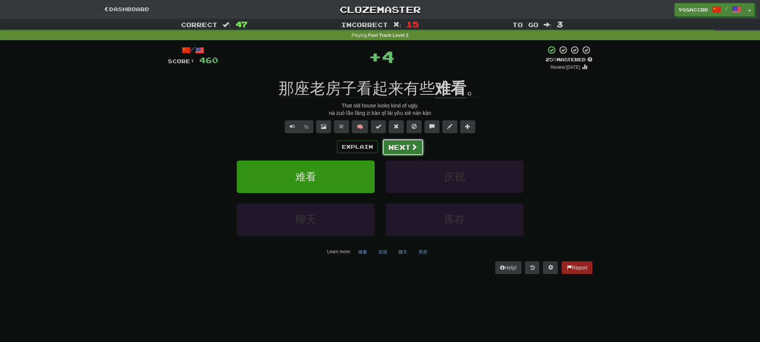
click at [402, 152] on button "Next" at bounding box center [403, 147] width 42 height 17
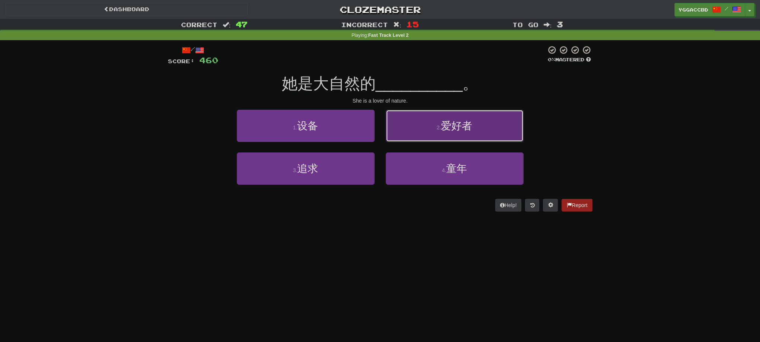
click at [437, 133] on button "2 . 爱好者" at bounding box center [455, 126] width 138 height 32
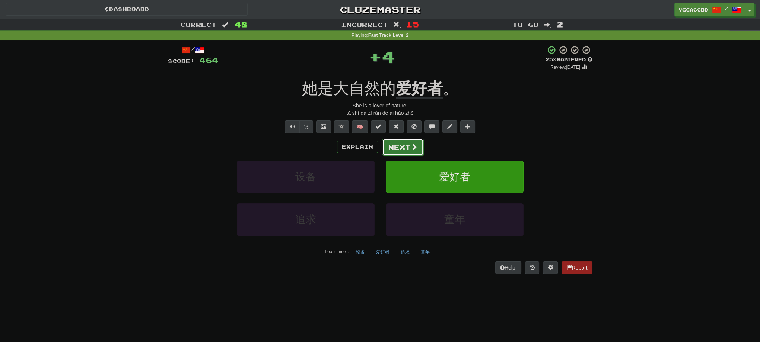
click at [398, 143] on button "Next" at bounding box center [403, 147] width 42 height 17
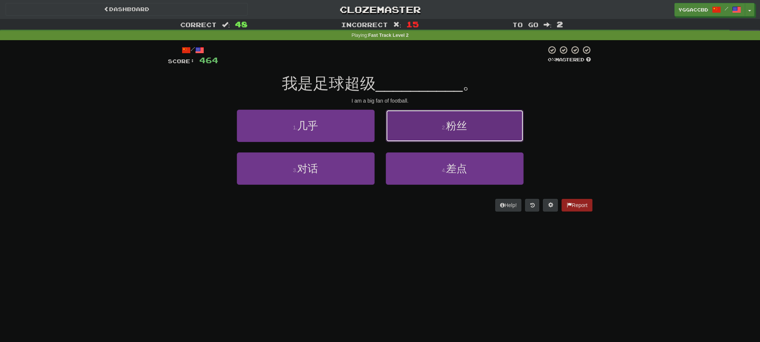
click at [420, 130] on button "2 . 粉丝" at bounding box center [455, 126] width 138 height 32
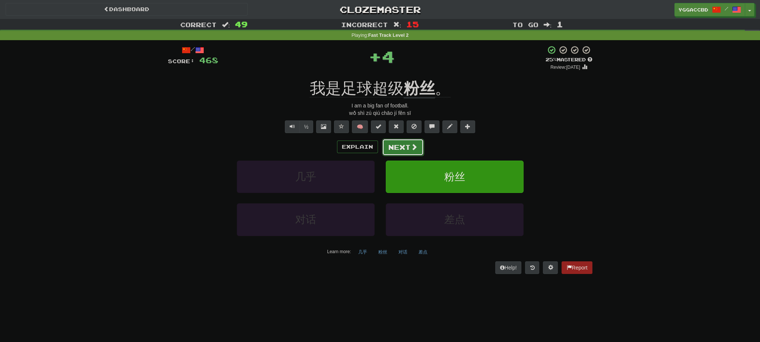
click at [412, 145] on span at bounding box center [414, 147] width 7 height 7
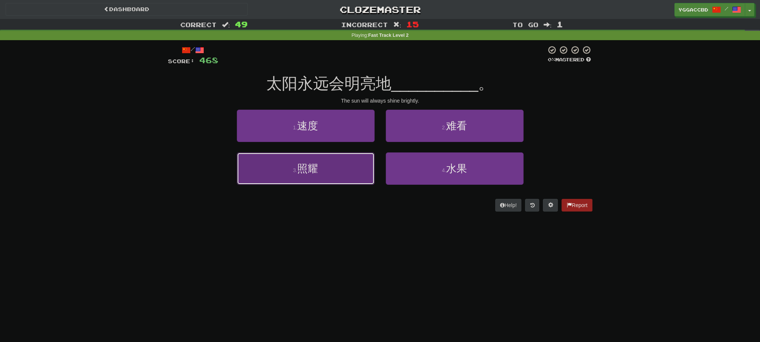
click at [360, 165] on button "3 . 照耀" at bounding box center [306, 169] width 138 height 32
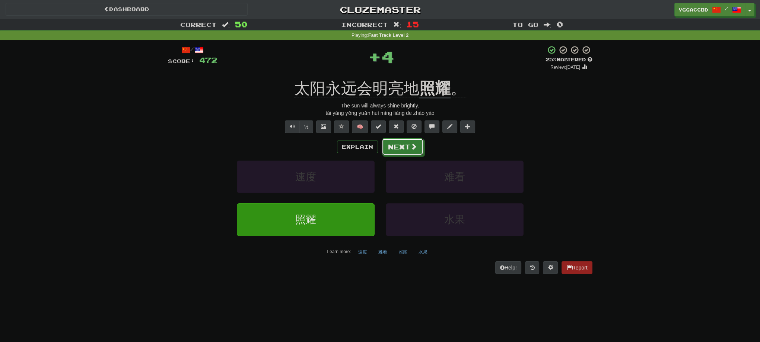
click at [402, 146] on button "Next" at bounding box center [403, 146] width 42 height 17
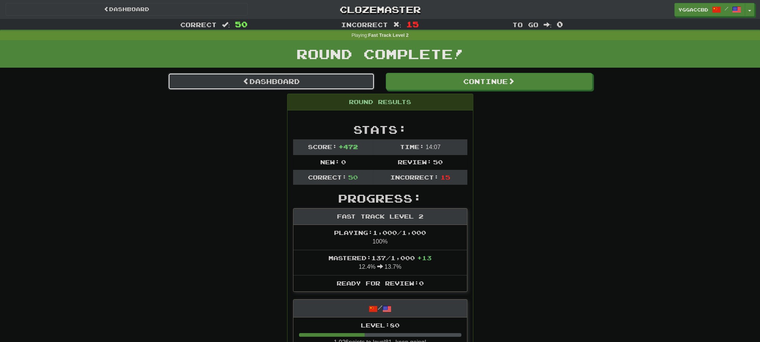
click at [295, 82] on link "Dashboard" at bounding box center [271, 81] width 207 height 17
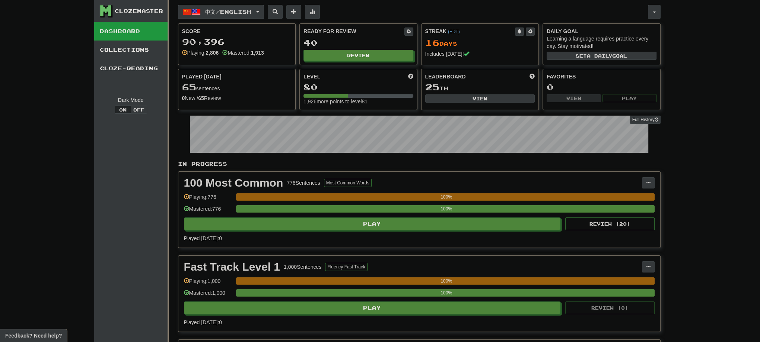
click at [264, 13] on button "中文 / English" at bounding box center [221, 12] width 86 height 14
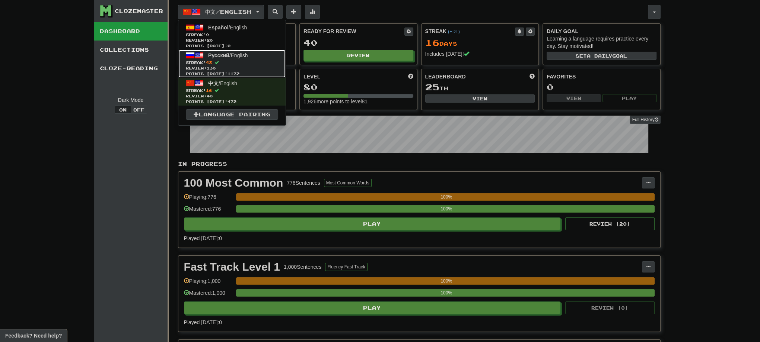
click at [236, 66] on span "Review: 130" at bounding box center [232, 69] width 92 height 6
